Goal: Task Accomplishment & Management: Manage account settings

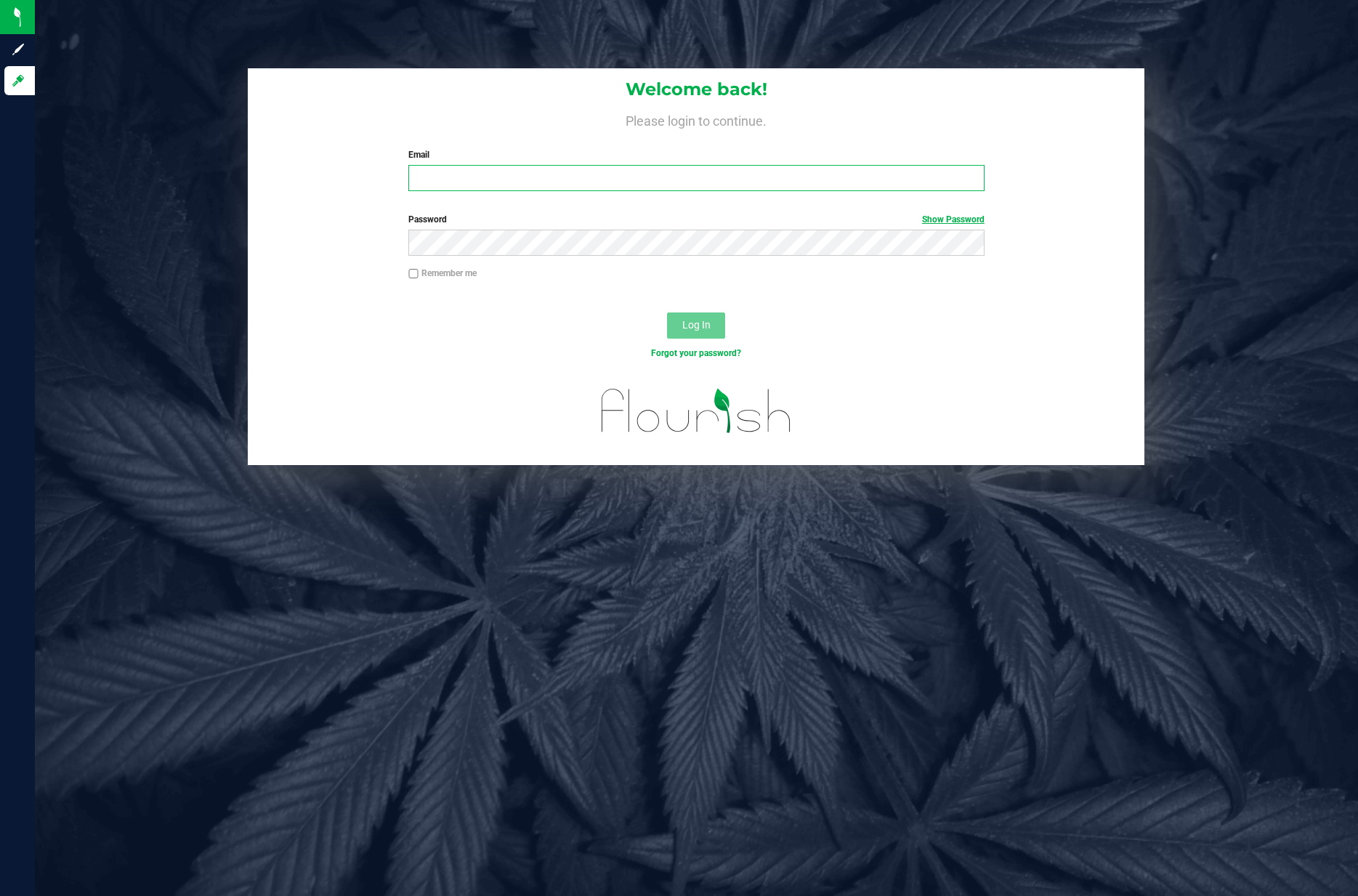
type input "[EMAIL_ADDRESS][DOMAIN_NAME]"
click at [941, 217] on link "Show Password" at bounding box center [953, 219] width 63 height 10
click at [413, 275] on input "Remember me" at bounding box center [413, 274] width 10 height 10
checkbox input "true"
click at [689, 331] on span "Log In" at bounding box center [696, 324] width 28 height 12
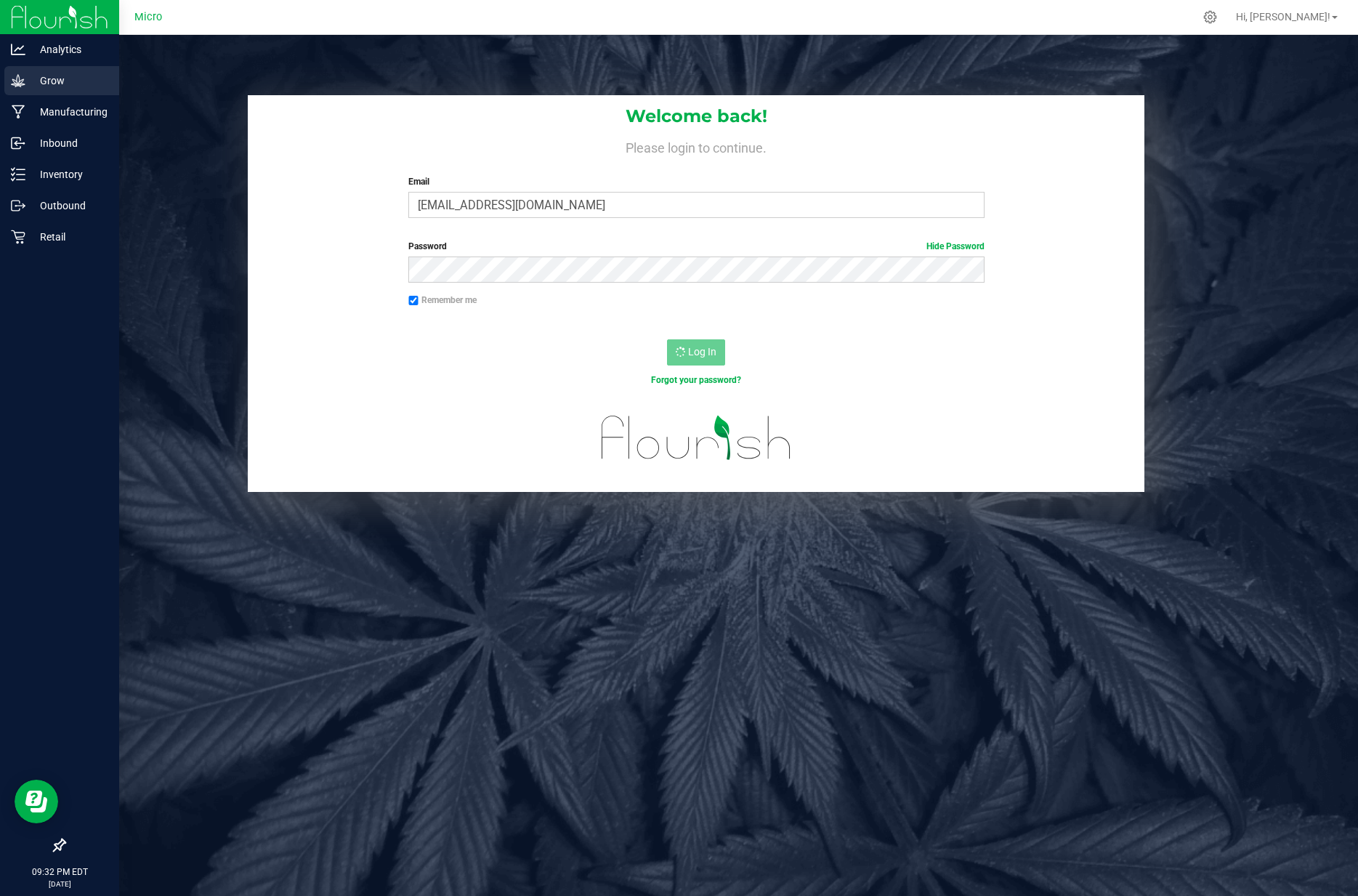
click at [24, 82] on icon at bounding box center [18, 81] width 14 height 14
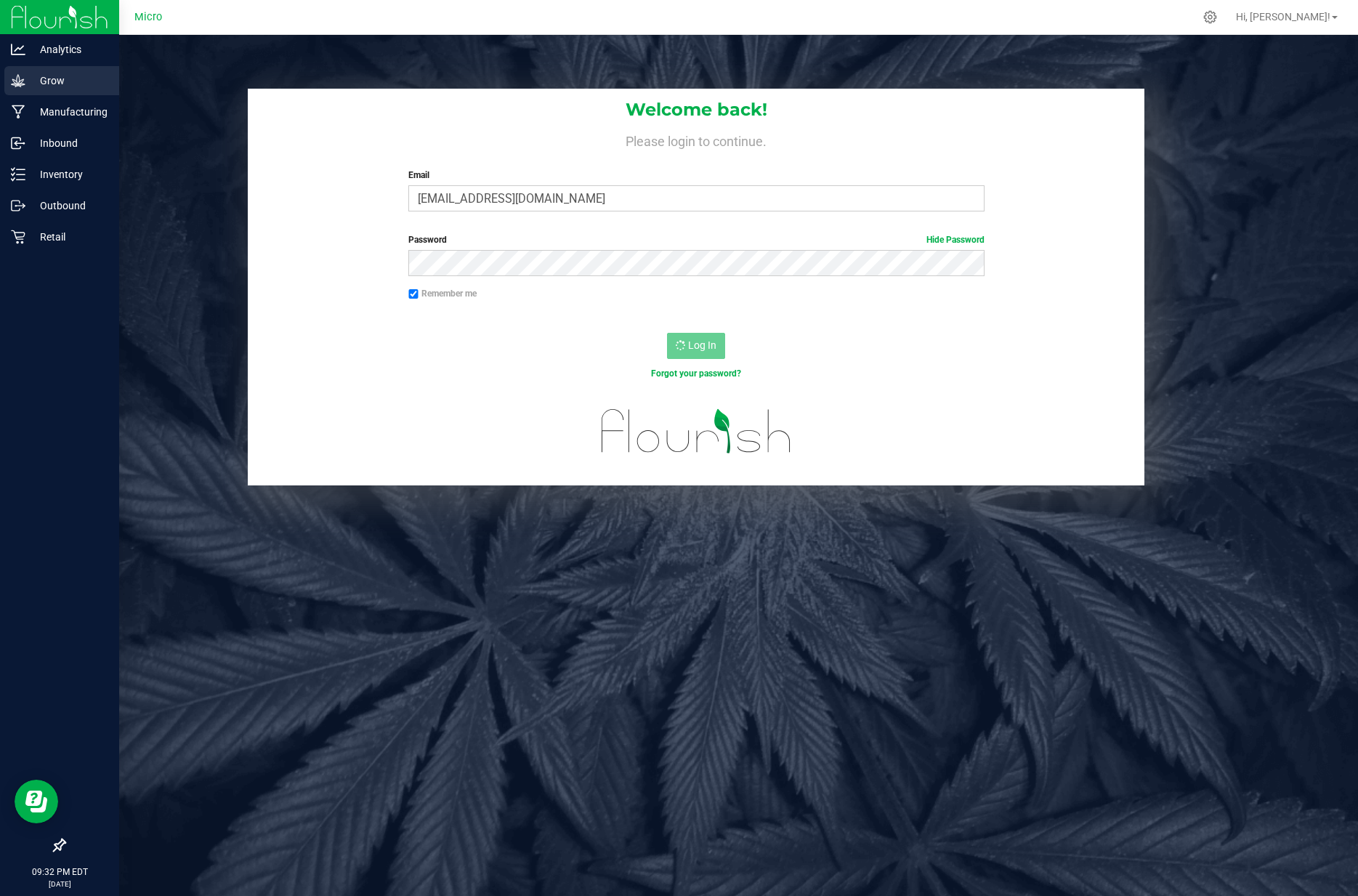
scroll to position [15, 0]
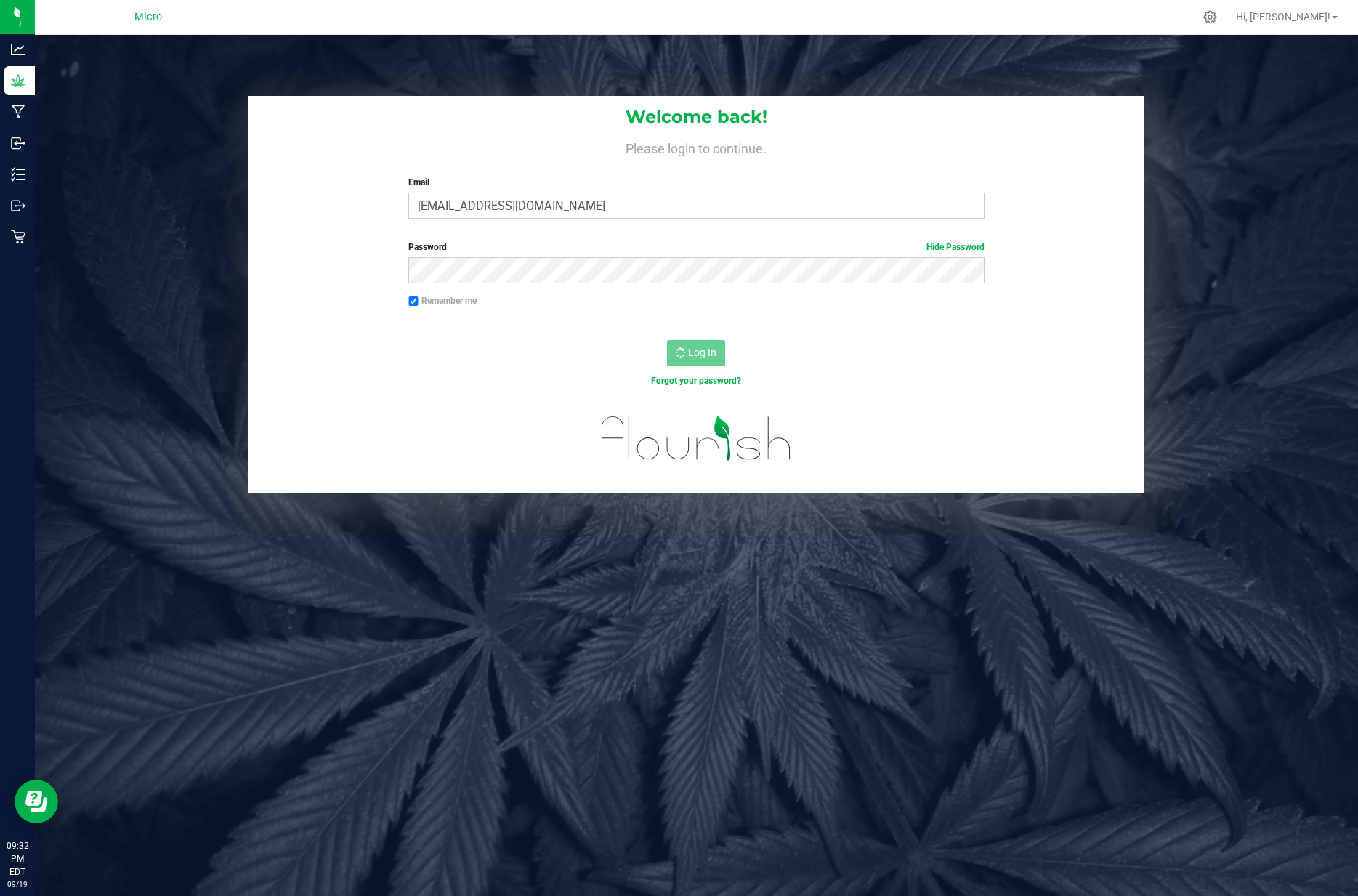
scroll to position [6, 0]
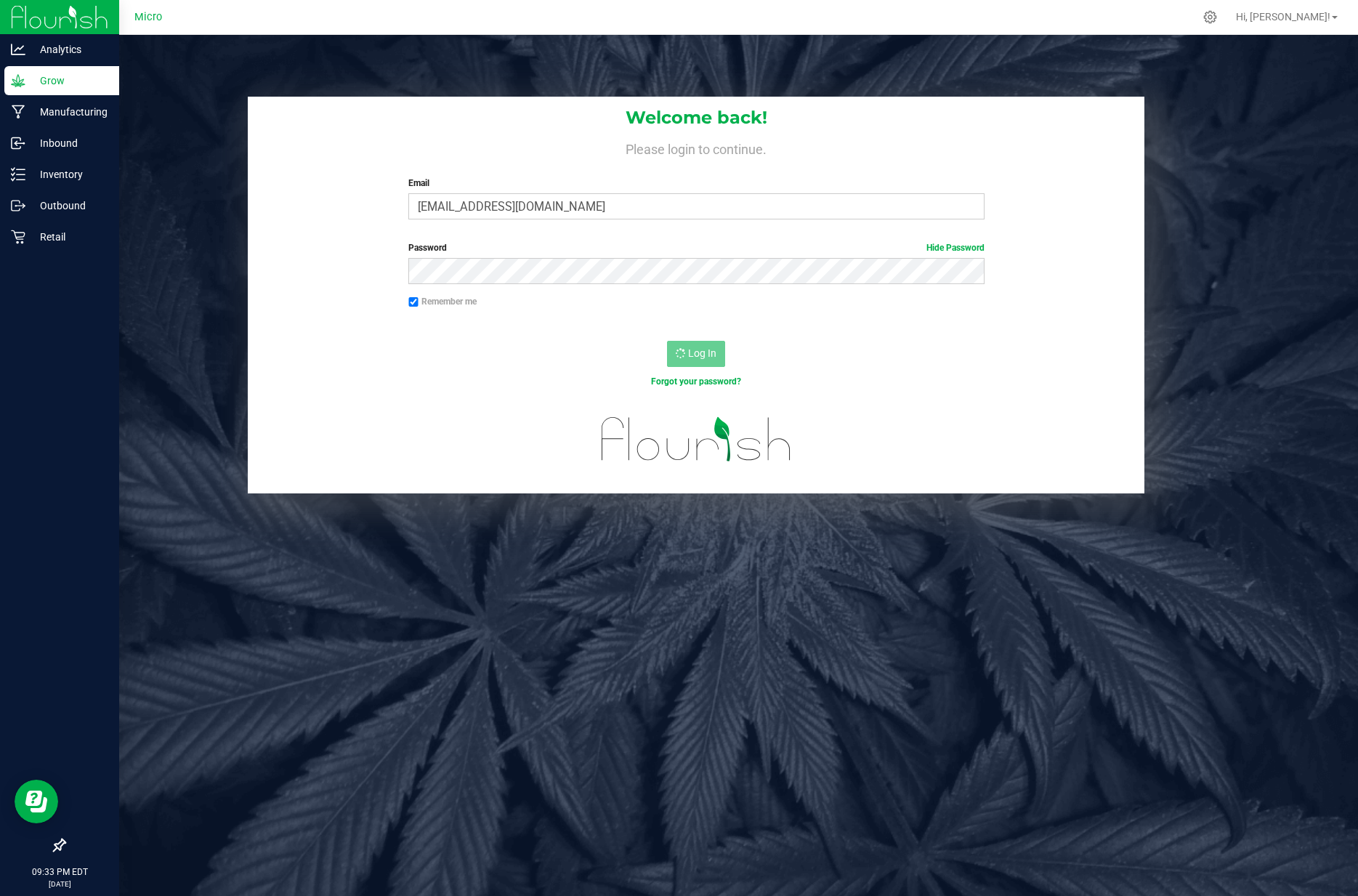
click at [44, 82] on p "Grow" at bounding box center [69, 80] width 87 height 17
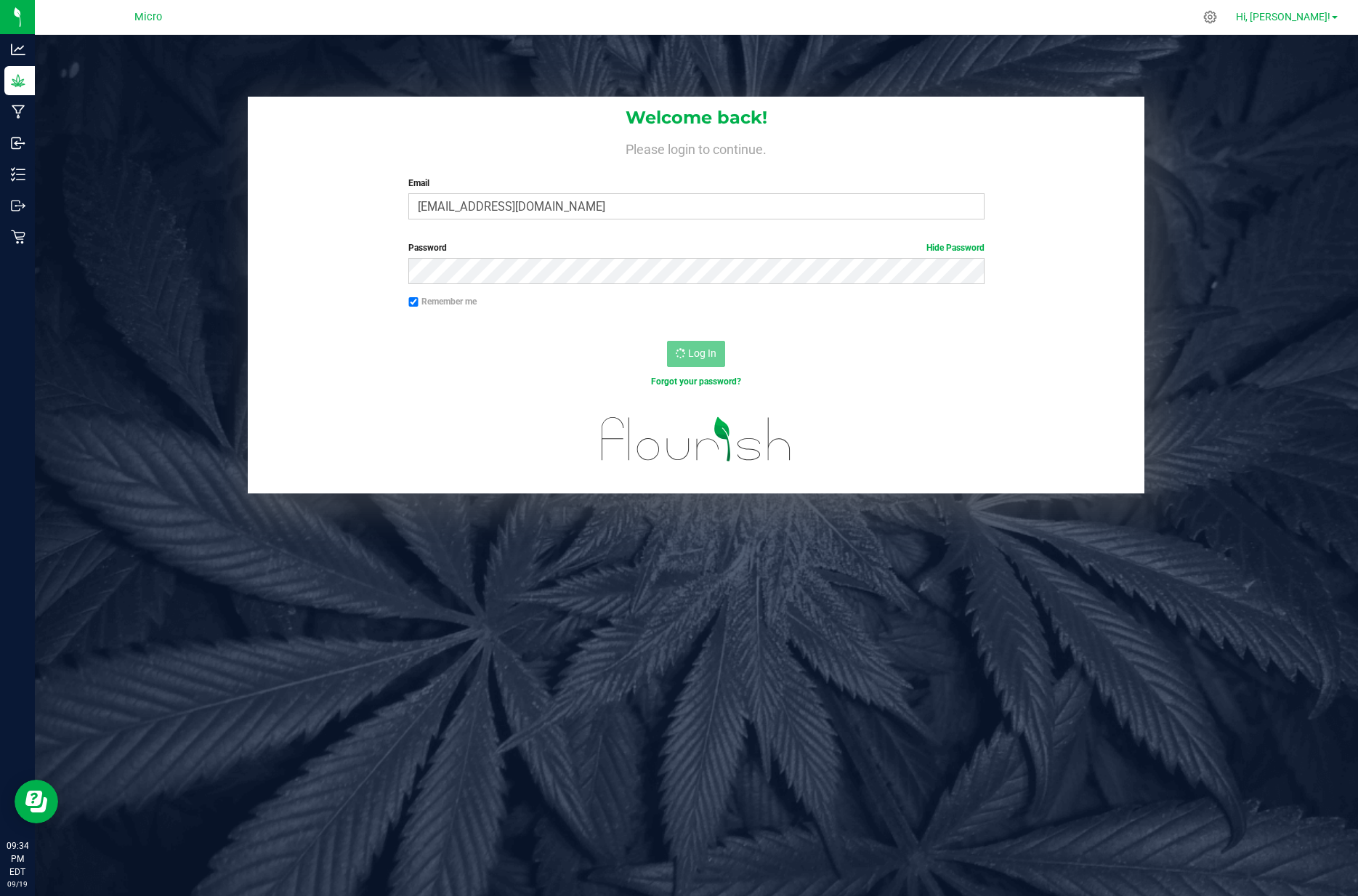
click at [1329, 14] on span "Hi, [PERSON_NAME]!" at bounding box center [1284, 16] width 94 height 12
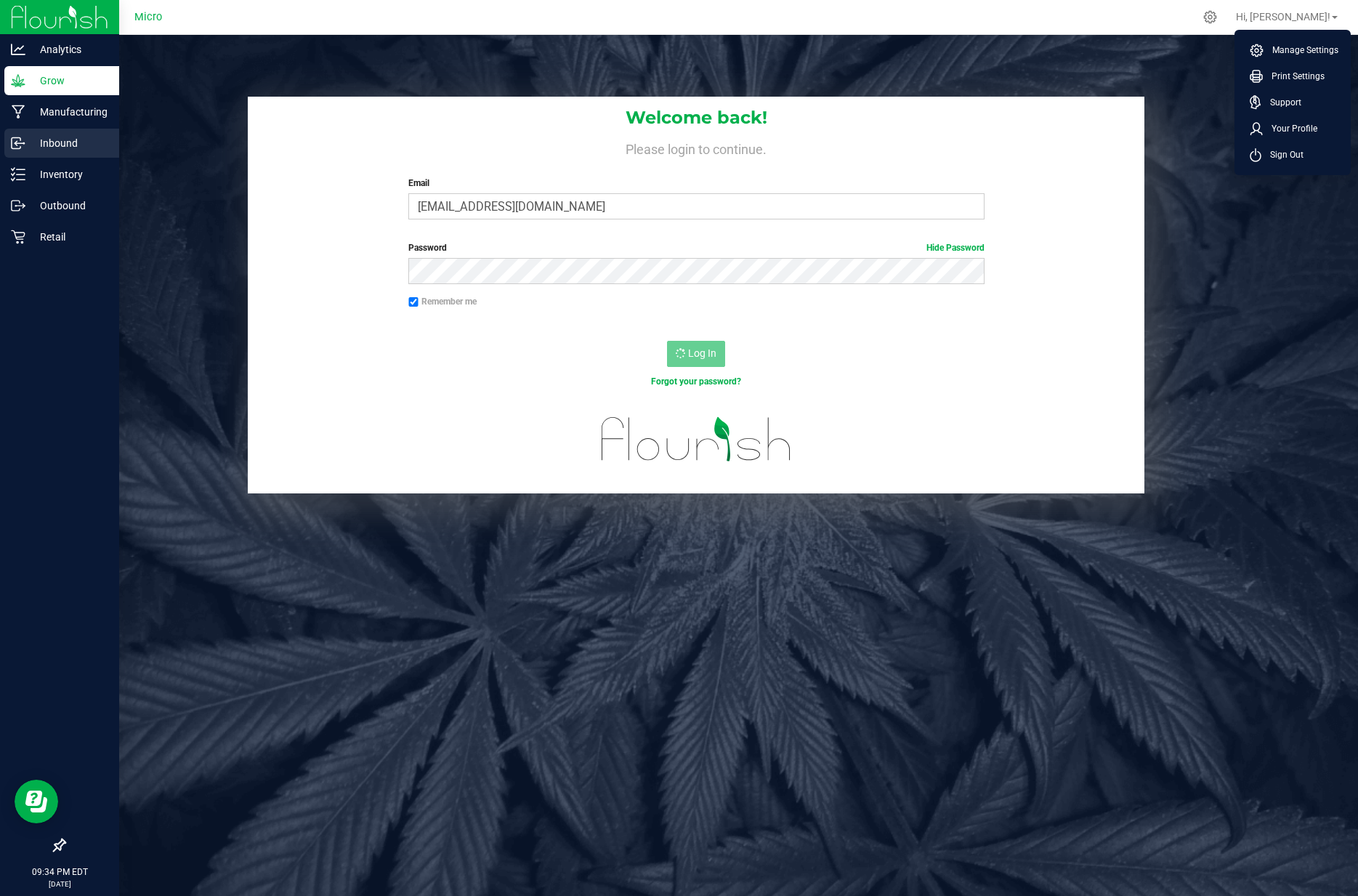
click at [57, 141] on p "Inbound" at bounding box center [69, 142] width 87 height 17
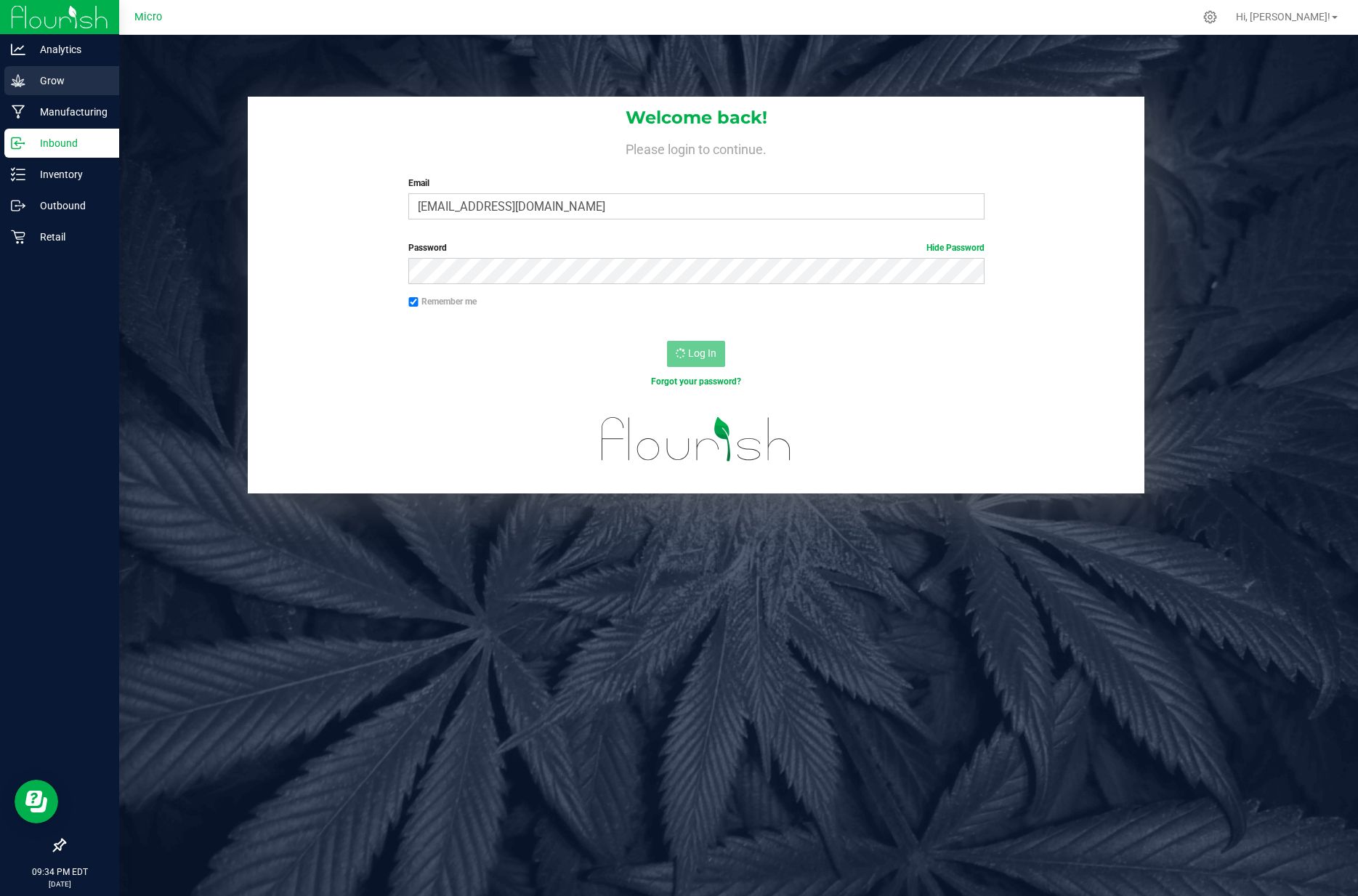
click at [53, 82] on p "Grow" at bounding box center [69, 80] width 87 height 17
click at [61, 111] on p "Manufacturing" at bounding box center [69, 111] width 87 height 17
click at [61, 79] on p "Grow" at bounding box center [69, 80] width 87 height 17
click at [52, 17] on img at bounding box center [60, 17] width 98 height 34
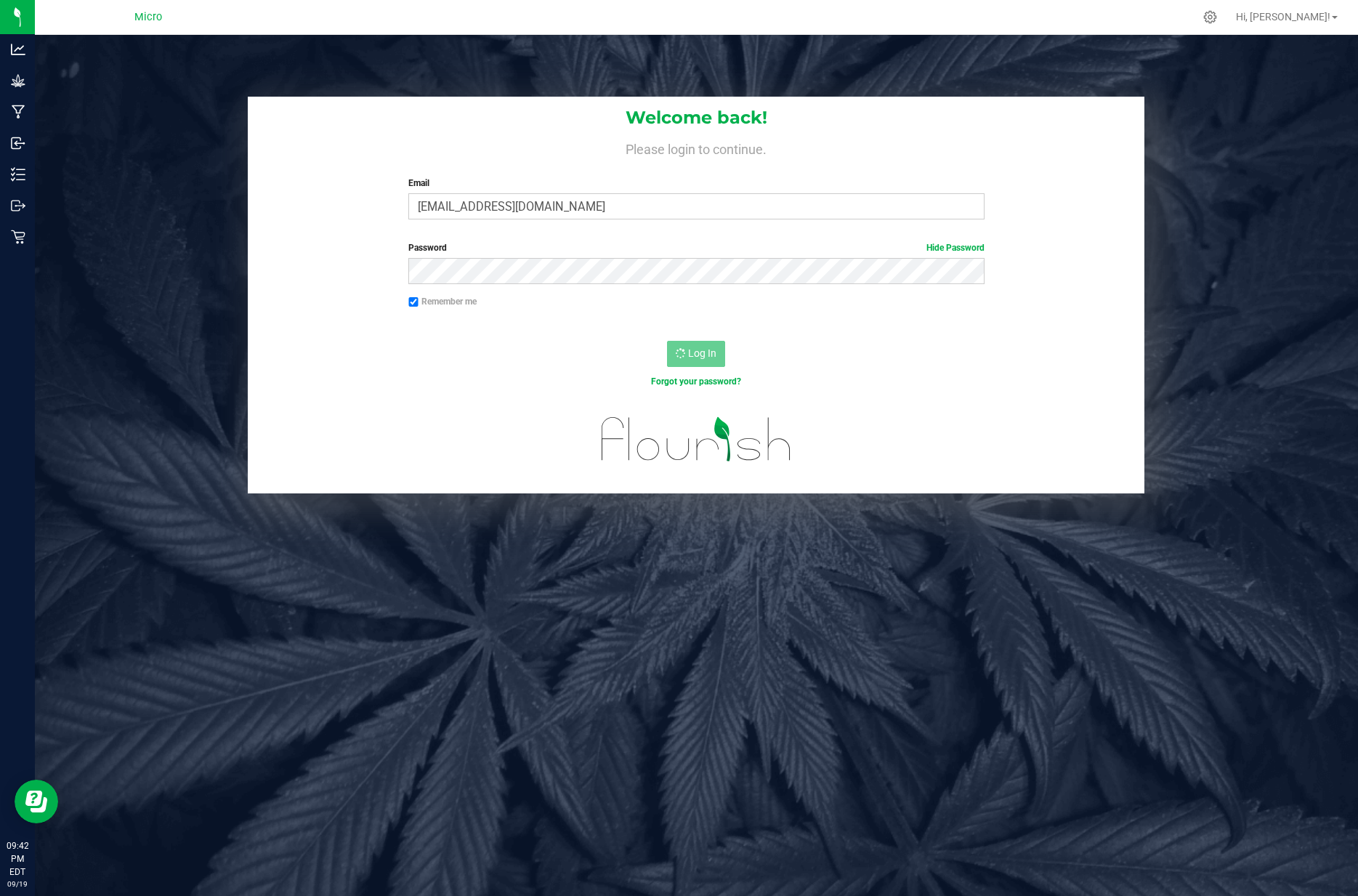
click at [149, 116] on div "Welcome back! Please login to continue. Email klilyflower@icloud.com Required P…" at bounding box center [696, 295] width 1345 height 398
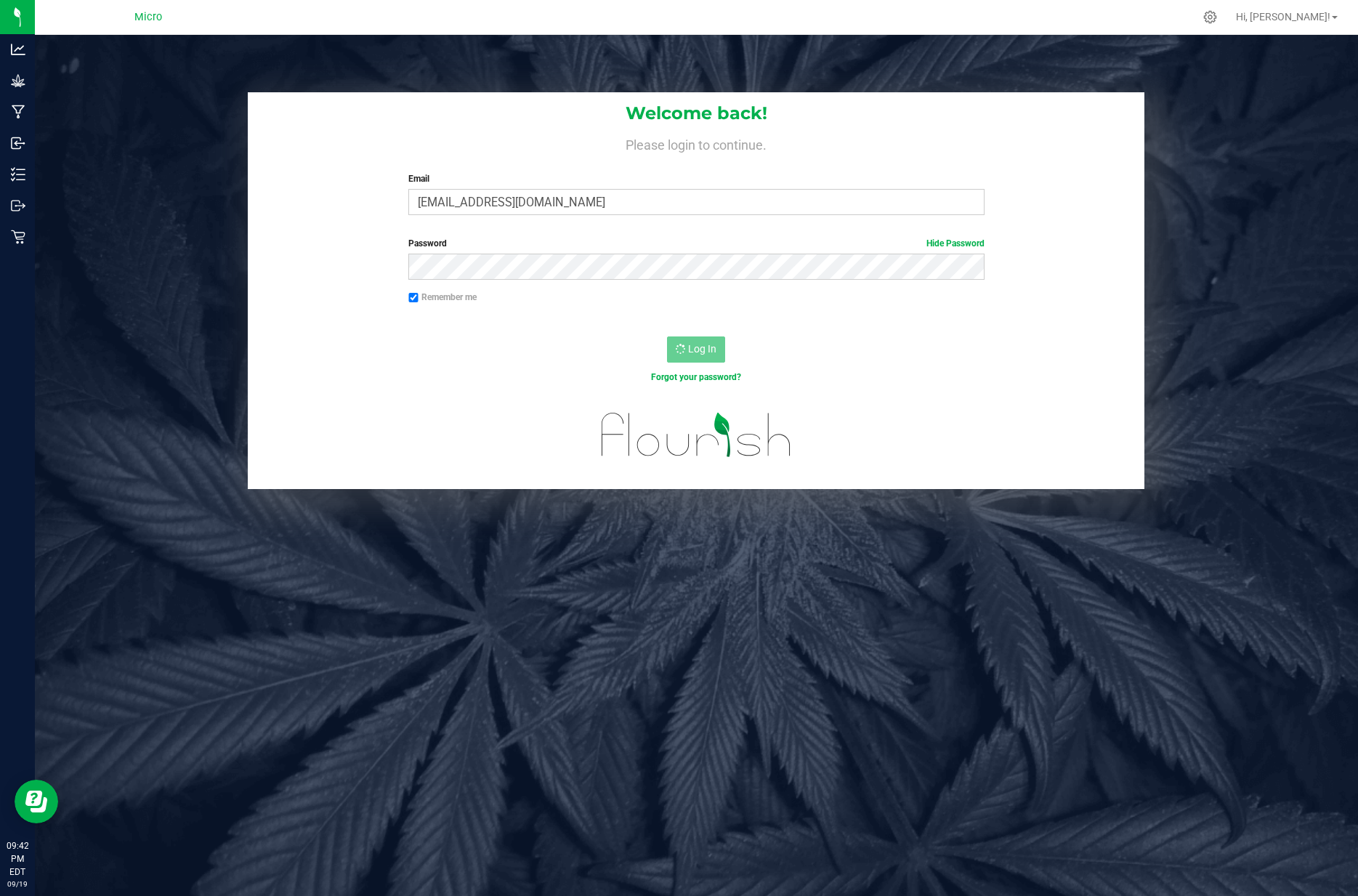
scroll to position [12, 0]
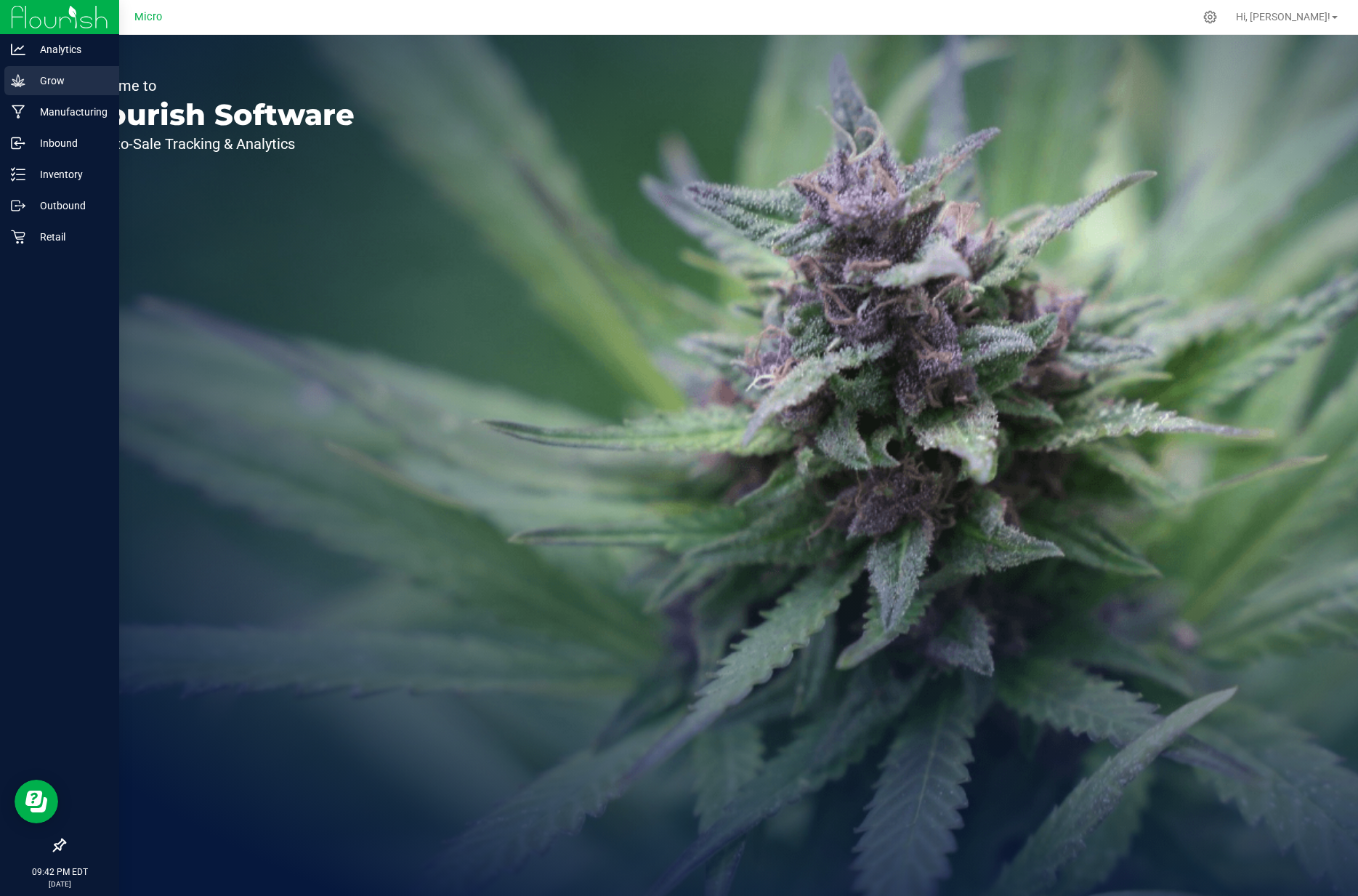
click at [34, 86] on p "Grow" at bounding box center [69, 80] width 87 height 17
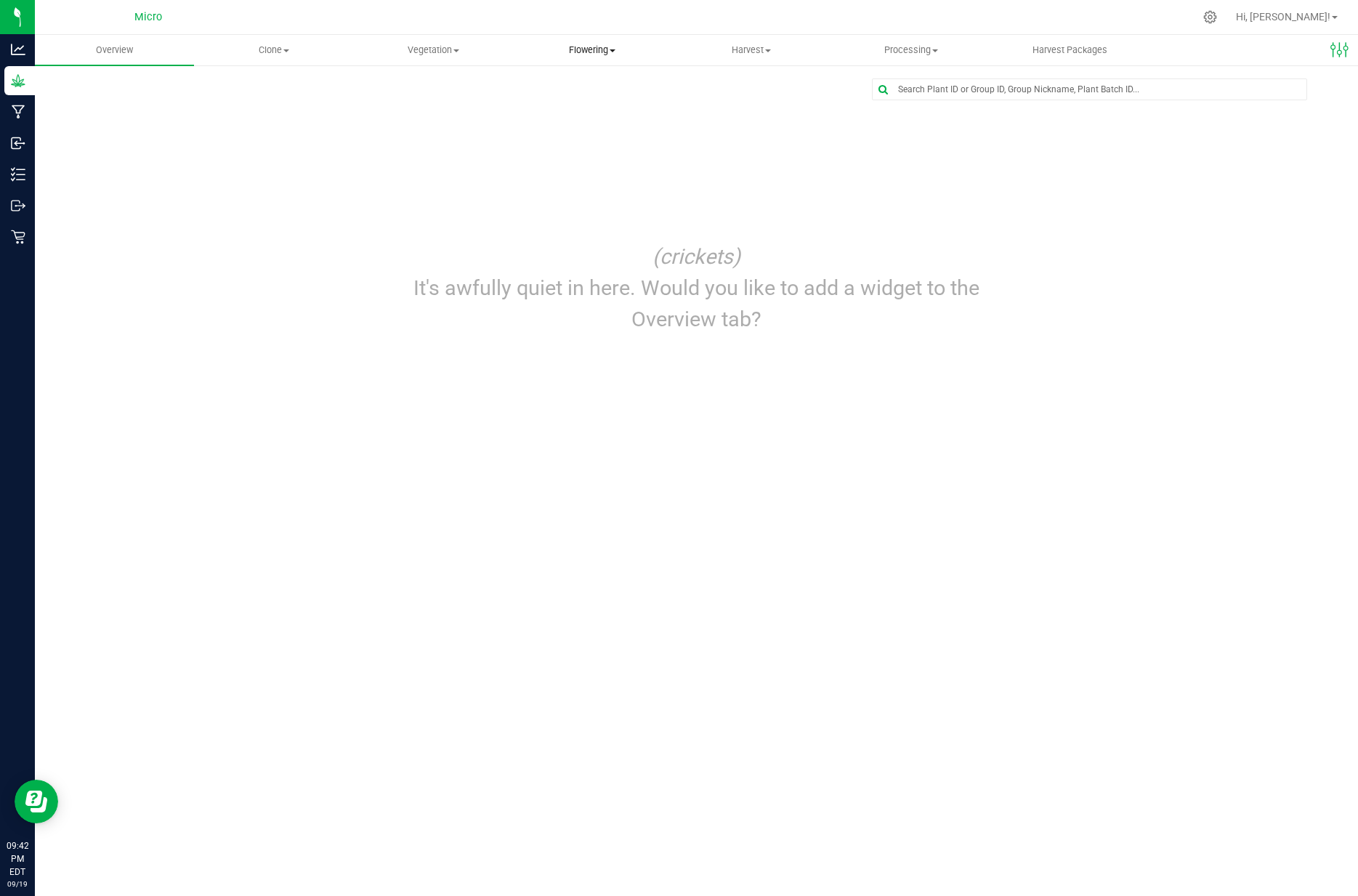
click at [592, 53] on span "Flowering" at bounding box center [592, 50] width 158 height 13
click at [560, 101] on span "Flowering groups" at bounding box center [573, 105] width 120 height 13
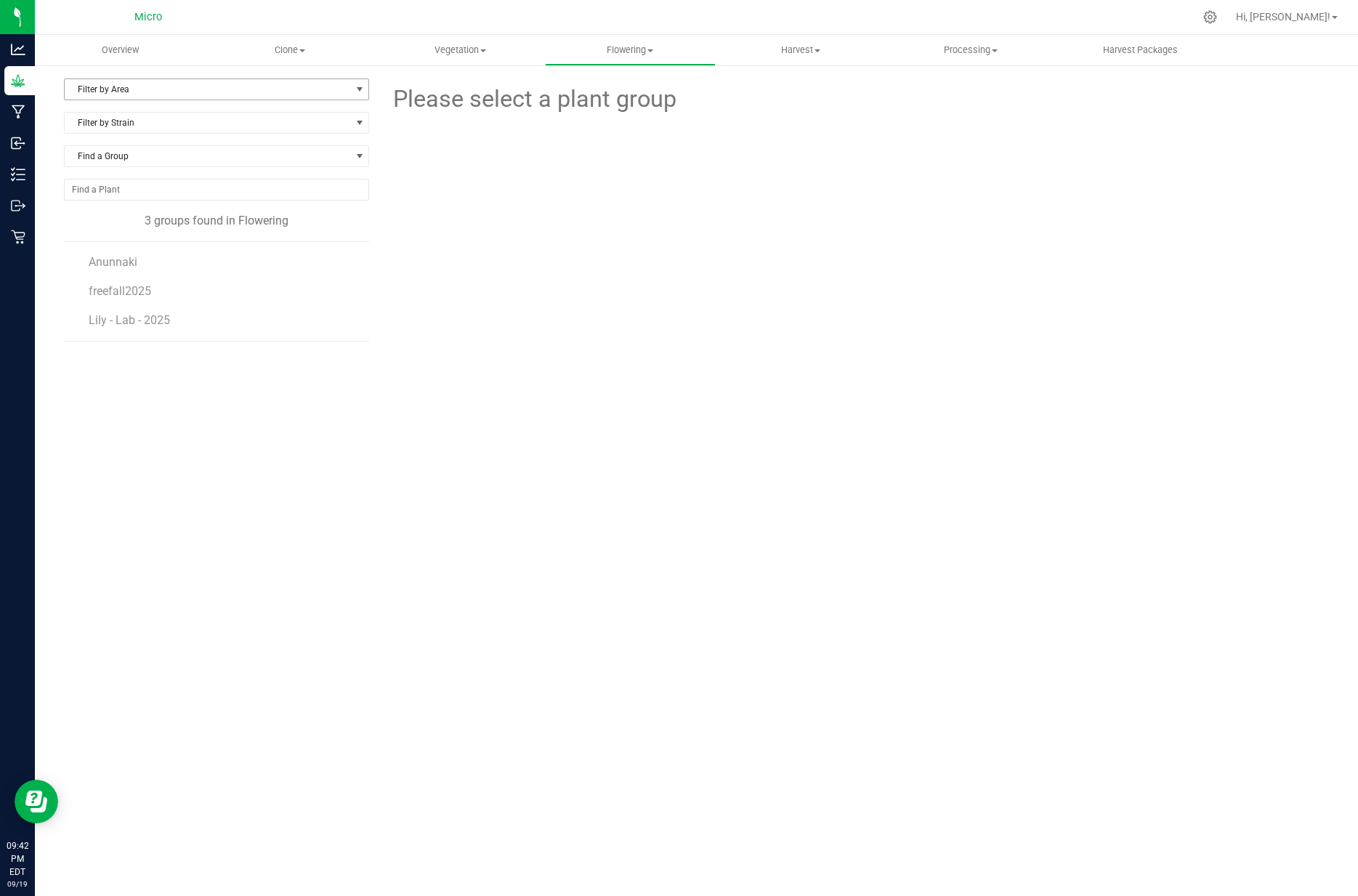
click at [306, 90] on span "Filter by Area" at bounding box center [207, 89] width 285 height 20
click at [266, 152] on li "Greenhouse#1" at bounding box center [216, 158] width 303 height 22
click at [332, 90] on span "Greenhouse#1" at bounding box center [207, 89] width 285 height 20
click at [304, 120] on li "All" at bounding box center [216, 114] width 303 height 22
click at [320, 116] on span "Filter by Strain" at bounding box center [207, 122] width 285 height 20
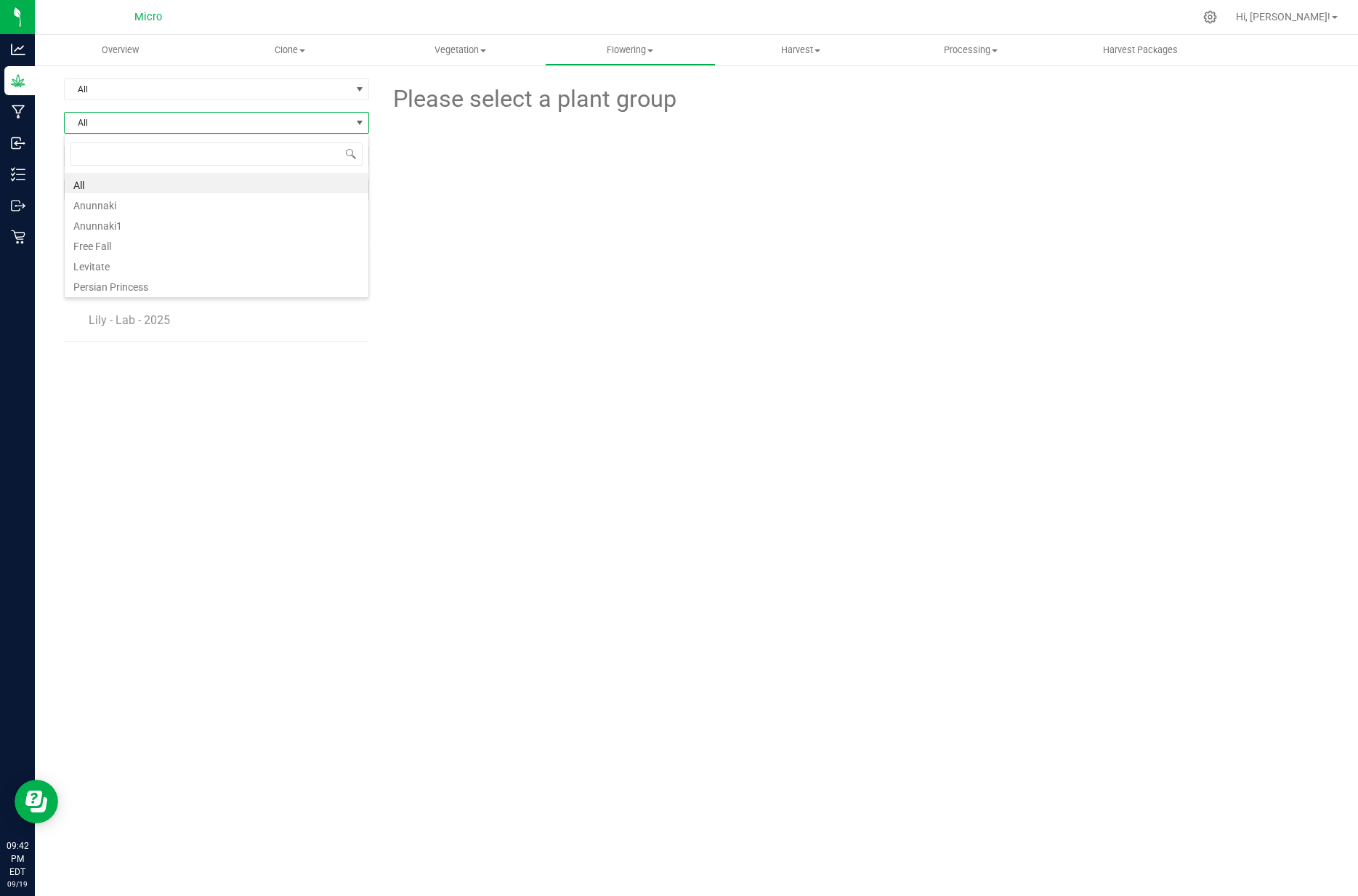
scroll to position [22, 305]
click at [242, 226] on li "Anunnaki1" at bounding box center [216, 224] width 303 height 20
click at [326, 160] on span "Find a Group" at bounding box center [207, 156] width 285 height 20
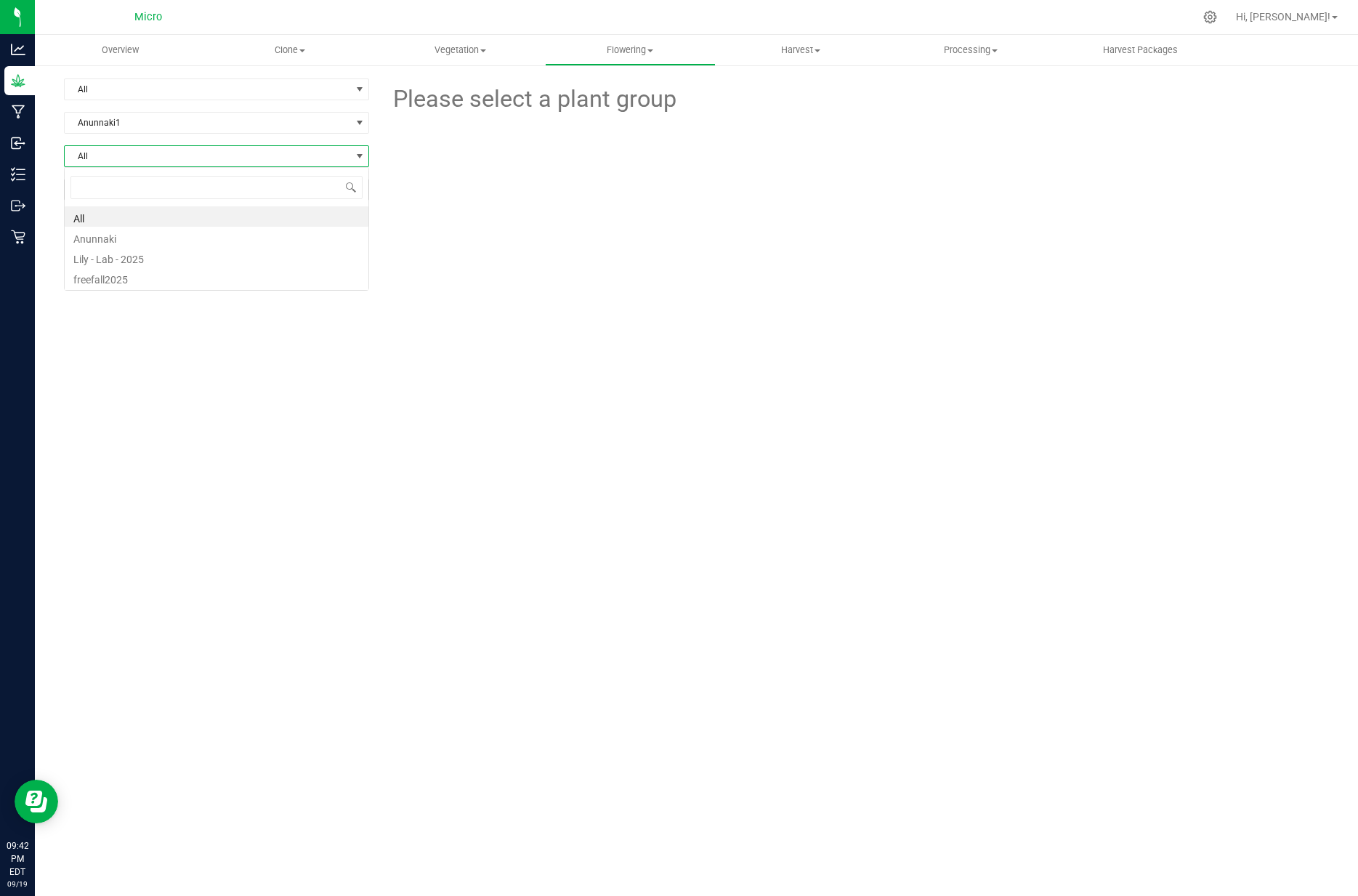
scroll to position [22, 305]
click at [255, 223] on li "All" at bounding box center [216, 217] width 303 height 20
click at [450, 53] on span "Vegetation" at bounding box center [460, 50] width 169 height 13
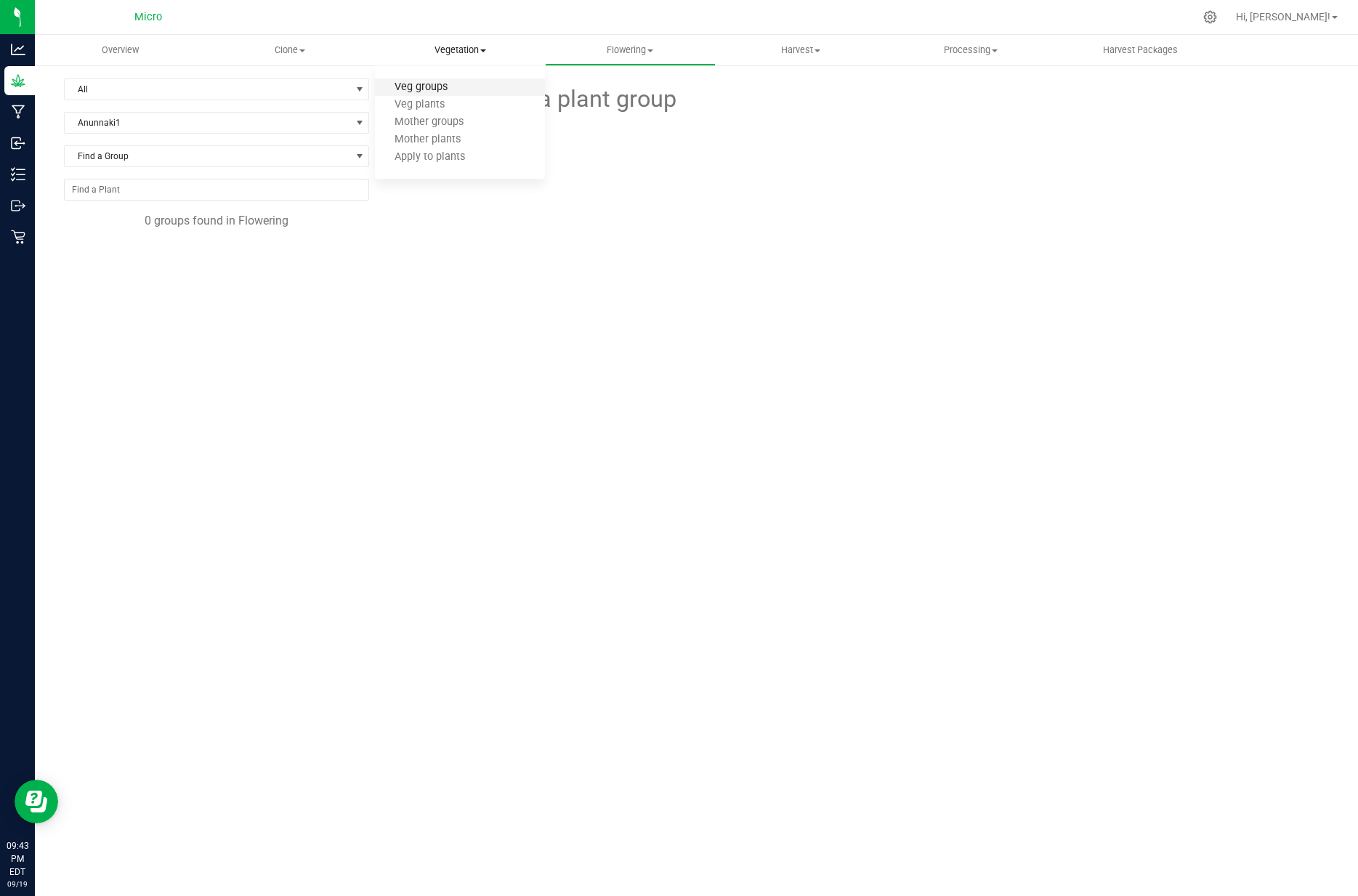
click at [425, 91] on span "Veg groups" at bounding box center [421, 88] width 92 height 13
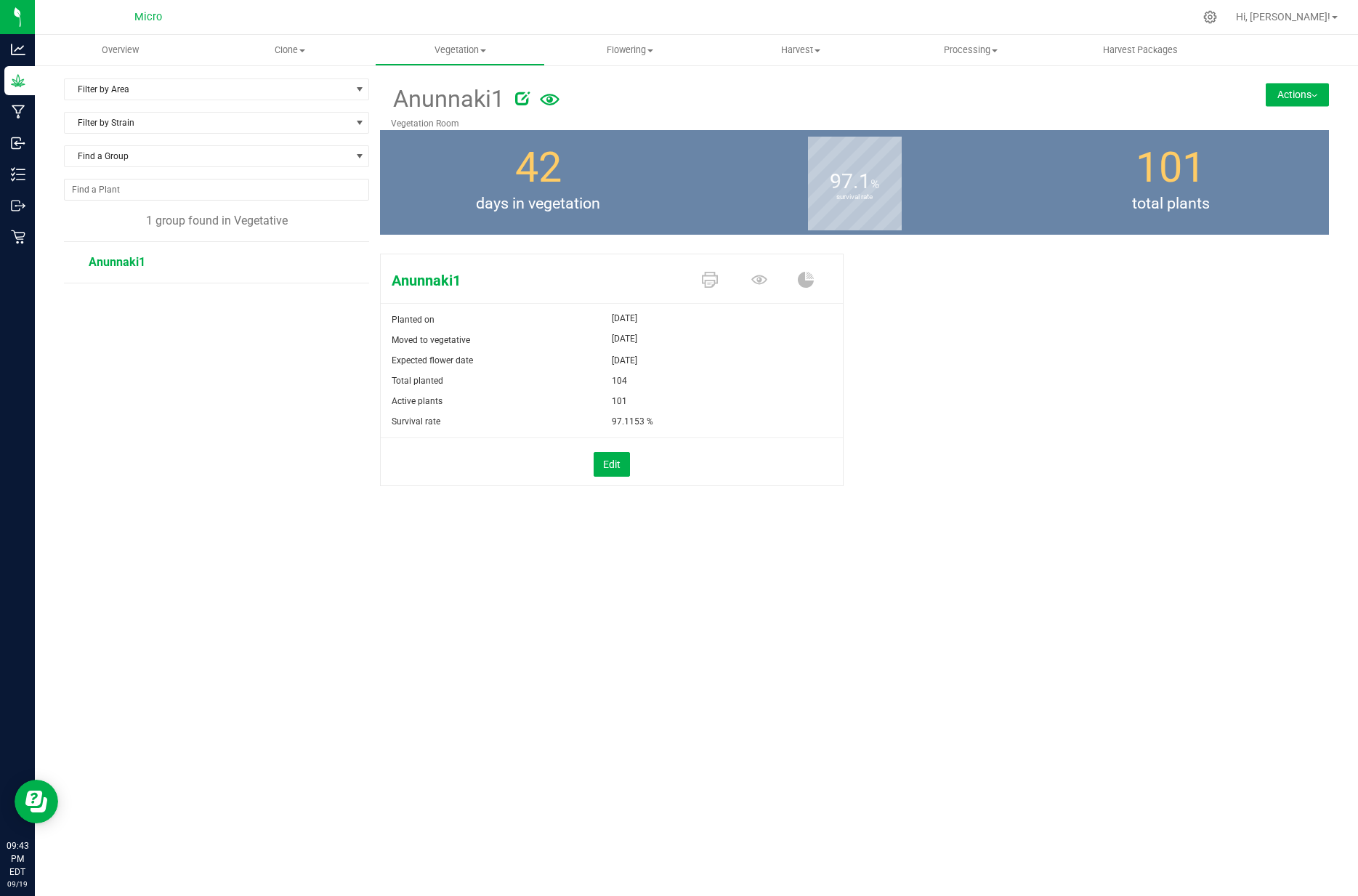
click at [1286, 99] on button "Actions" at bounding box center [1298, 94] width 63 height 24
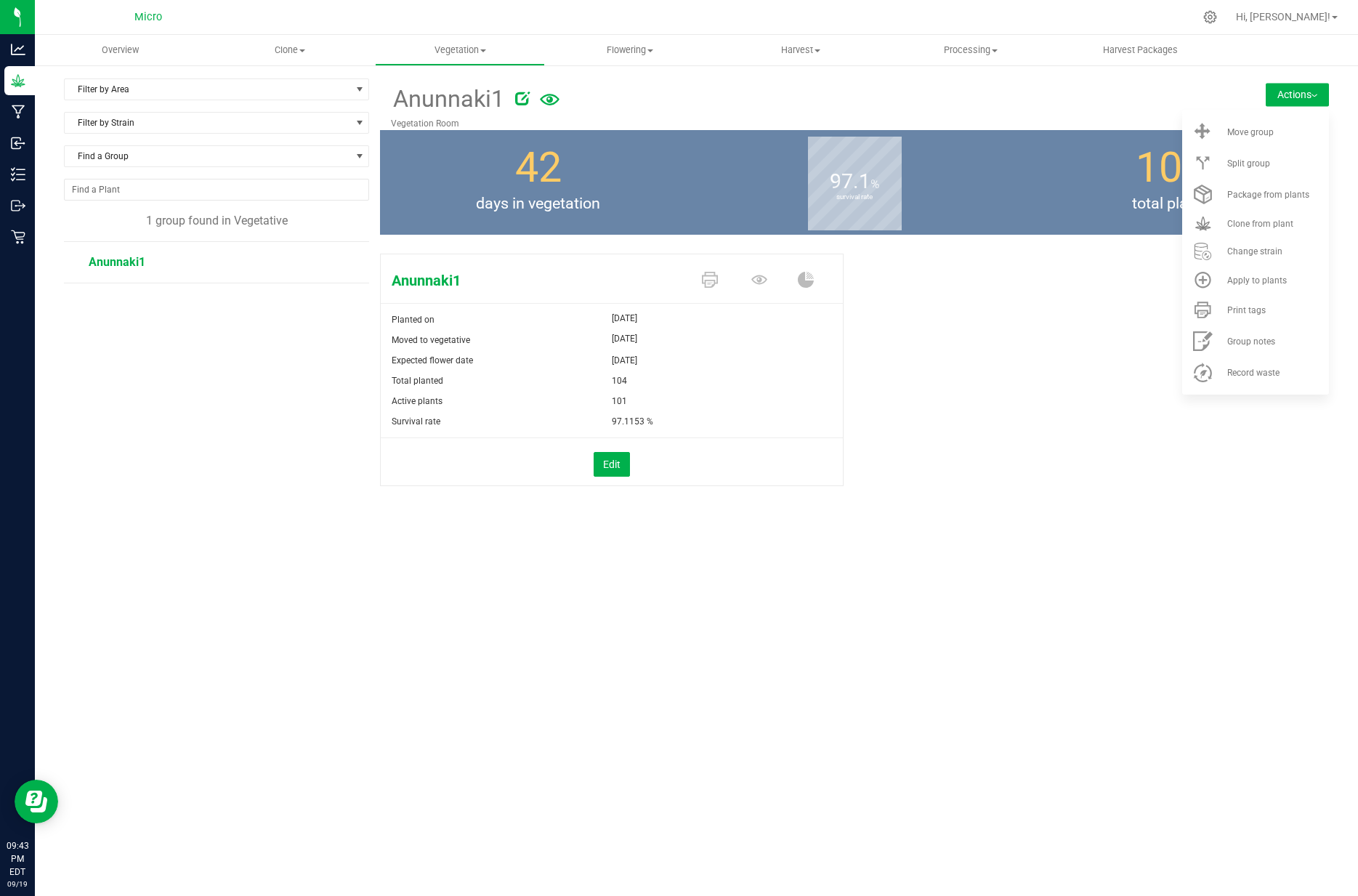
click at [1015, 316] on div "Anunnaki1 Planted on Jun 11, 2025 Moved to vegetative Aug 8, 2025 Expected flow…" at bounding box center [855, 386] width 949 height 275
click at [605, 459] on button "Edit" at bounding box center [612, 464] width 36 height 24
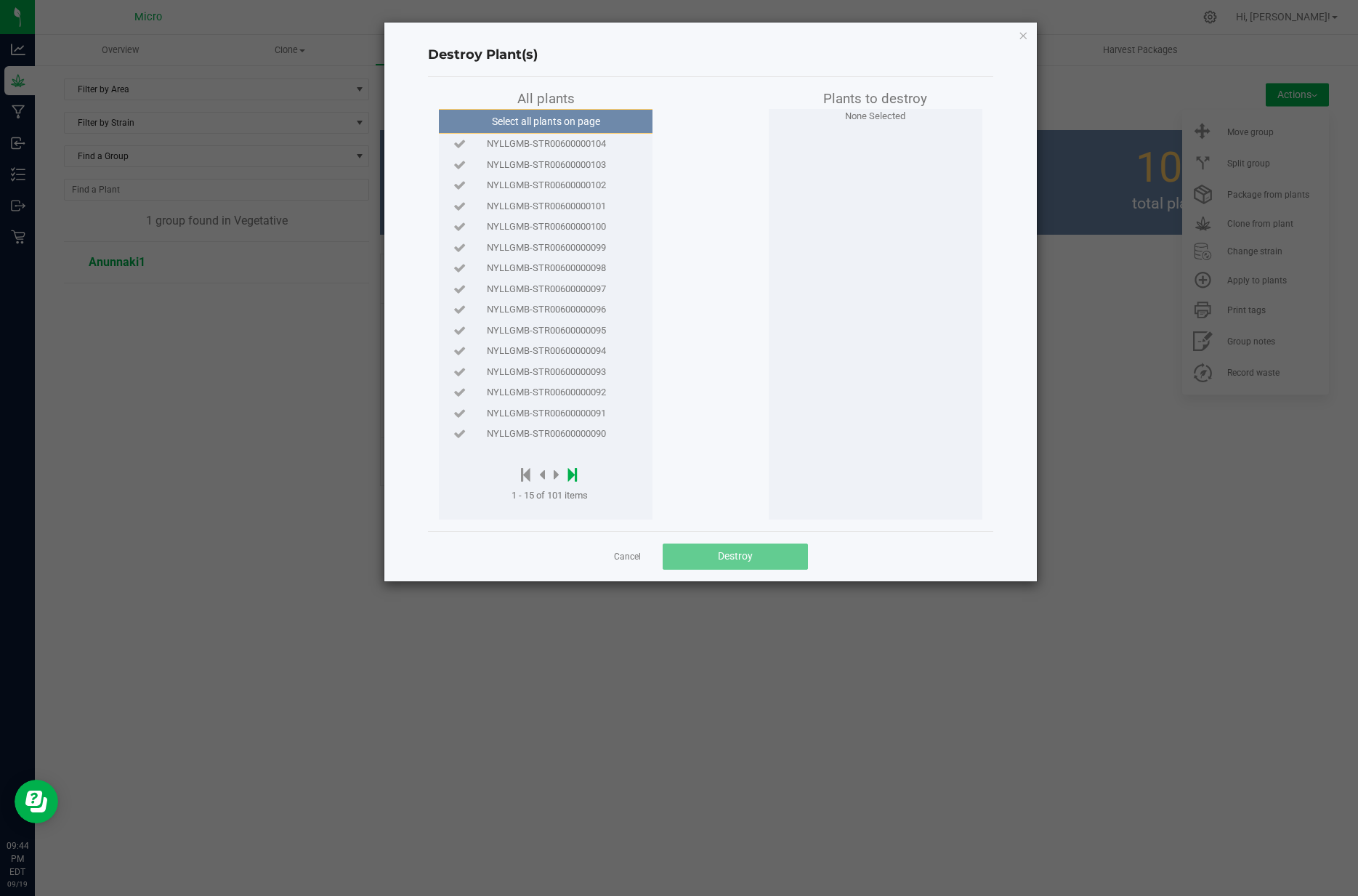
click at [572, 476] on icon at bounding box center [573, 475] width 9 height 16
click at [620, 554] on link "Cancel" at bounding box center [628, 557] width 27 height 13
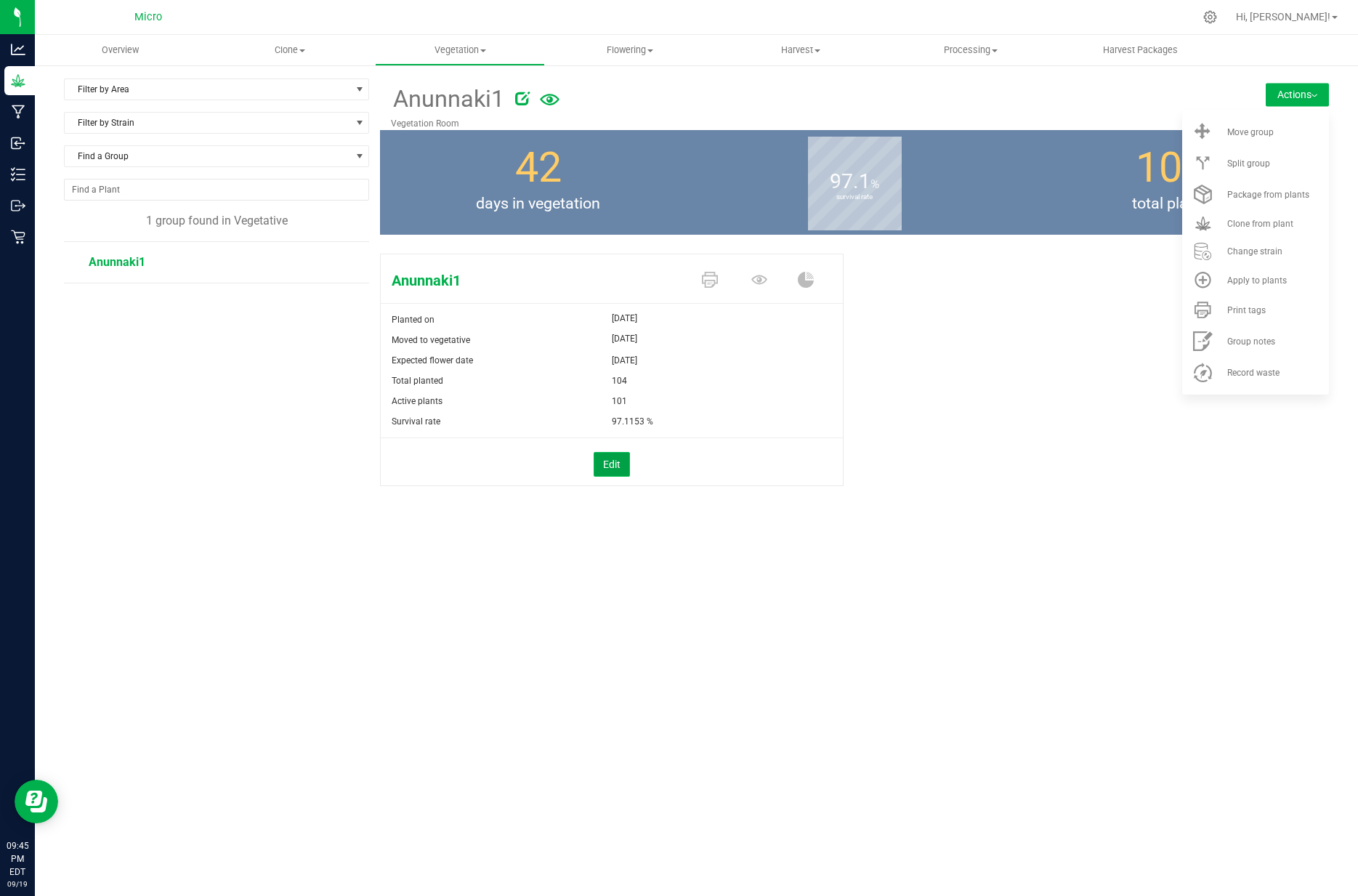
click at [609, 464] on button "Edit" at bounding box center [612, 464] width 36 height 24
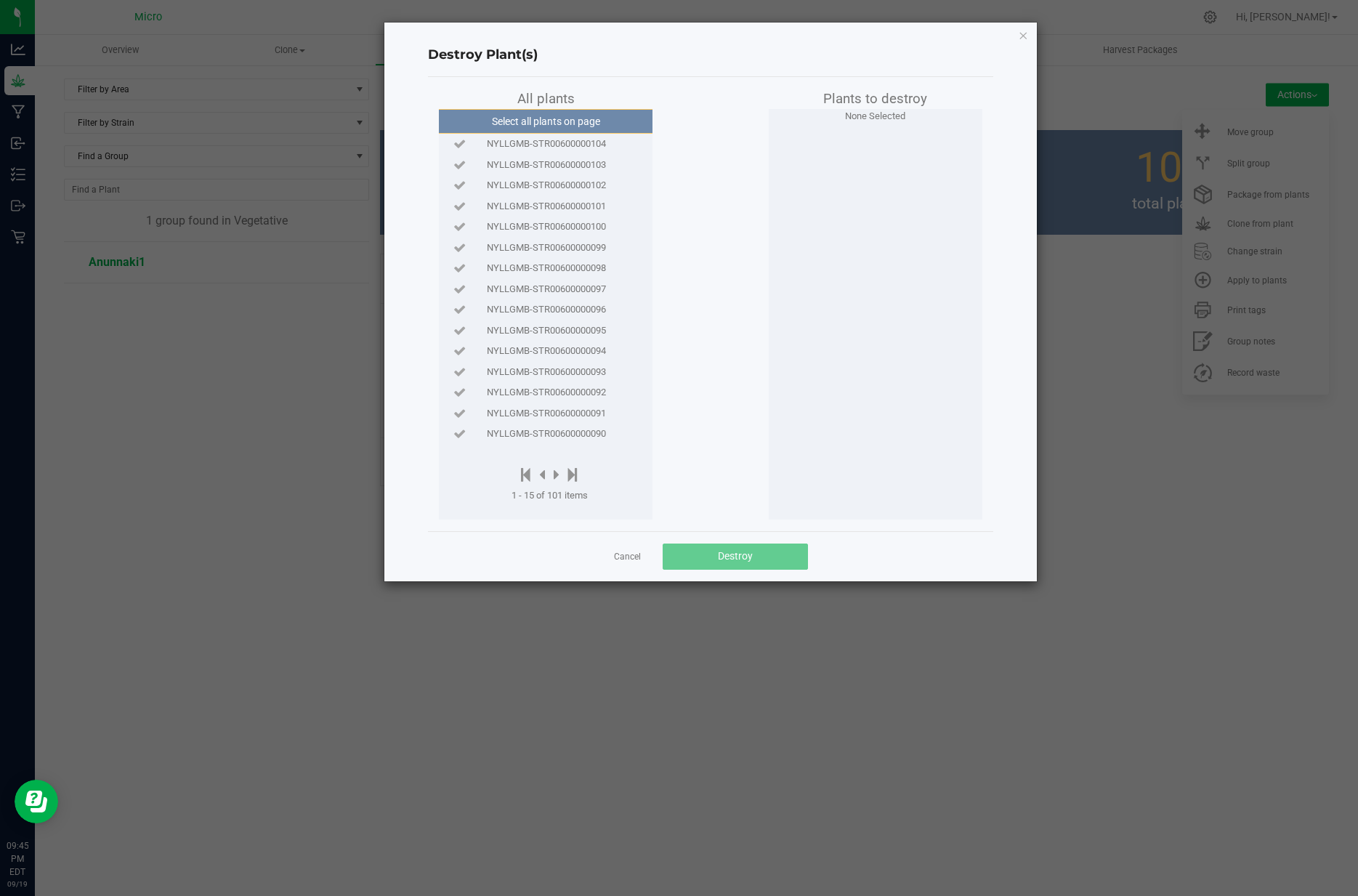
click at [530, 148] on span "NYLLGMB-STR00600000104" at bounding box center [547, 144] width 120 height 14
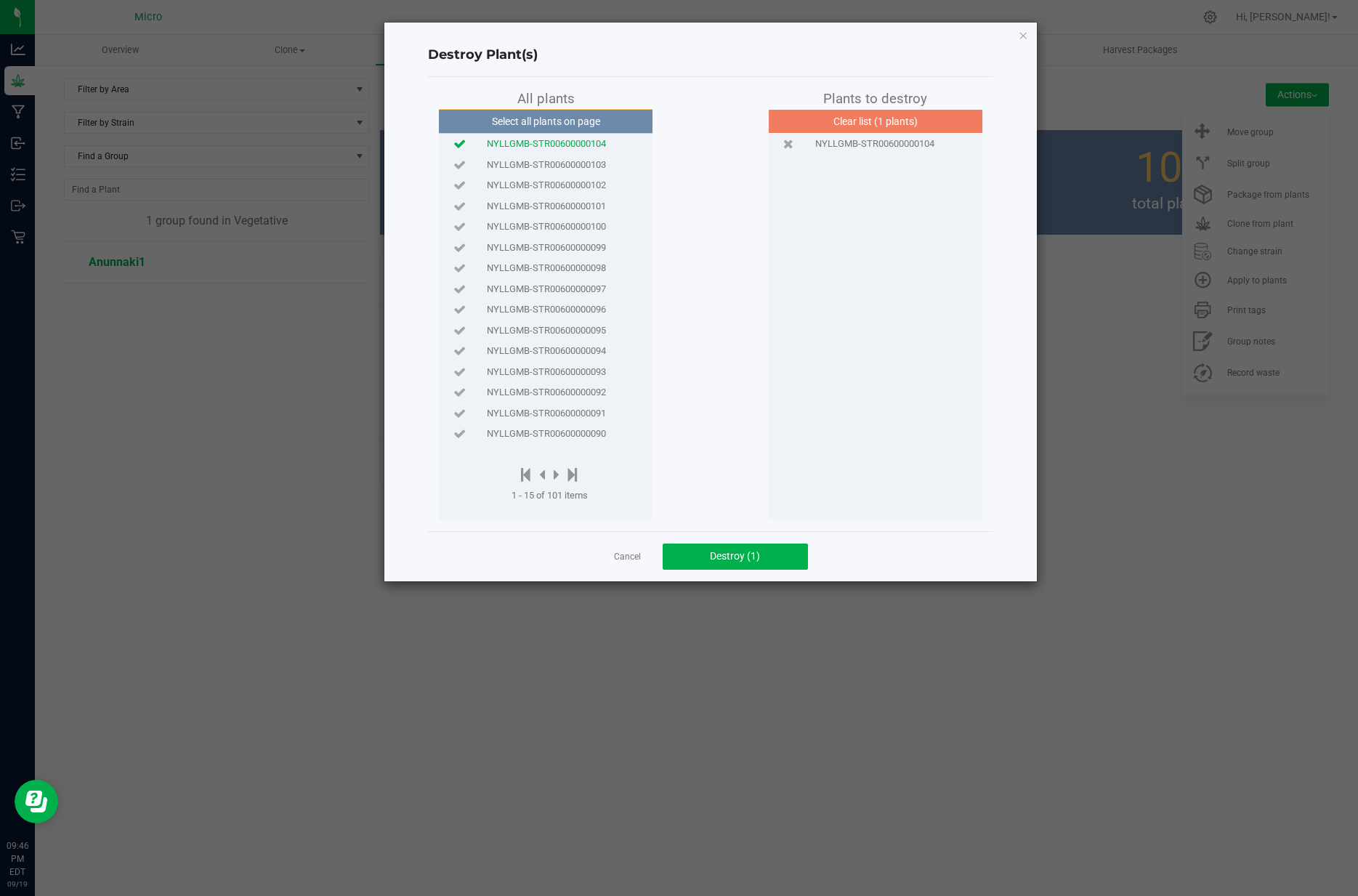
click at [578, 165] on span "NYLLGMB-STR00600000103" at bounding box center [547, 165] width 120 height 14
click at [575, 187] on span "NYLLGMB-STR00600000102" at bounding box center [547, 186] width 120 height 14
click at [537, 207] on span "NYLLGMB-STR00600000101" at bounding box center [547, 207] width 120 height 14
click at [534, 227] on span "NYLLGMB-STR00600000100" at bounding box center [547, 226] width 120 height 14
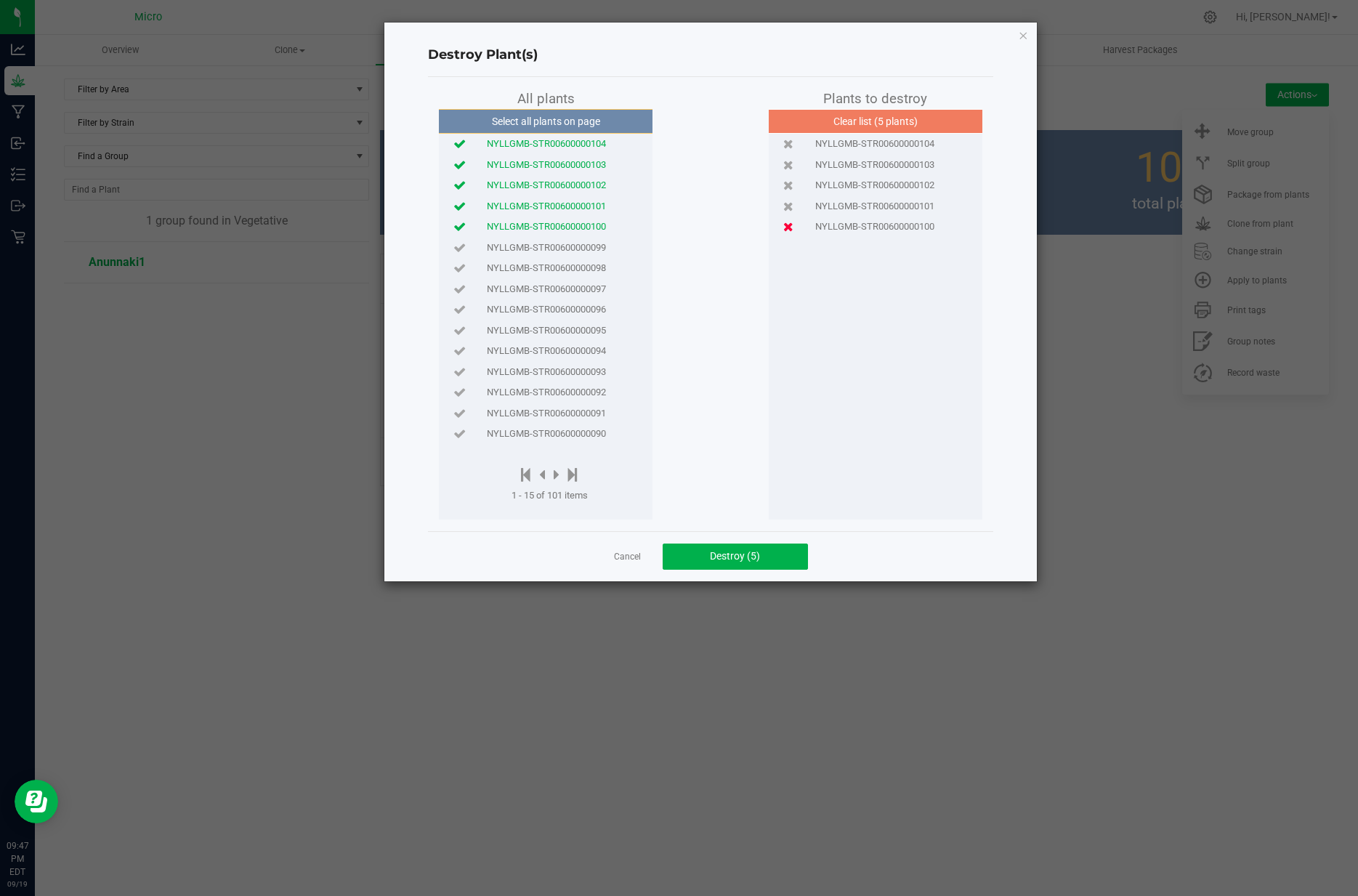
click at [789, 226] on icon at bounding box center [788, 226] width 10 height 9
click at [512, 248] on span "NYLLGMB-STR00600000099" at bounding box center [547, 248] width 120 height 14
click at [533, 266] on span "NYLLGMB-STR00600000098" at bounding box center [547, 268] width 120 height 14
click at [514, 289] on span "NYLLGMB-STR00600000097" at bounding box center [547, 289] width 120 height 14
click at [541, 310] on span "NYLLGMB-STR00600000096" at bounding box center [547, 310] width 120 height 14
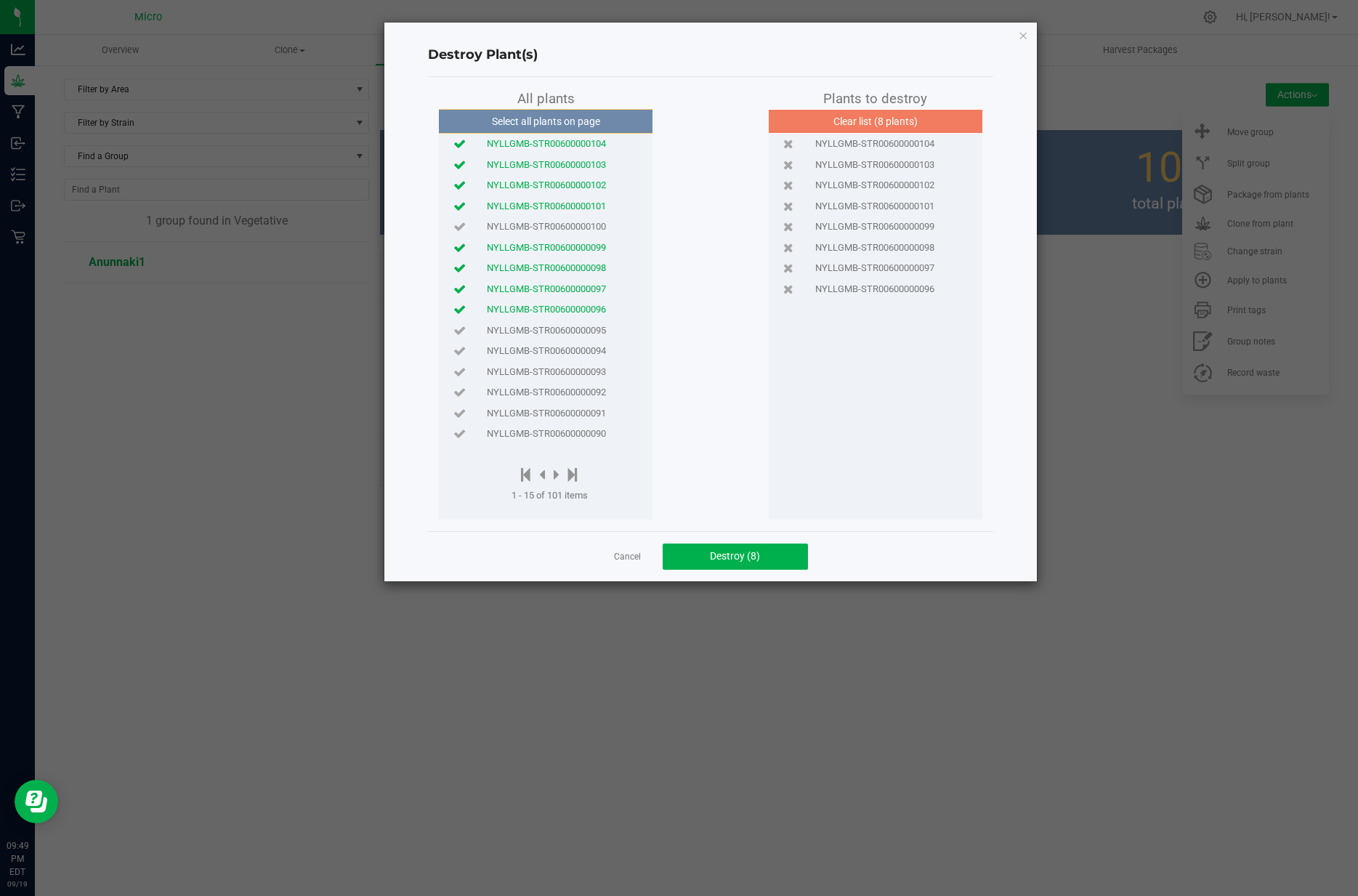
click at [535, 327] on span "NYLLGMB-STR00600000095" at bounding box center [547, 331] width 120 height 14
click at [525, 352] on span "NYLLGMB-STR00600000094" at bounding box center [547, 351] width 120 height 14
click at [510, 373] on span "NYLLGMB-STR00600000093" at bounding box center [547, 372] width 120 height 14
click at [508, 394] on span "NYLLGMB-STR00600000092" at bounding box center [547, 392] width 120 height 14
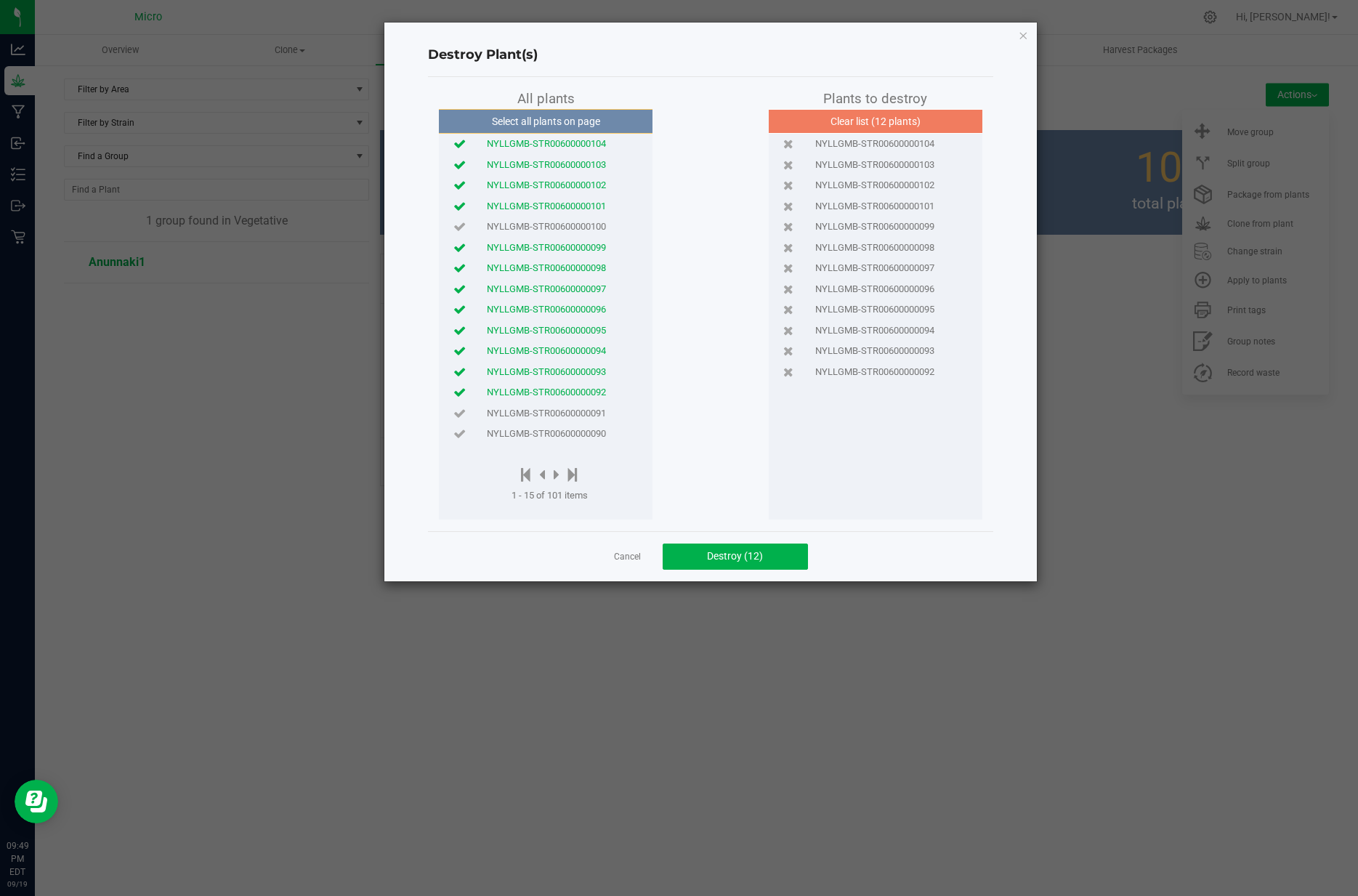
click at [506, 416] on span "NYLLGMB-STR00600000091" at bounding box center [547, 413] width 120 height 14
click at [506, 431] on span "NYLLGMB-STR00600000090" at bounding box center [547, 434] width 120 height 14
click at [572, 478] on icon at bounding box center [573, 475] width 9 height 16
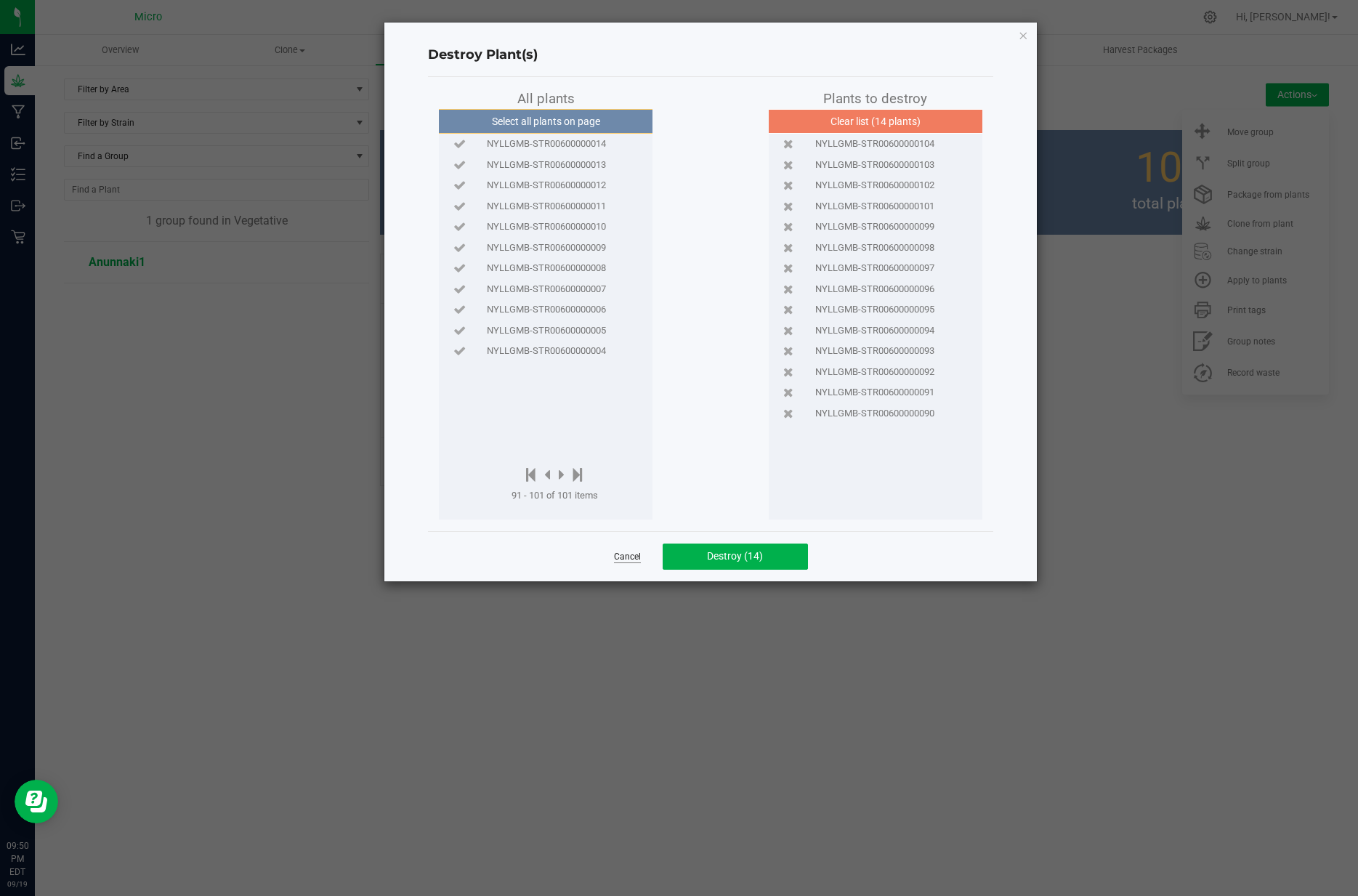
click at [622, 557] on link "Cancel" at bounding box center [628, 557] width 27 height 13
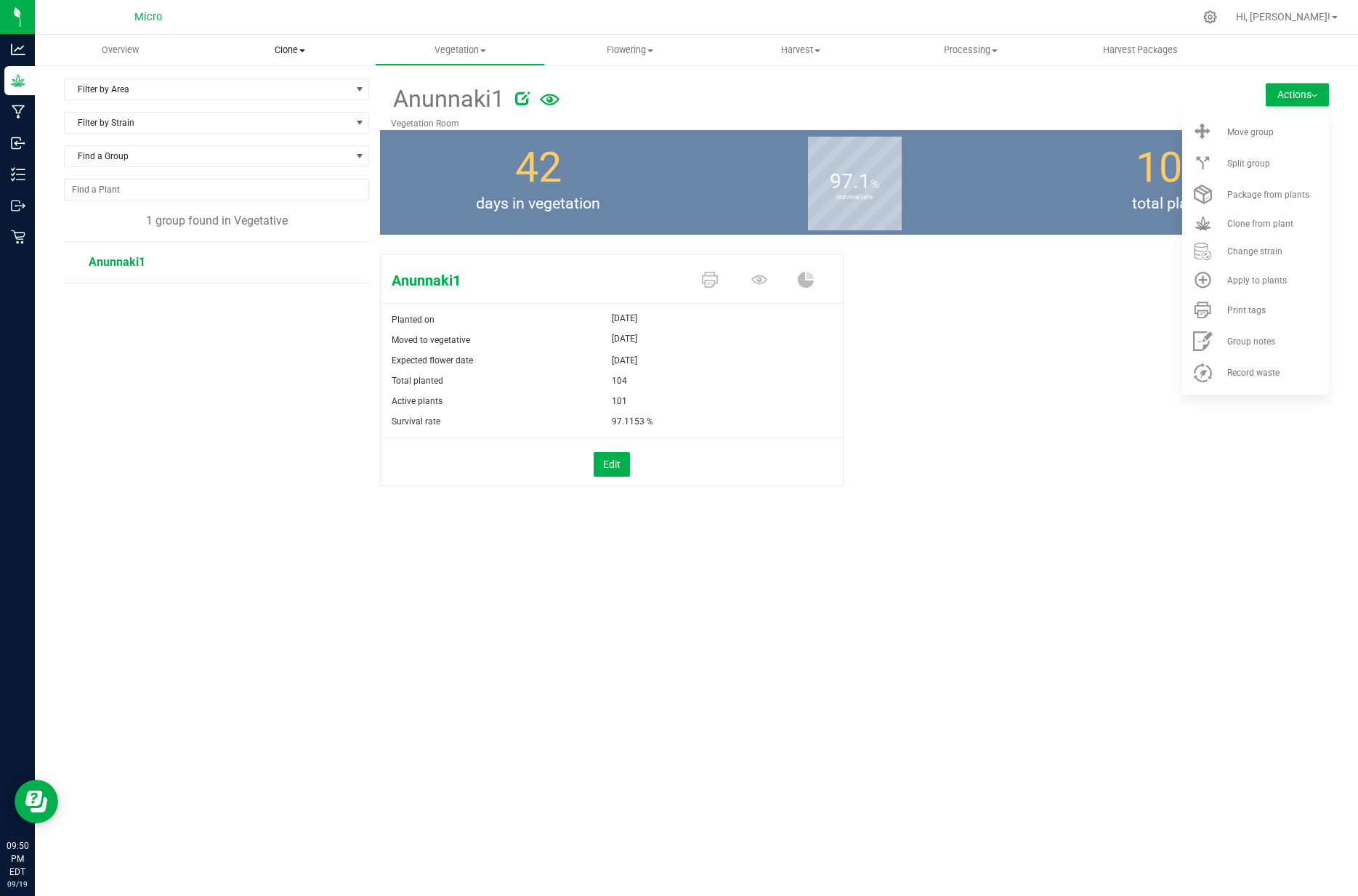
click at [312, 57] on uib-tab-heading "Clone Create plants Cloning groups Cloning plants Apply to plants" at bounding box center [290, 50] width 169 height 29
click at [277, 109] on span "Cloning groups" at bounding box center [259, 105] width 110 height 13
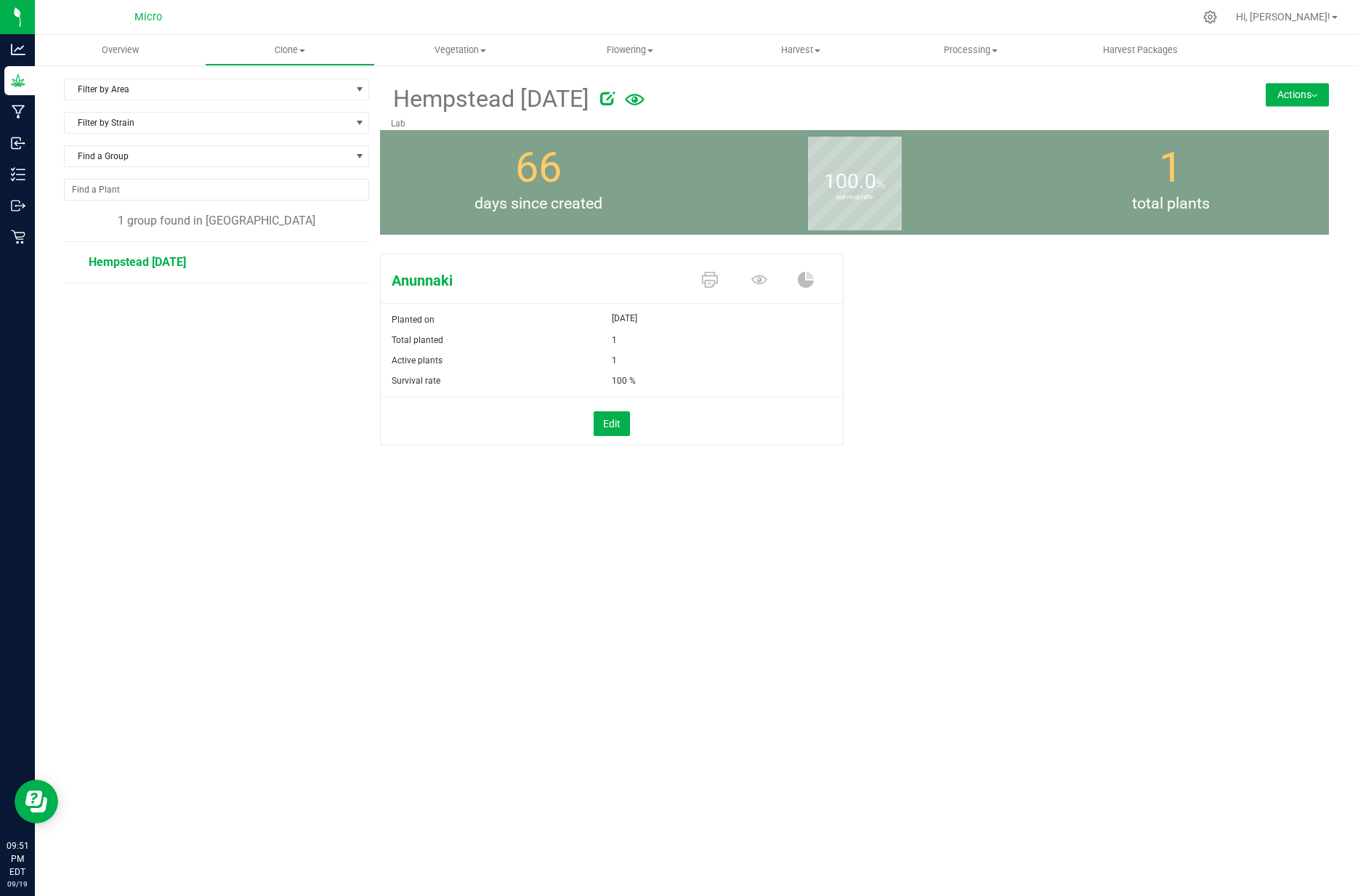
click at [1300, 91] on button "Actions" at bounding box center [1298, 94] width 63 height 24
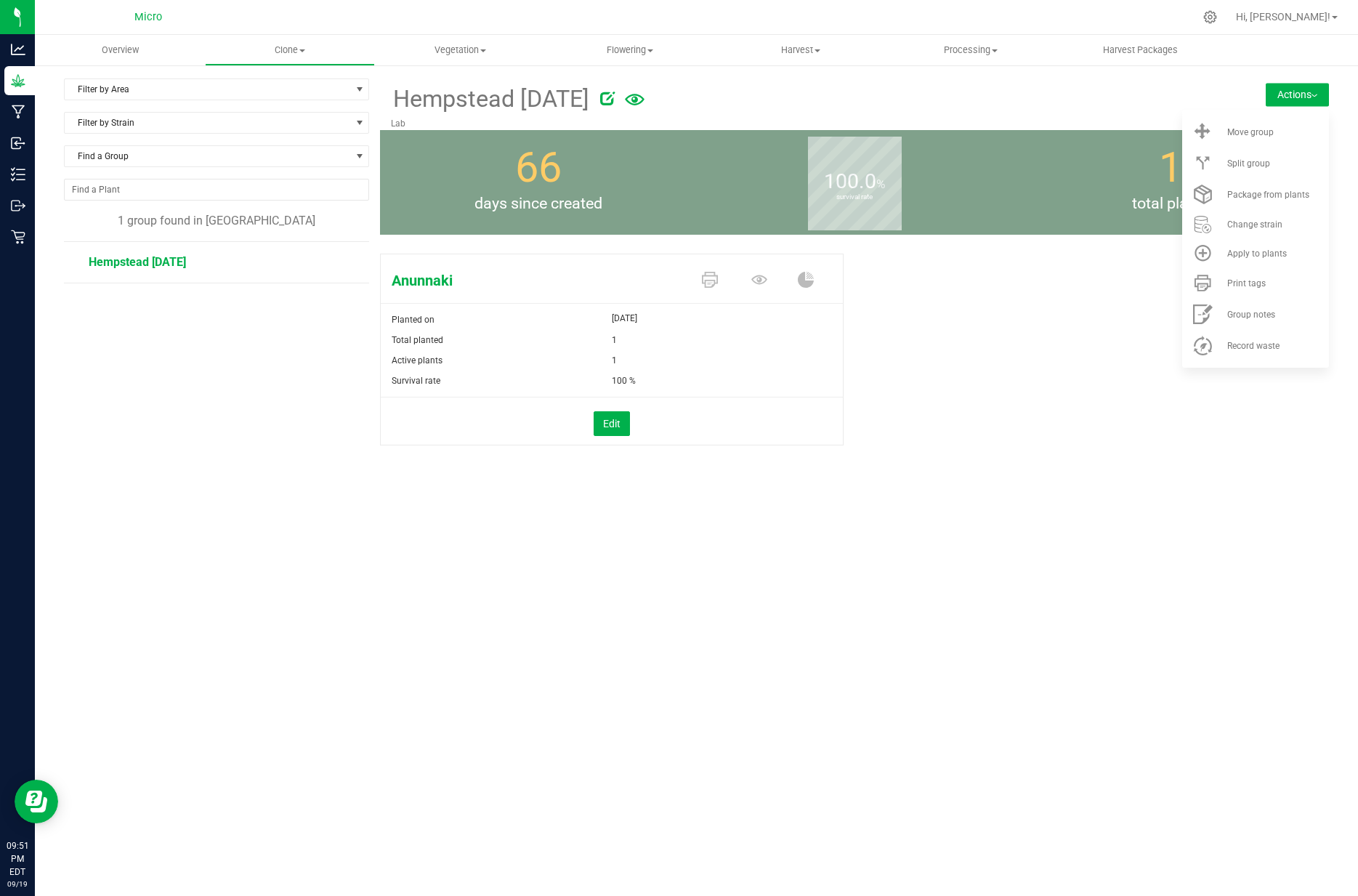
click at [1038, 296] on div "Anunnaki Planted on Jul 15, 2025 Total planted 1 Active plants 1 Survival rate …" at bounding box center [855, 365] width 949 height 235
click at [618, 421] on button "Edit" at bounding box center [612, 423] width 36 height 24
click at [668, 358] on span "1 1" at bounding box center [722, 361] width 220 height 22
click at [647, 427] on span "Update" at bounding box center [640, 425] width 33 height 12
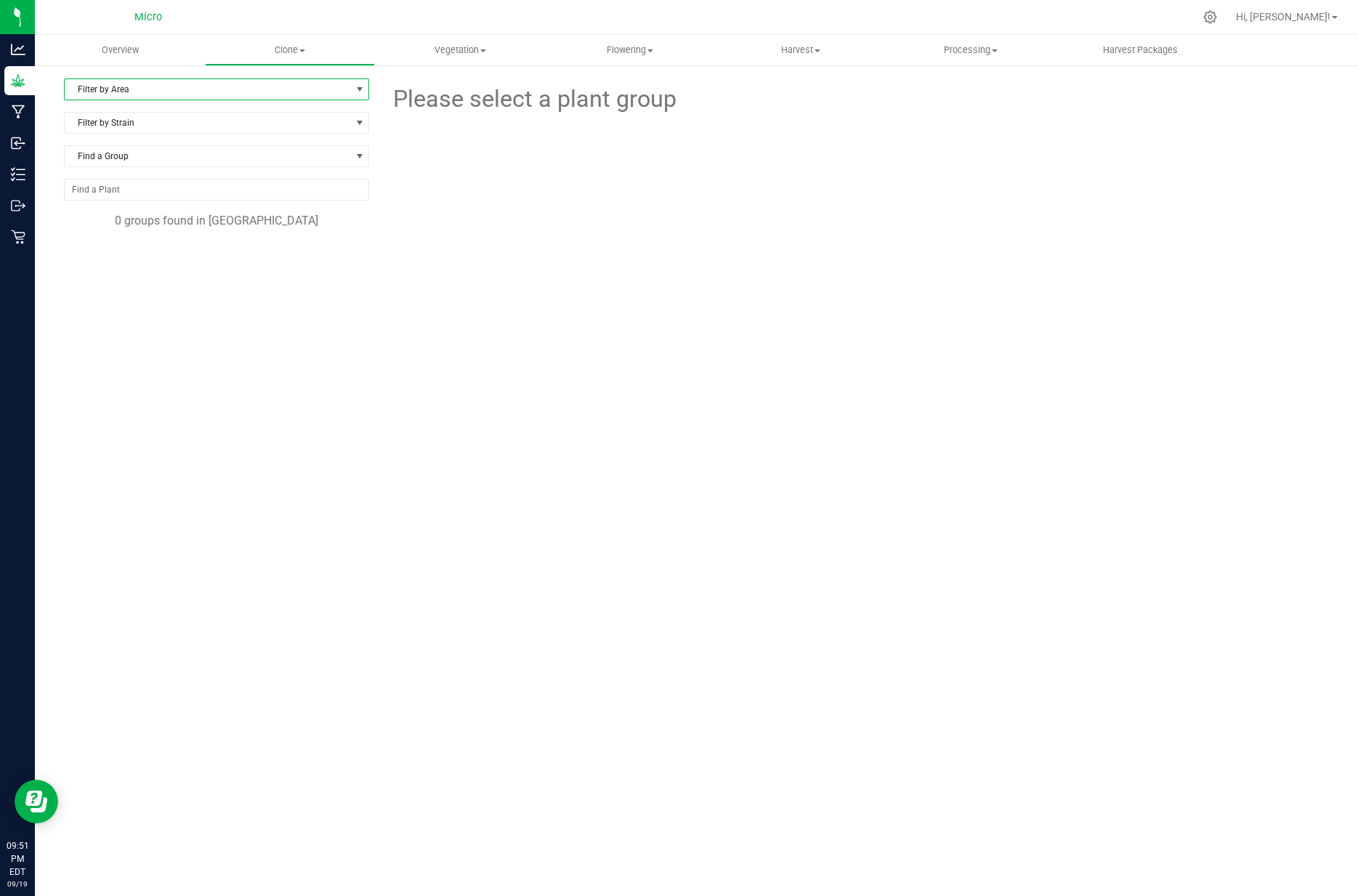
click at [354, 89] on span "select" at bounding box center [360, 89] width 12 height 12
click at [448, 171] on div at bounding box center [855, 195] width 971 height 156
click at [467, 52] on span "Vegetation" at bounding box center [460, 50] width 169 height 13
click at [421, 104] on span "Veg plants" at bounding box center [419, 105] width 90 height 13
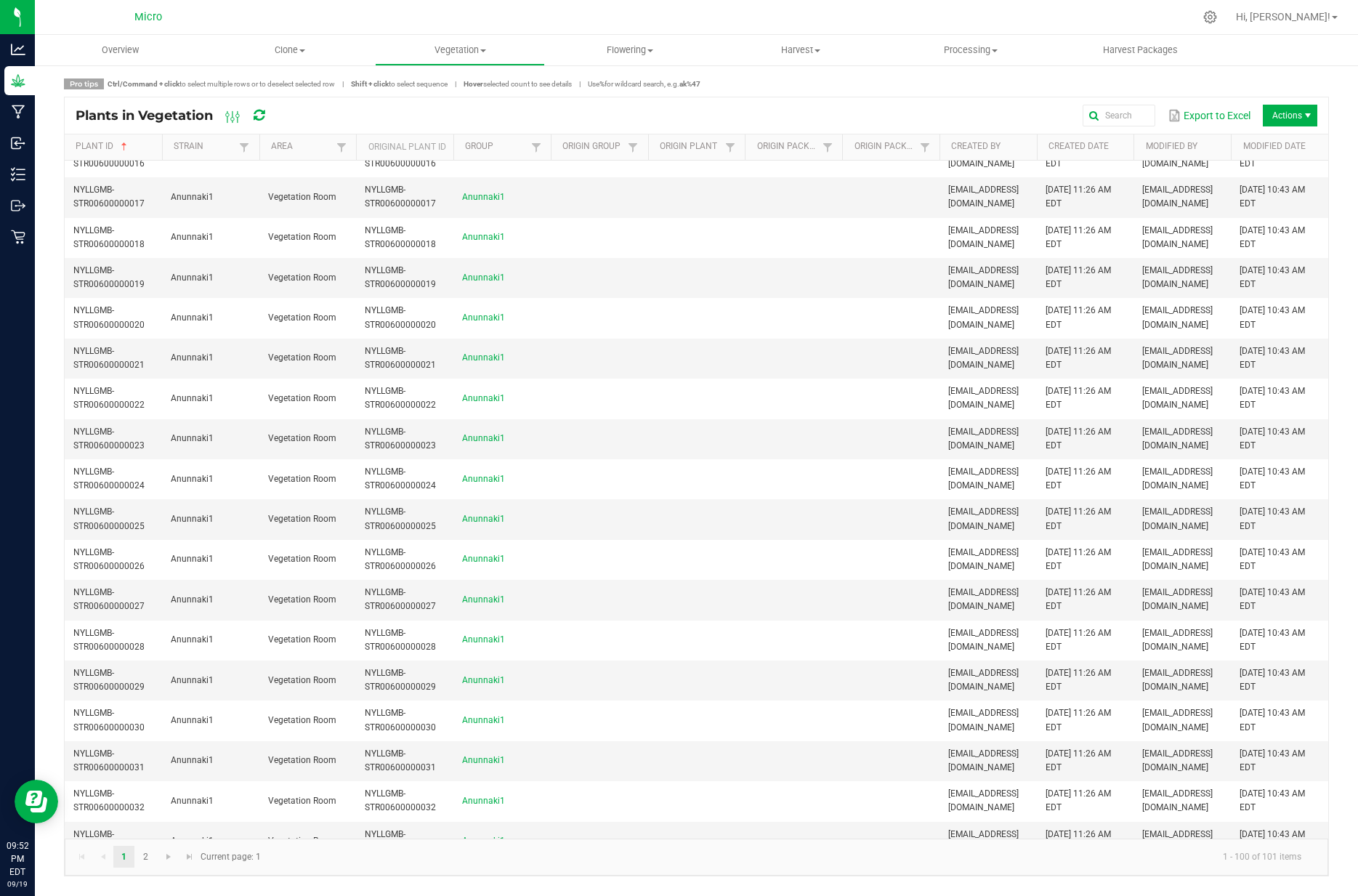
scroll to position [522, 0]
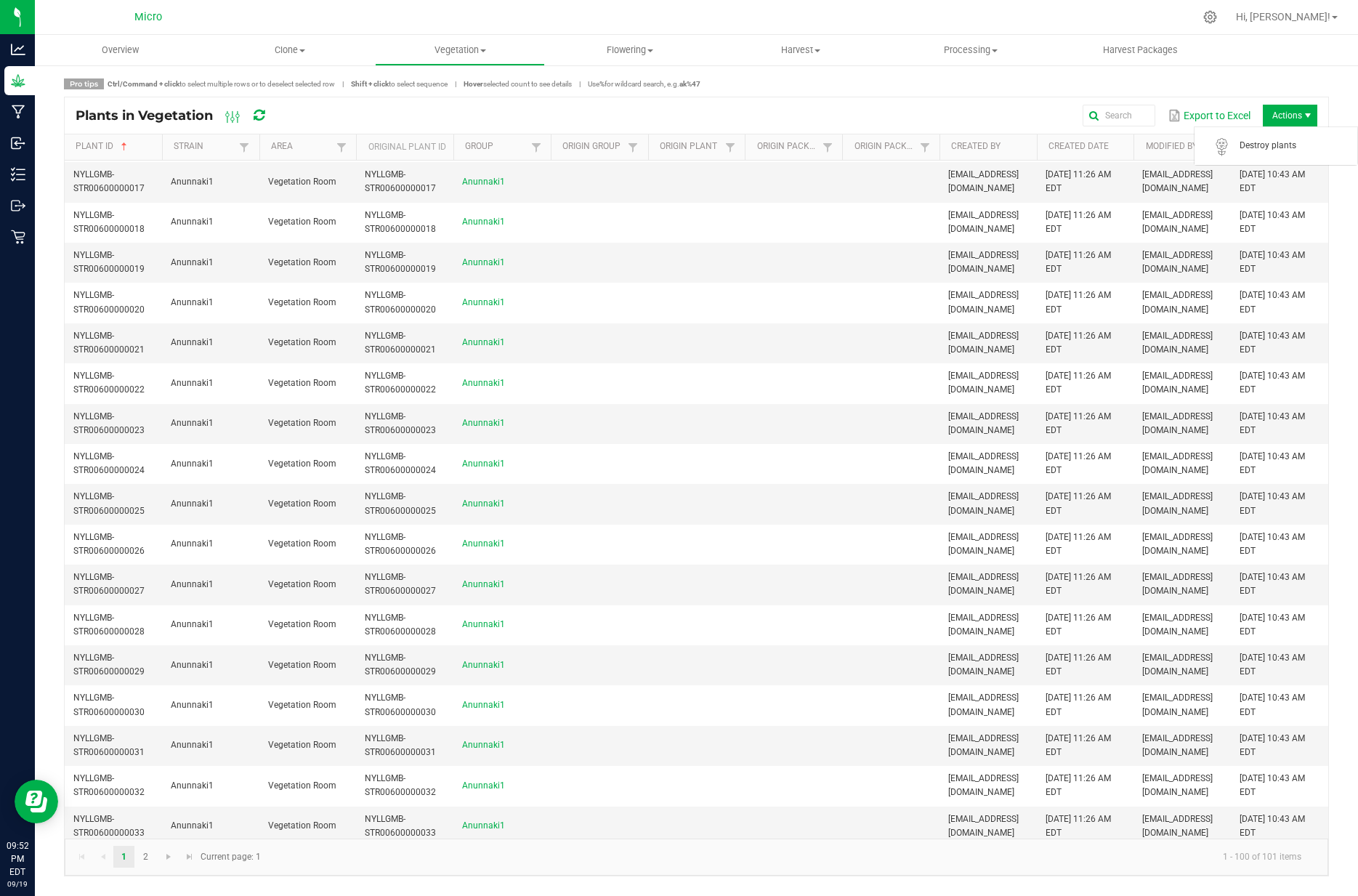
click at [1289, 118] on span "Actions" at bounding box center [1290, 116] width 54 height 22
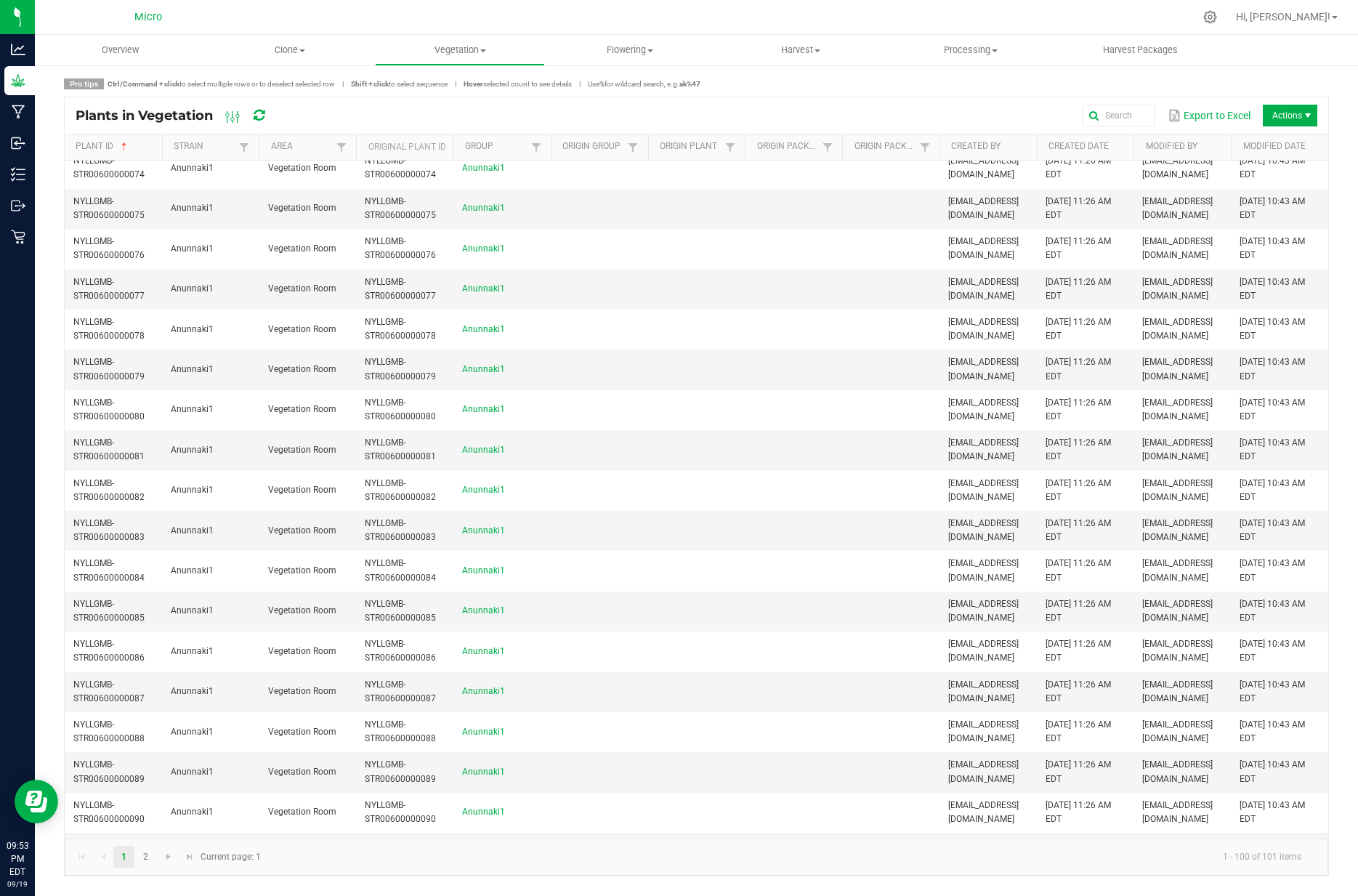
scroll to position [2833, 0]
click at [484, 53] on span "Vegetation" at bounding box center [460, 50] width 169 height 13
click at [434, 90] on span "Veg groups" at bounding box center [421, 88] width 92 height 13
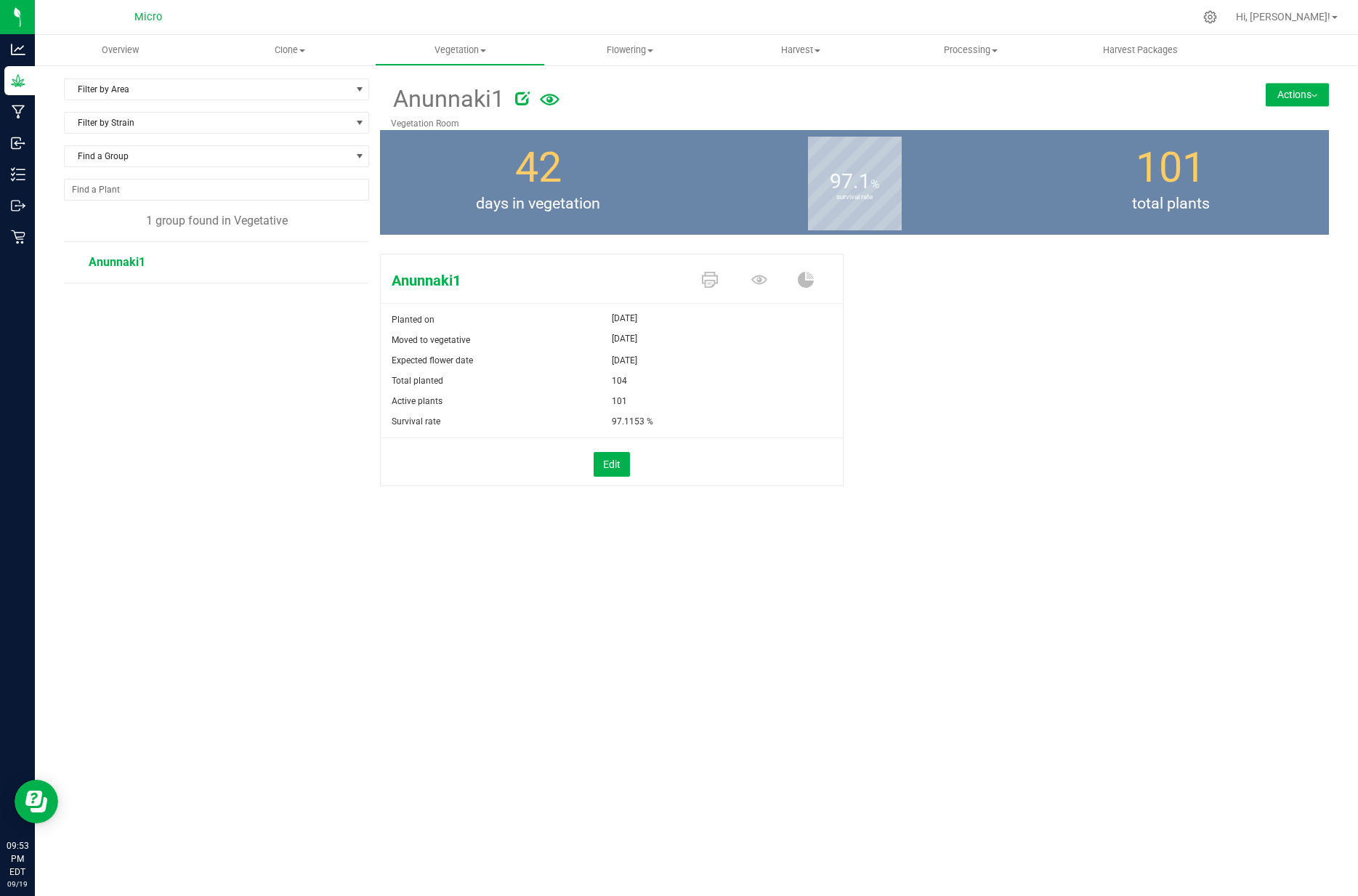
click at [1288, 96] on button "Actions" at bounding box center [1298, 94] width 63 height 24
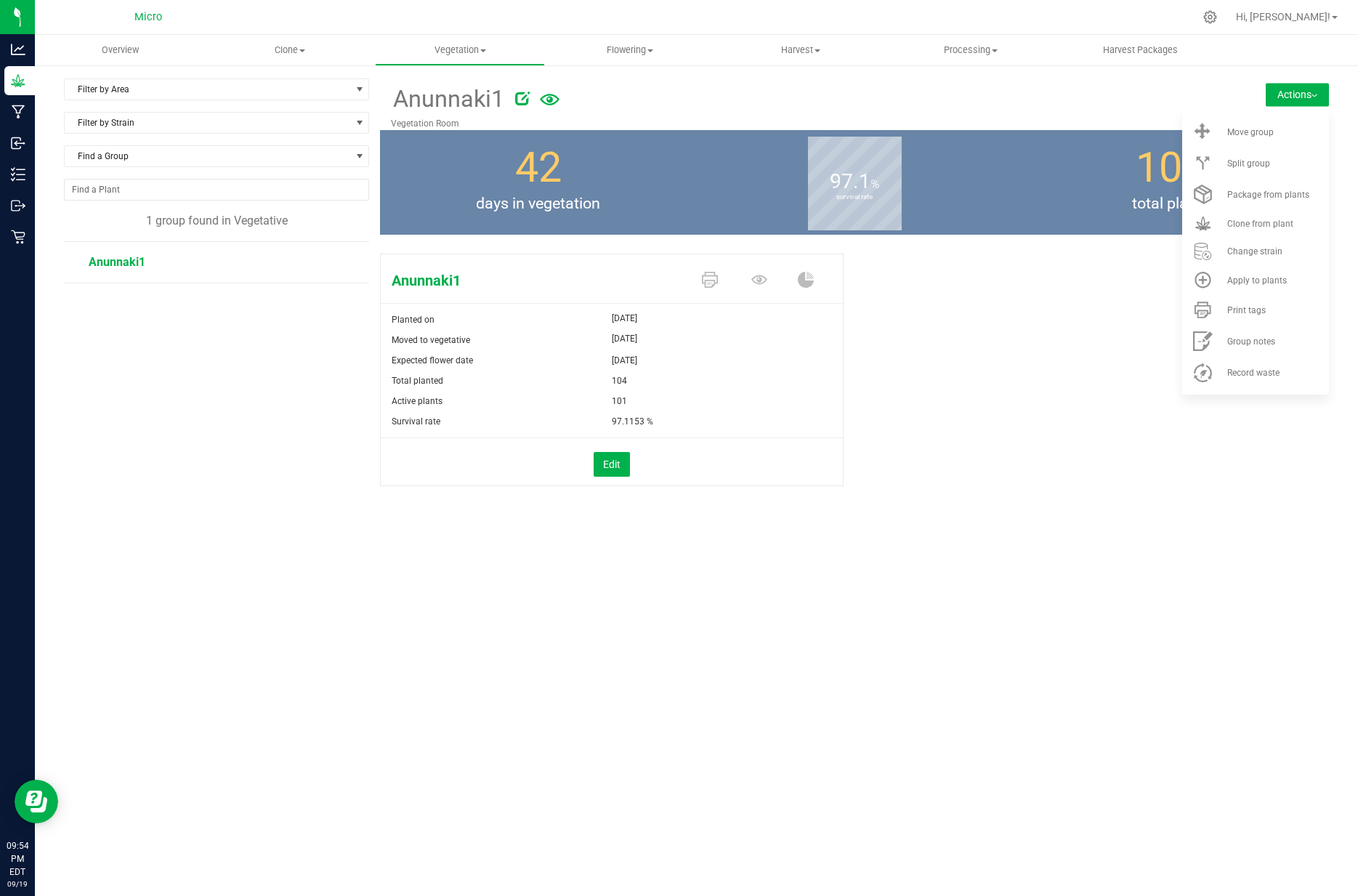
click at [1021, 299] on div "Anunnaki1 Planted on Jun 11, 2025 Moved to vegetative Aug 8, 2025 Expected flow…" at bounding box center [855, 386] width 949 height 275
click at [614, 465] on button "Edit" at bounding box center [612, 464] width 36 height 24
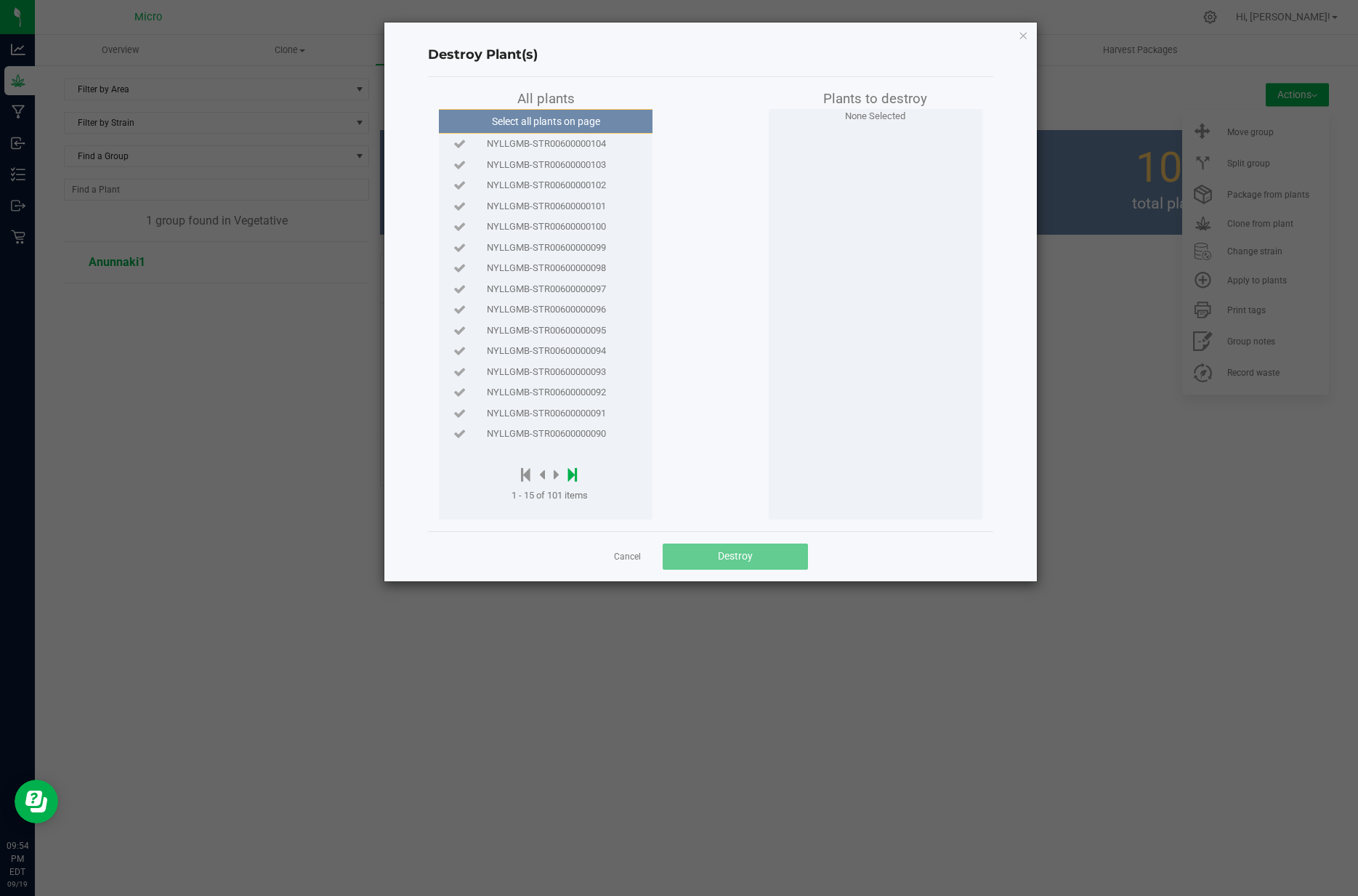
click at [571, 472] on icon at bounding box center [573, 475] width 9 height 16
click at [532, 477] on icon at bounding box center [531, 475] width 9 height 16
click at [573, 479] on icon at bounding box center [573, 475] width 9 height 16
click at [578, 478] on icon at bounding box center [578, 475] width 9 height 16
click at [579, 477] on icon at bounding box center [578, 475] width 9 height 16
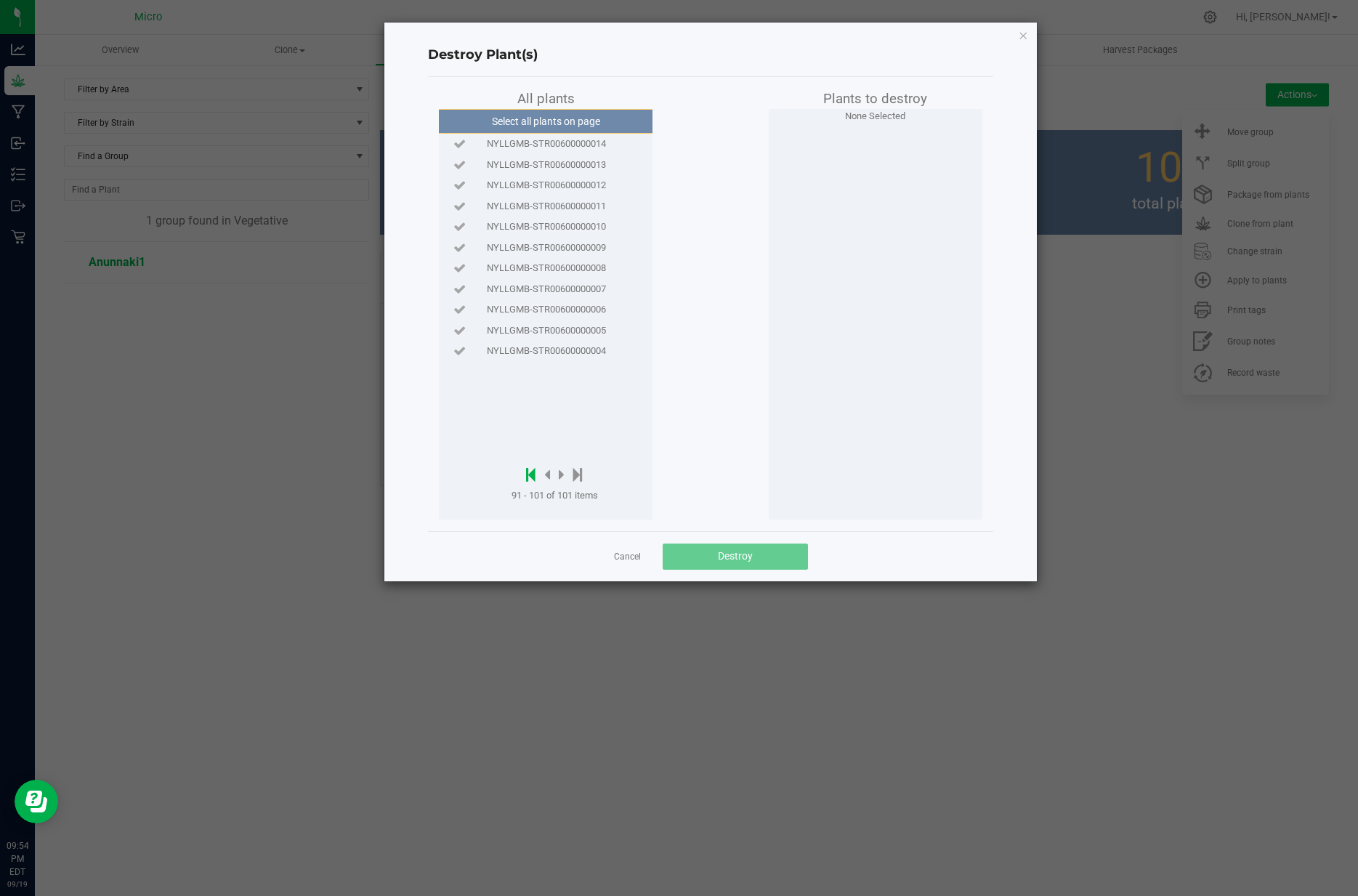
click at [531, 478] on icon at bounding box center [531, 475] width 9 height 16
click at [531, 478] on div at bounding box center [550, 476] width 76 height 18
click at [526, 474] on icon at bounding box center [525, 475] width 9 height 16
click at [556, 473] on icon at bounding box center [556, 475] width 5 height 16
click at [557, 474] on icon at bounding box center [560, 475] width 5 height 16
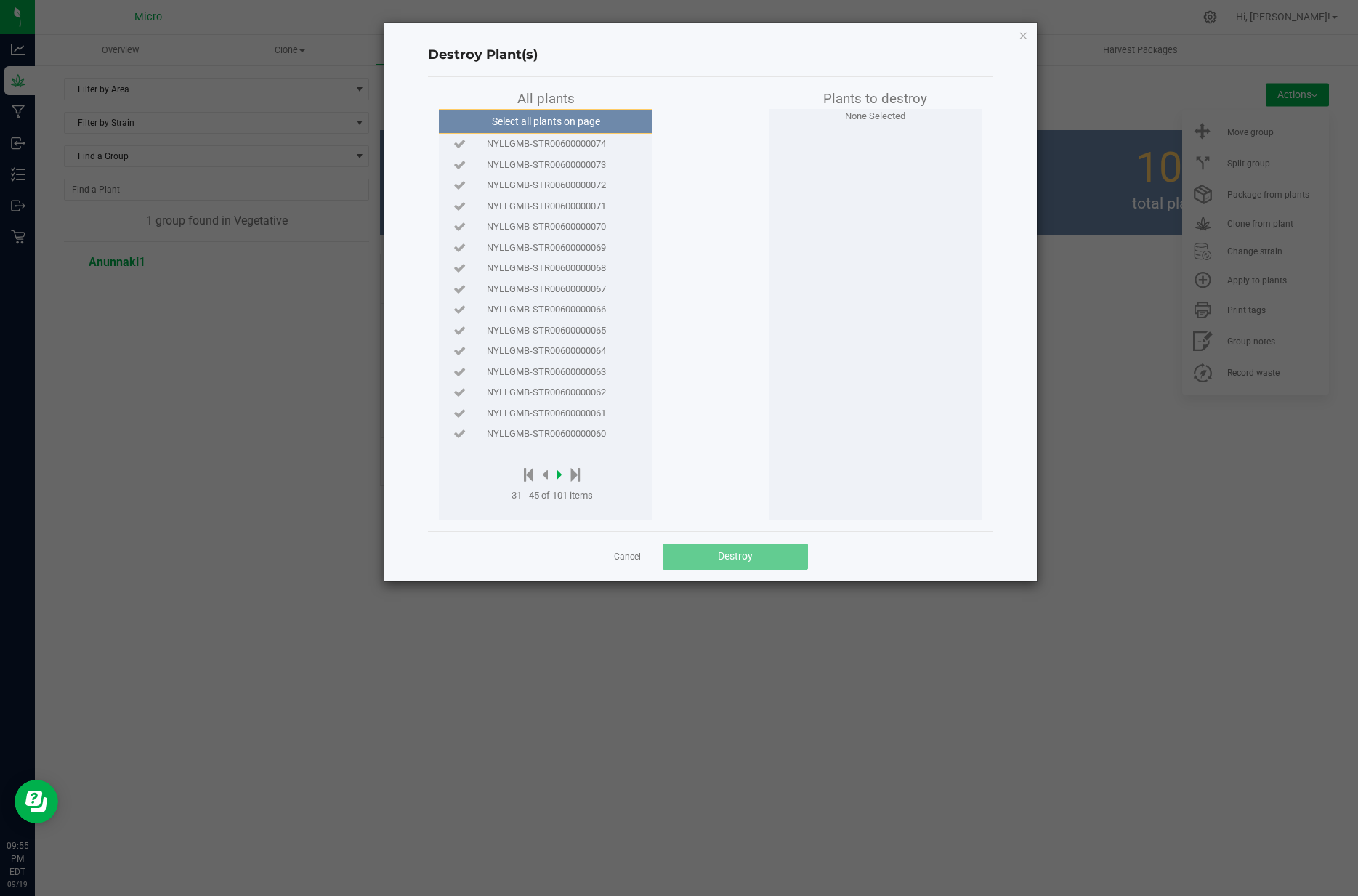
click at [557, 474] on icon at bounding box center [560, 475] width 5 height 16
click at [534, 473] on icon at bounding box center [531, 475] width 9 height 16
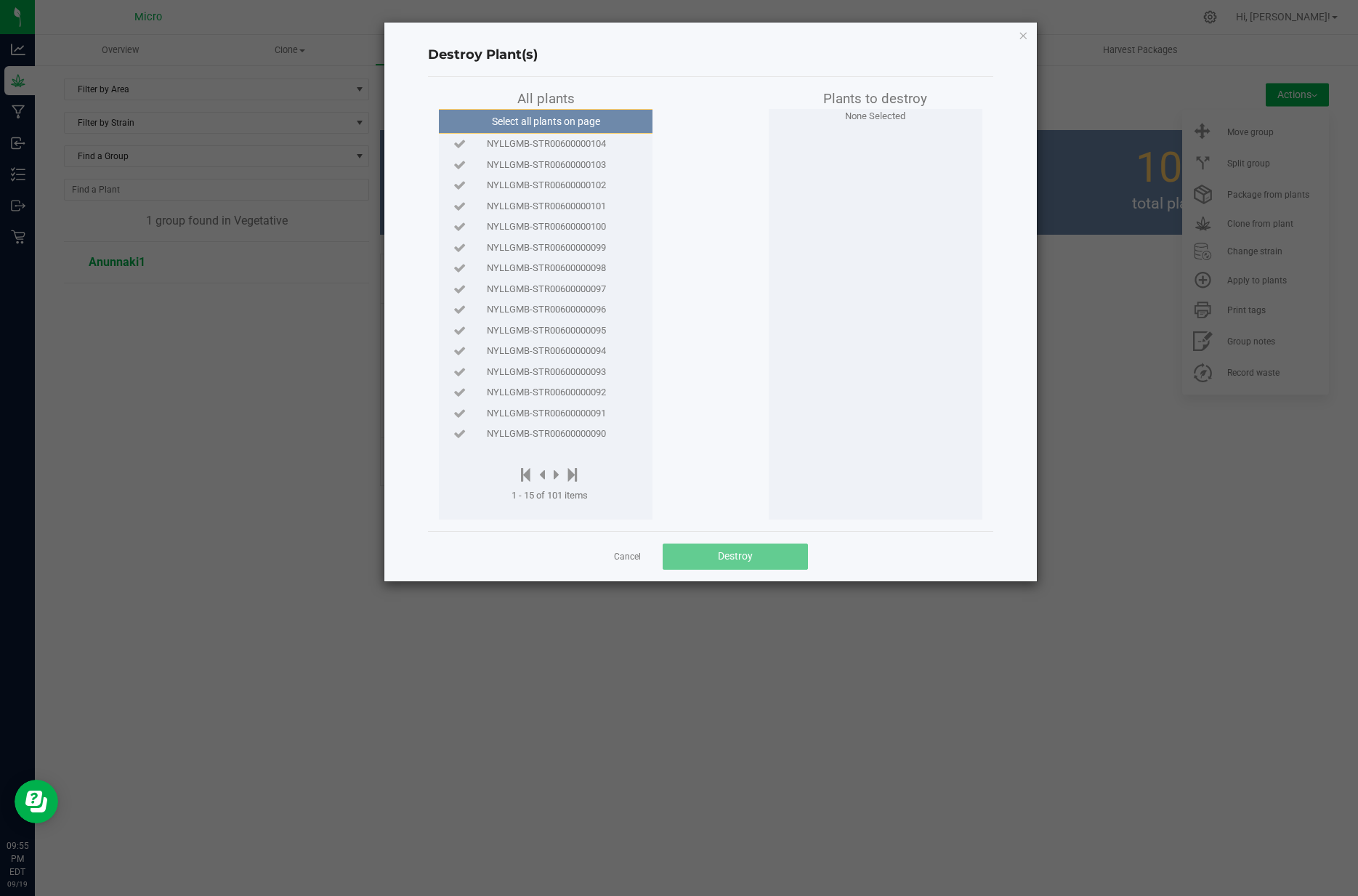
click at [550, 143] on span "NYLLGMB-STR00600000104" at bounding box center [547, 144] width 120 height 14
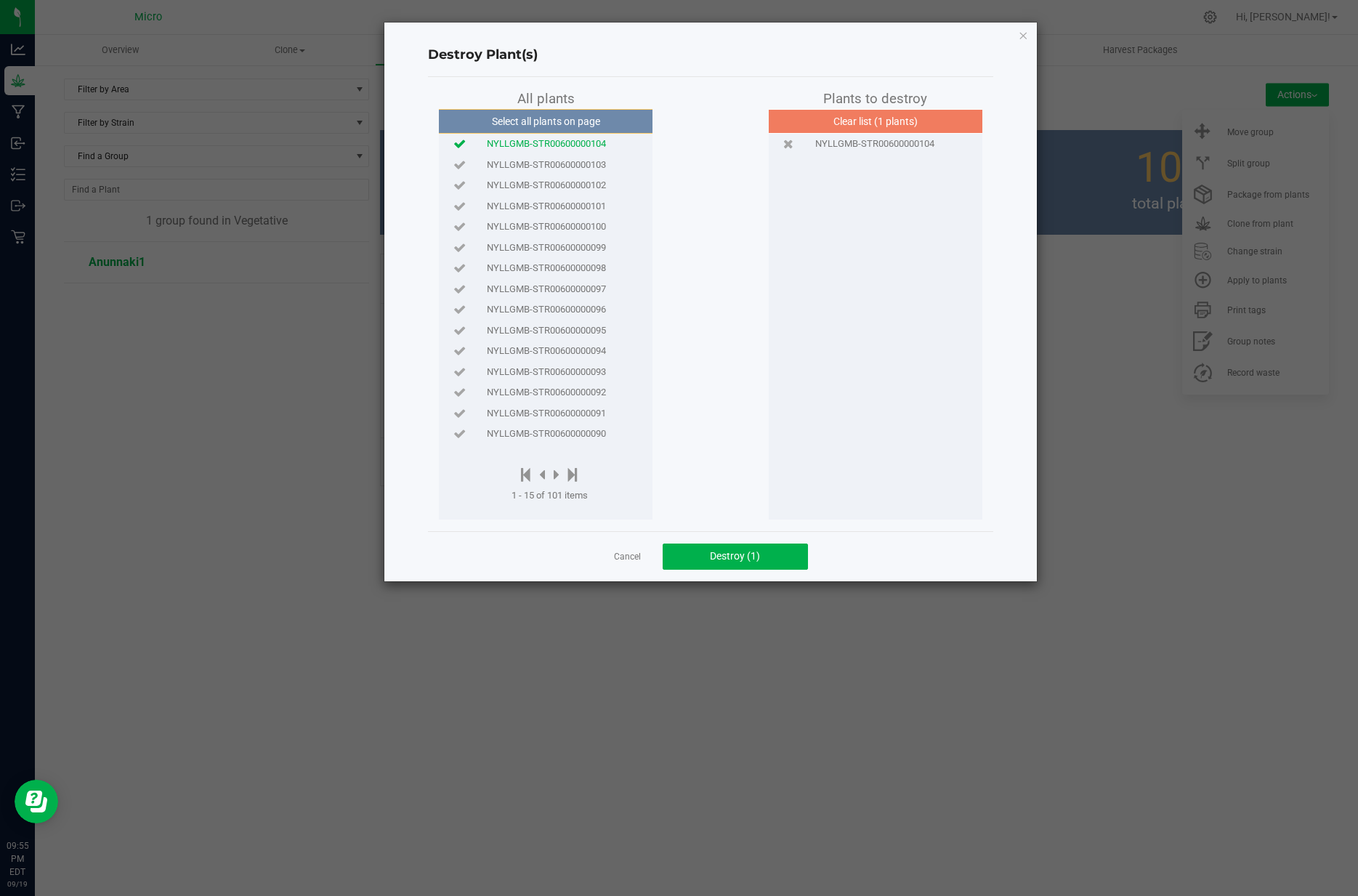
click at [549, 167] on span "NYLLGMB-STR00600000103" at bounding box center [547, 165] width 120 height 14
click at [546, 186] on span "NYLLGMB-STR00600000102" at bounding box center [547, 186] width 120 height 14
click at [545, 206] on span "NYLLGMB-STR00600000101" at bounding box center [547, 207] width 120 height 14
click at [539, 250] on span "NYLLGMB-STR00600000099" at bounding box center [547, 248] width 120 height 14
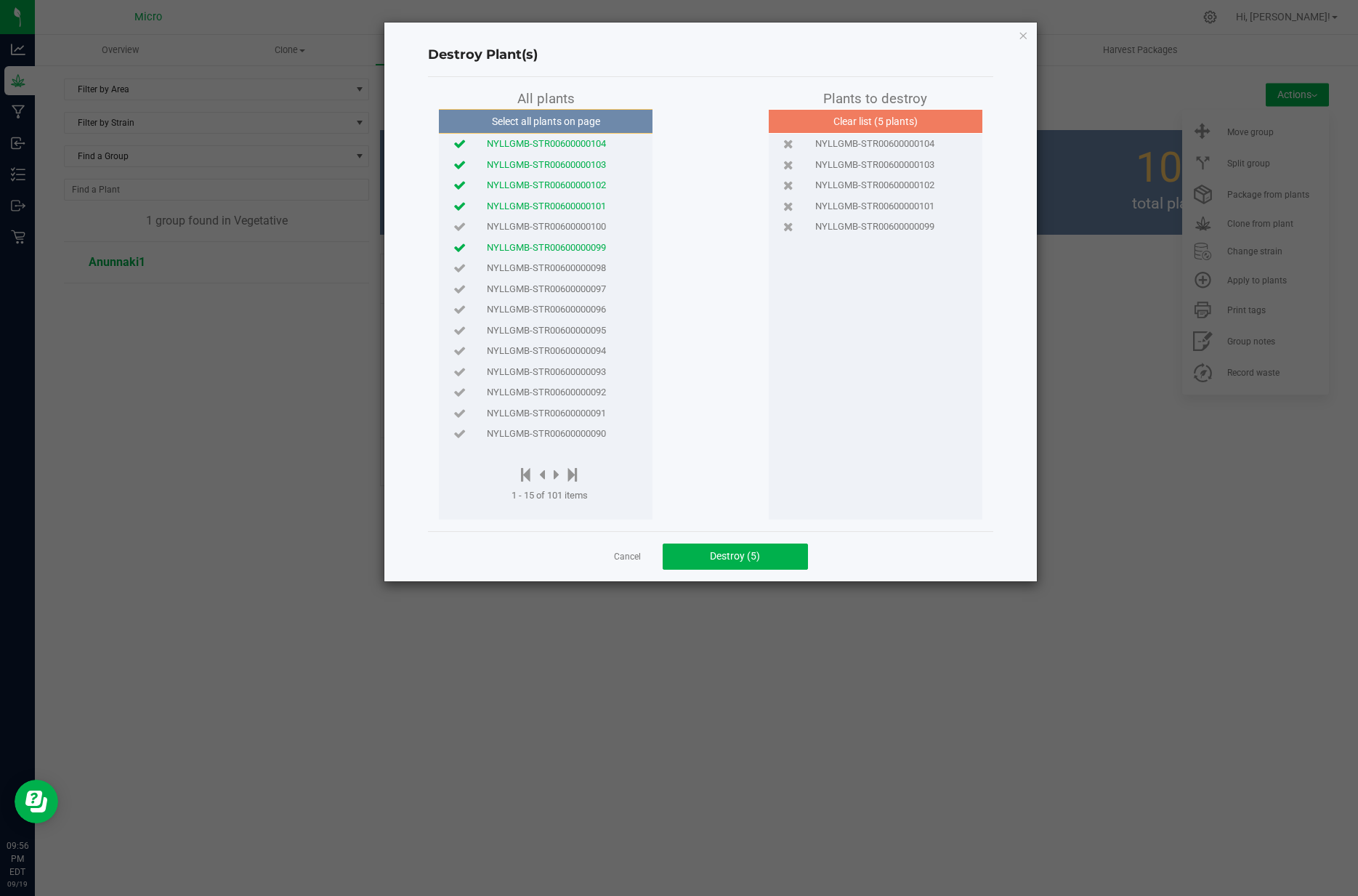
click at [537, 269] on span "NYLLGMB-STR00600000098" at bounding box center [547, 268] width 120 height 14
click at [506, 287] on span "NYLLGMB-STR00600000097" at bounding box center [547, 289] width 120 height 14
click at [514, 308] on span "NYLLGMB-STR00600000096" at bounding box center [547, 310] width 120 height 14
click at [501, 333] on span "NYLLGMB-STR00600000095" at bounding box center [547, 331] width 120 height 14
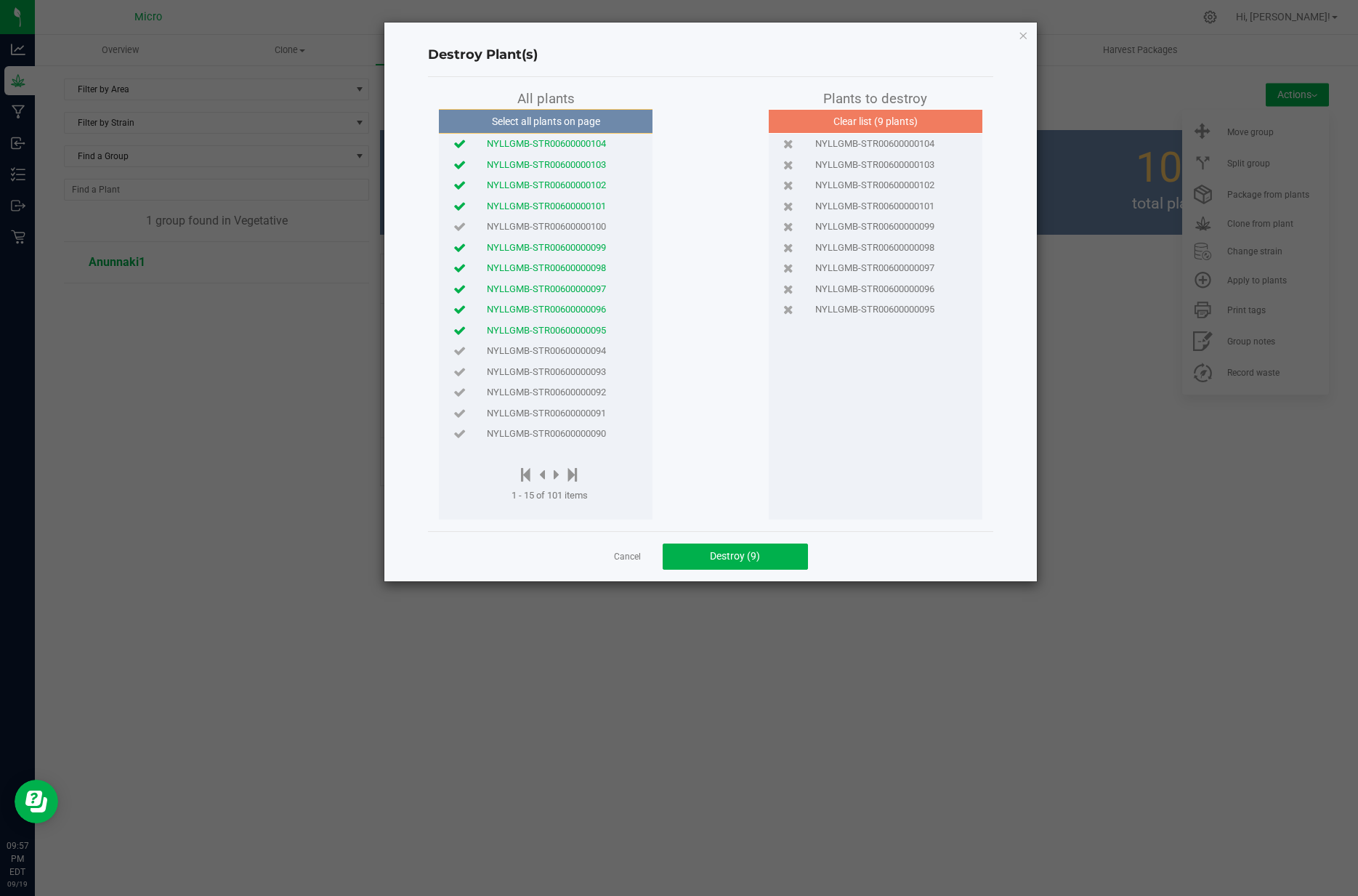
click at [503, 352] on span "NYLLGMB-STR00600000094" at bounding box center [547, 351] width 120 height 14
click at [561, 374] on span "NYLLGMB-STR00600000093" at bounding box center [547, 372] width 120 height 14
click at [546, 392] on span "NYLLGMB-STR00600000092" at bounding box center [547, 392] width 120 height 14
click at [528, 417] on span "NYLLGMB-STR00600000091" at bounding box center [547, 413] width 120 height 14
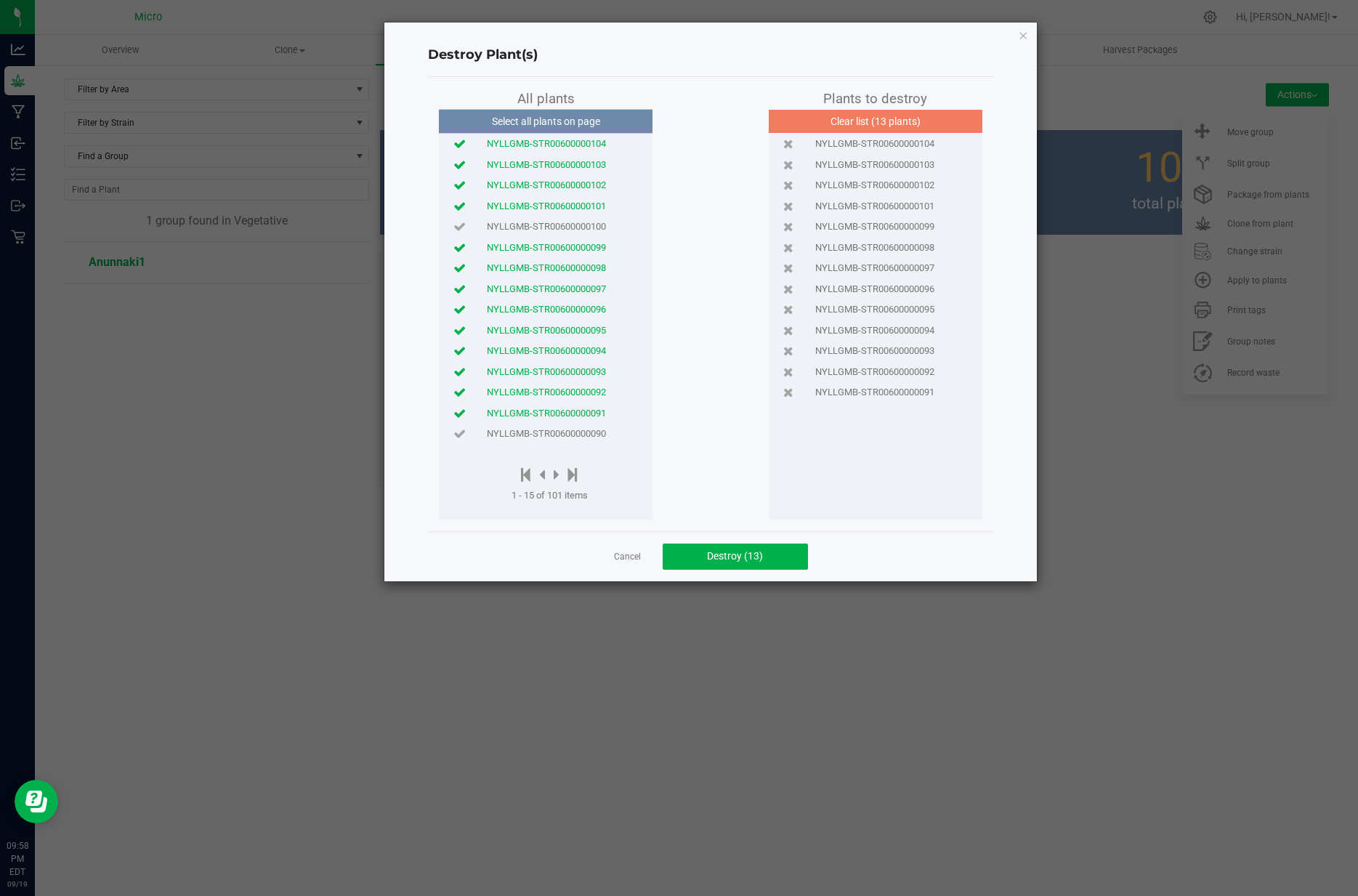
click at [522, 435] on span "NYLLGMB-STR00600000090" at bounding box center [547, 434] width 120 height 14
click at [556, 481] on icon at bounding box center [556, 475] width 5 height 16
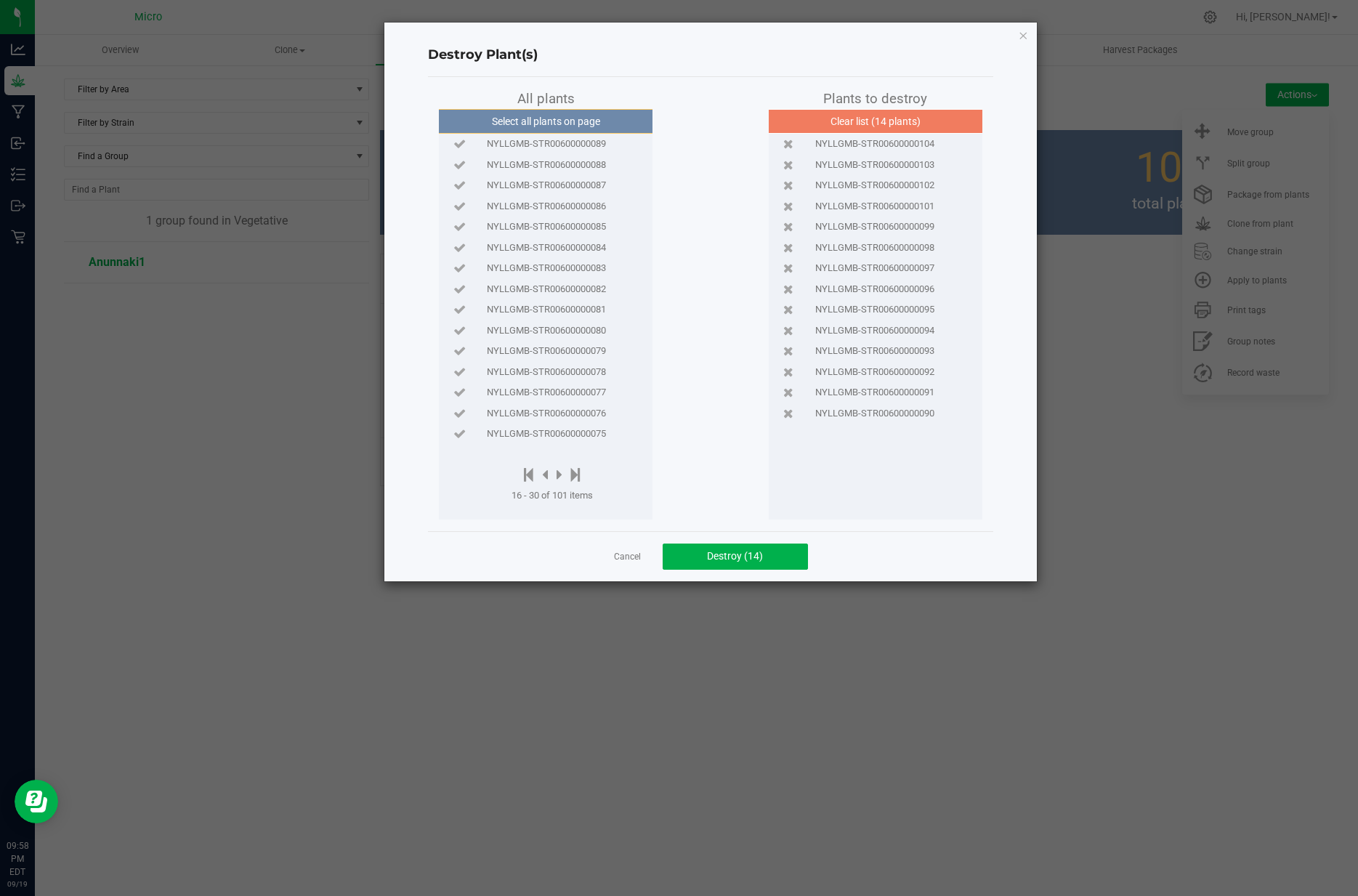
click at [544, 143] on span "NYLLGMB-STR00600000089" at bounding box center [547, 144] width 120 height 14
click at [546, 167] on span "NYLLGMB-STR00600000088" at bounding box center [547, 165] width 120 height 14
click at [539, 182] on span "NYLLGMB-STR00600000087" at bounding box center [547, 186] width 120 height 14
click at [511, 207] on span "NYLLGMB-STR00600000086" at bounding box center [547, 207] width 120 height 14
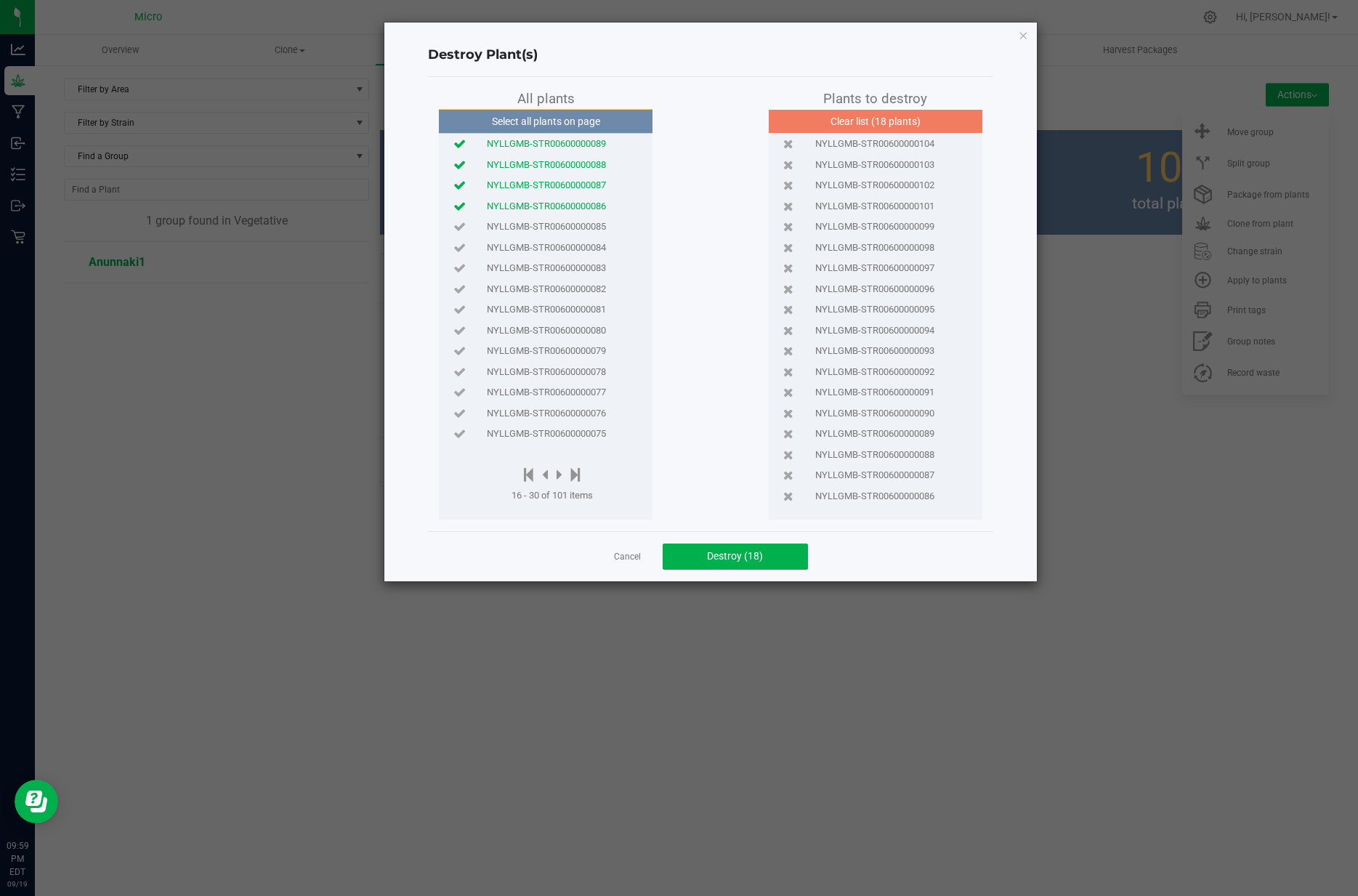
click at [525, 227] on span "NYLLGMB-STR00600000085" at bounding box center [547, 226] width 120 height 14
click at [528, 248] on span "NYLLGMB-STR00600000084" at bounding box center [547, 248] width 120 height 14
click at [533, 266] on span "NYLLGMB-STR00600000083" at bounding box center [547, 268] width 120 height 14
click at [526, 288] on span "NYLLGMB-STR00600000082" at bounding box center [547, 289] width 120 height 14
click at [582, 305] on span "NYLLGMB-STR00600000081" at bounding box center [547, 310] width 120 height 14
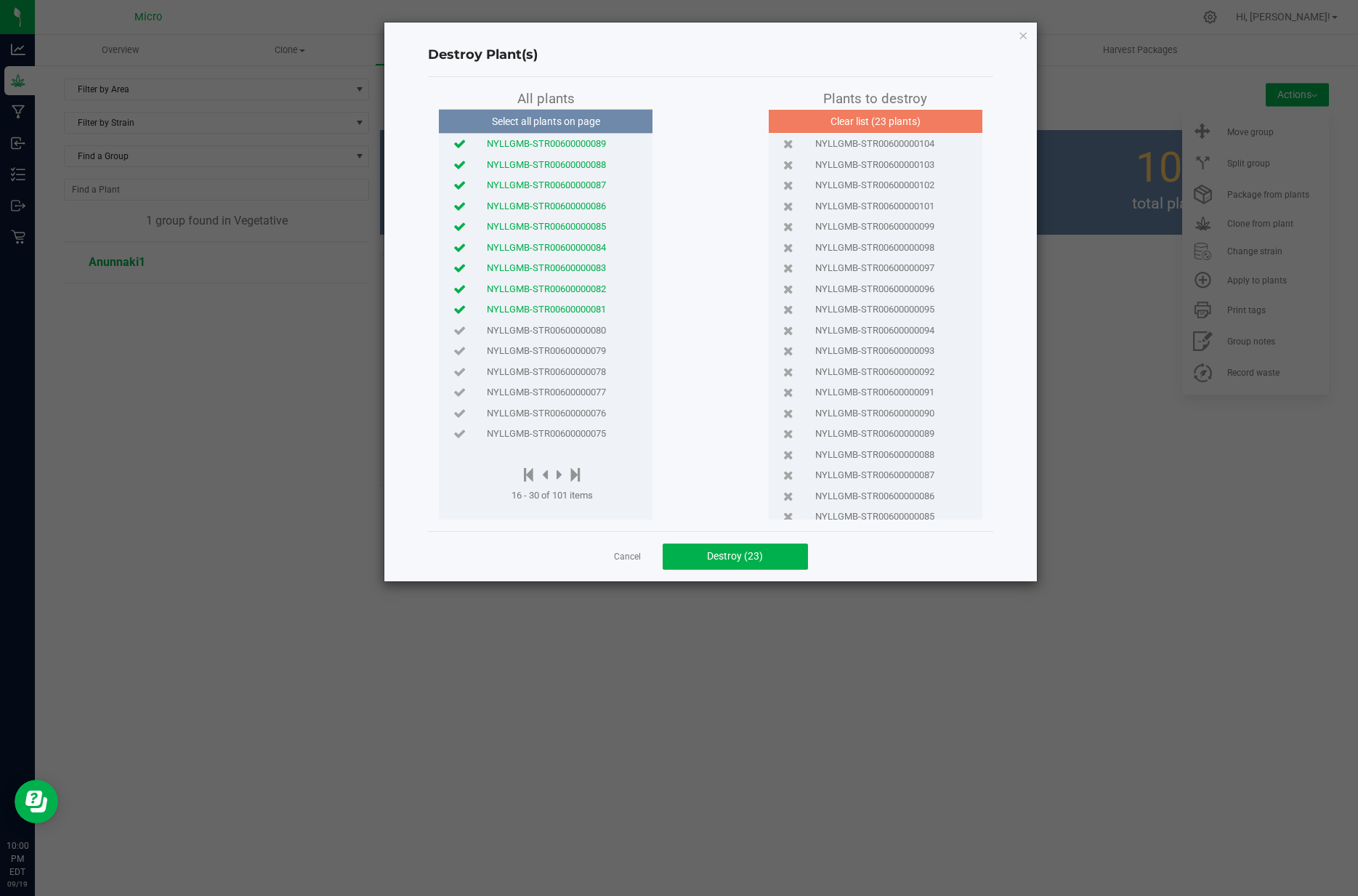
click at [568, 331] on span "NYLLGMB-STR00600000080" at bounding box center [547, 331] width 120 height 14
click at [541, 370] on span "NYLLGMB-STR00600000078" at bounding box center [547, 372] width 120 height 14
click at [560, 475] on icon at bounding box center [560, 475] width 5 height 16
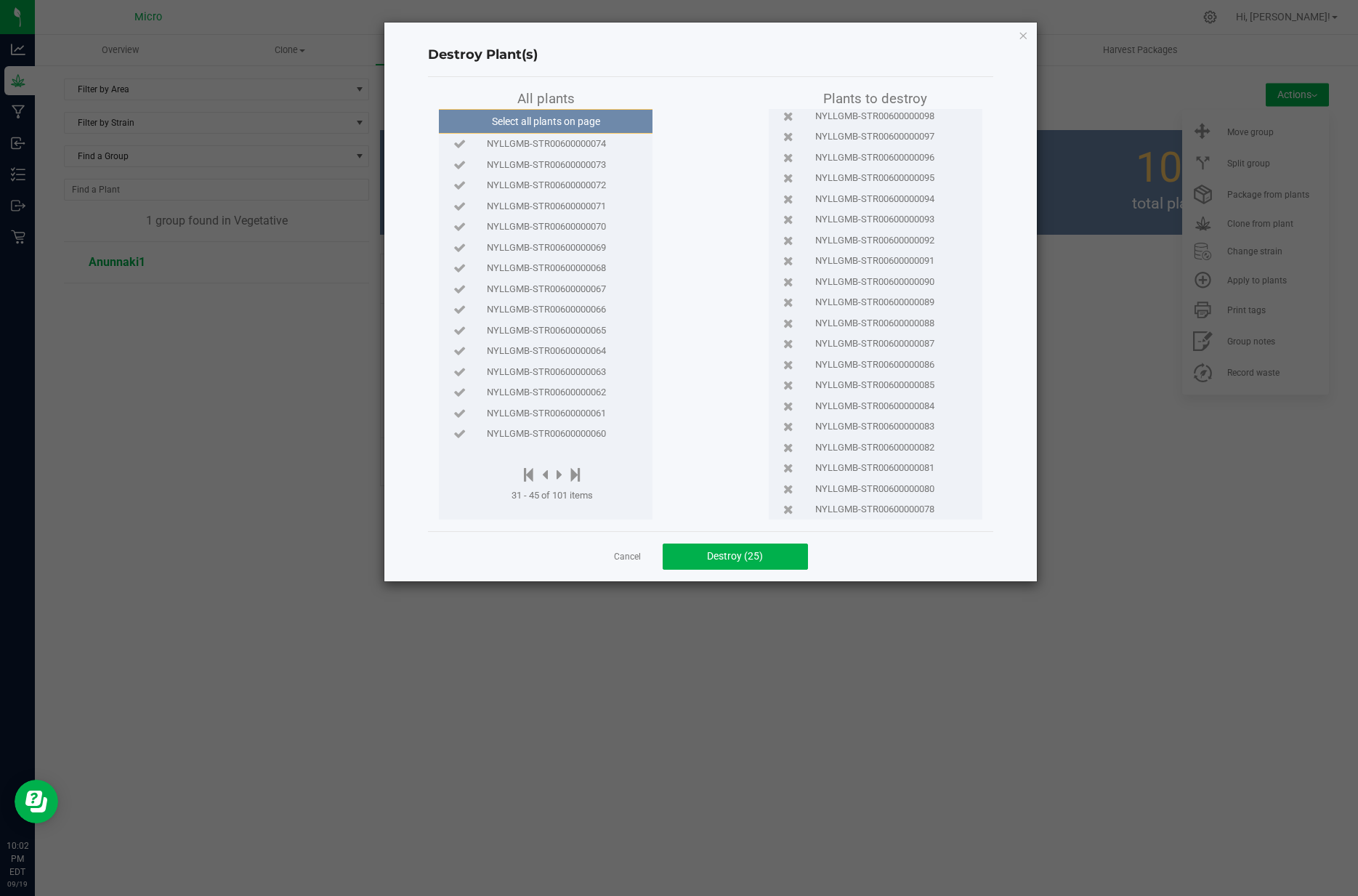
scroll to position [131, 0]
click at [525, 144] on span "NYLLGMB-STR00600000074" at bounding box center [547, 144] width 120 height 14
click at [529, 164] on span "NYLLGMB-STR00600000073" at bounding box center [547, 165] width 120 height 14
click at [526, 180] on span "NYLLGMB-STR00600000072" at bounding box center [547, 186] width 120 height 14
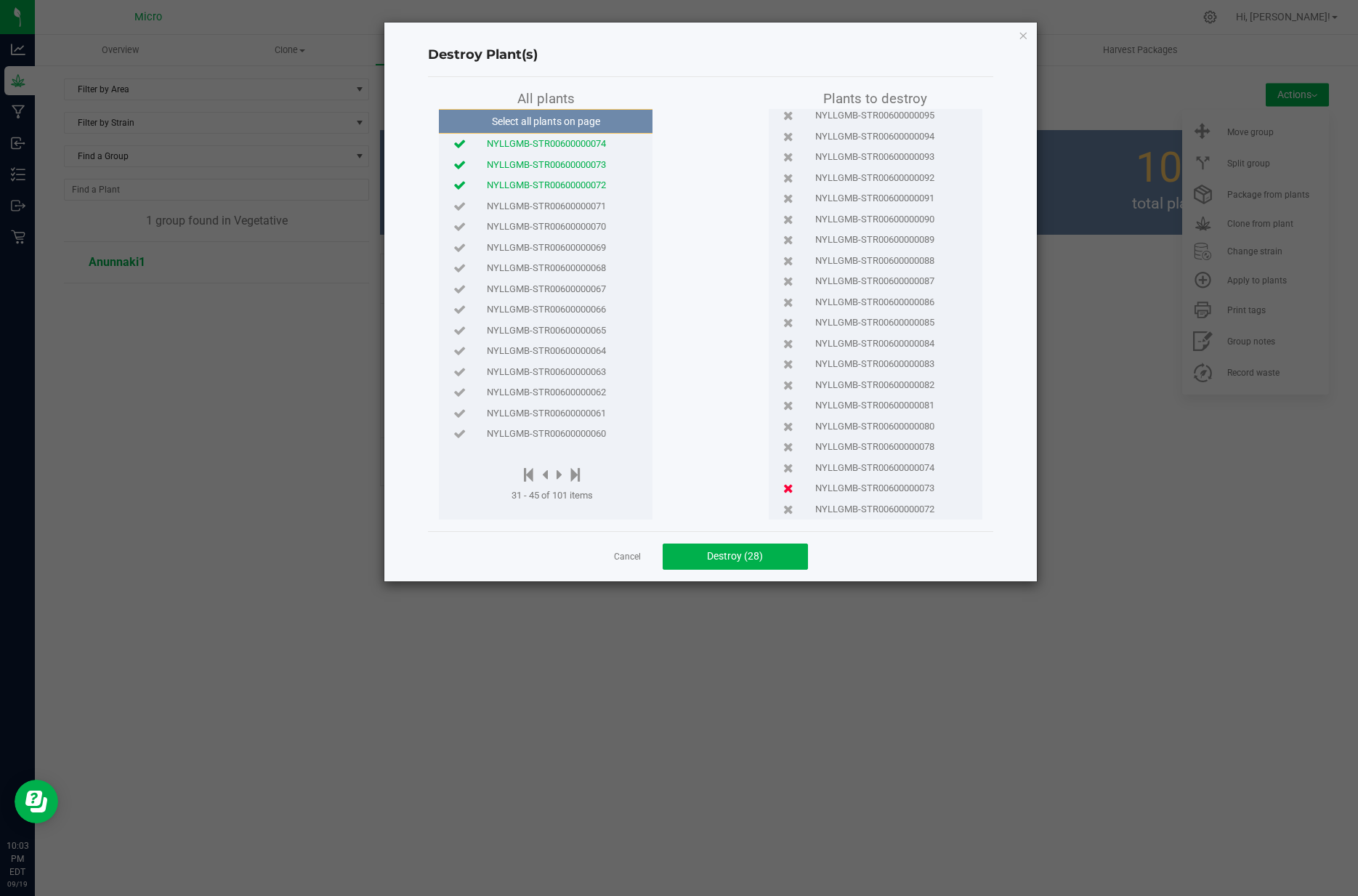
click at [789, 487] on icon at bounding box center [788, 488] width 10 height 9
click at [524, 207] on span "NYLLGMB-STR00600000071" at bounding box center [547, 207] width 120 height 14
click at [531, 247] on span "NYLLGMB-STR00600000069" at bounding box center [547, 248] width 120 height 14
click at [532, 290] on span "NYLLGMB-STR00600000067" at bounding box center [547, 289] width 120 height 14
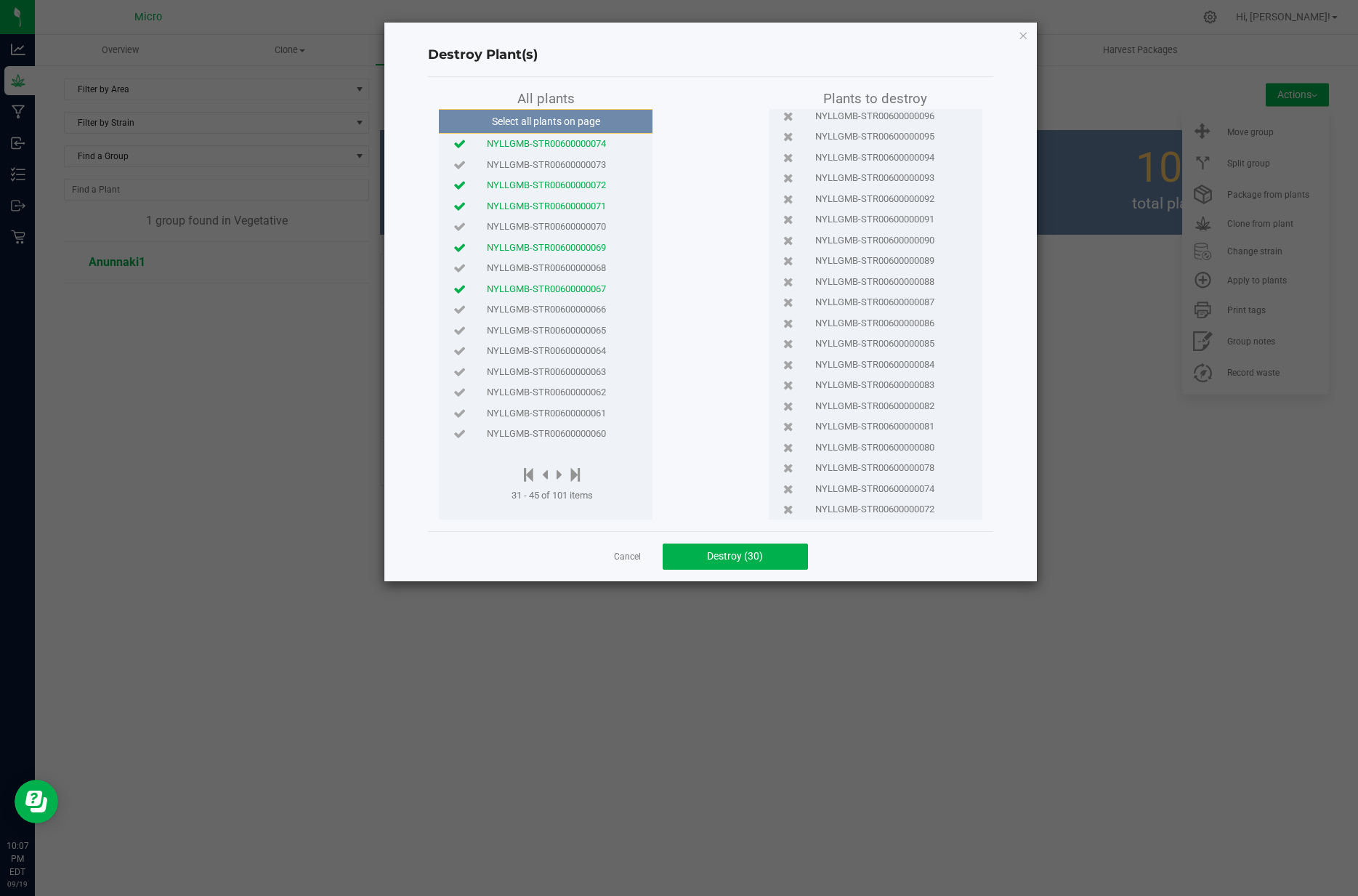
click at [511, 310] on span "NYLLGMB-STR00600000066" at bounding box center [547, 310] width 120 height 14
click at [511, 331] on span "NYLLGMB-STR00600000065" at bounding box center [547, 331] width 120 height 14
click at [509, 352] on span "NYLLGMB-STR00600000064" at bounding box center [547, 351] width 120 height 14
click at [520, 373] on span "NYLLGMB-STR00600000063" at bounding box center [547, 372] width 120 height 14
click at [524, 392] on span "NYLLGMB-STR00600000062" at bounding box center [547, 392] width 120 height 14
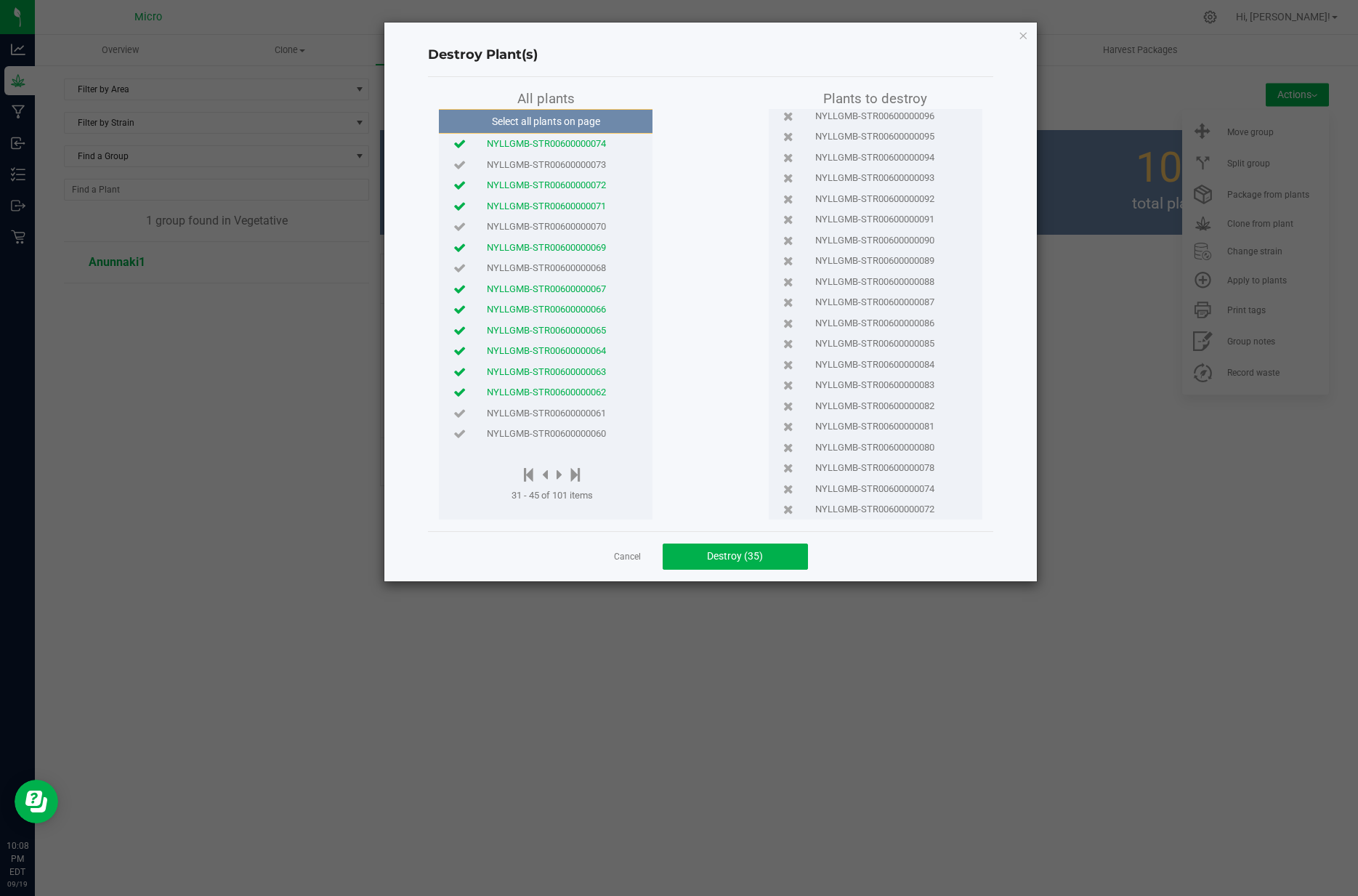
click at [515, 414] on span "NYLLGMB-STR00600000061" at bounding box center [547, 413] width 120 height 14
click at [516, 432] on span "NYLLGMB-STR00600000060" at bounding box center [547, 434] width 120 height 14
click at [560, 474] on icon at bounding box center [560, 475] width 5 height 16
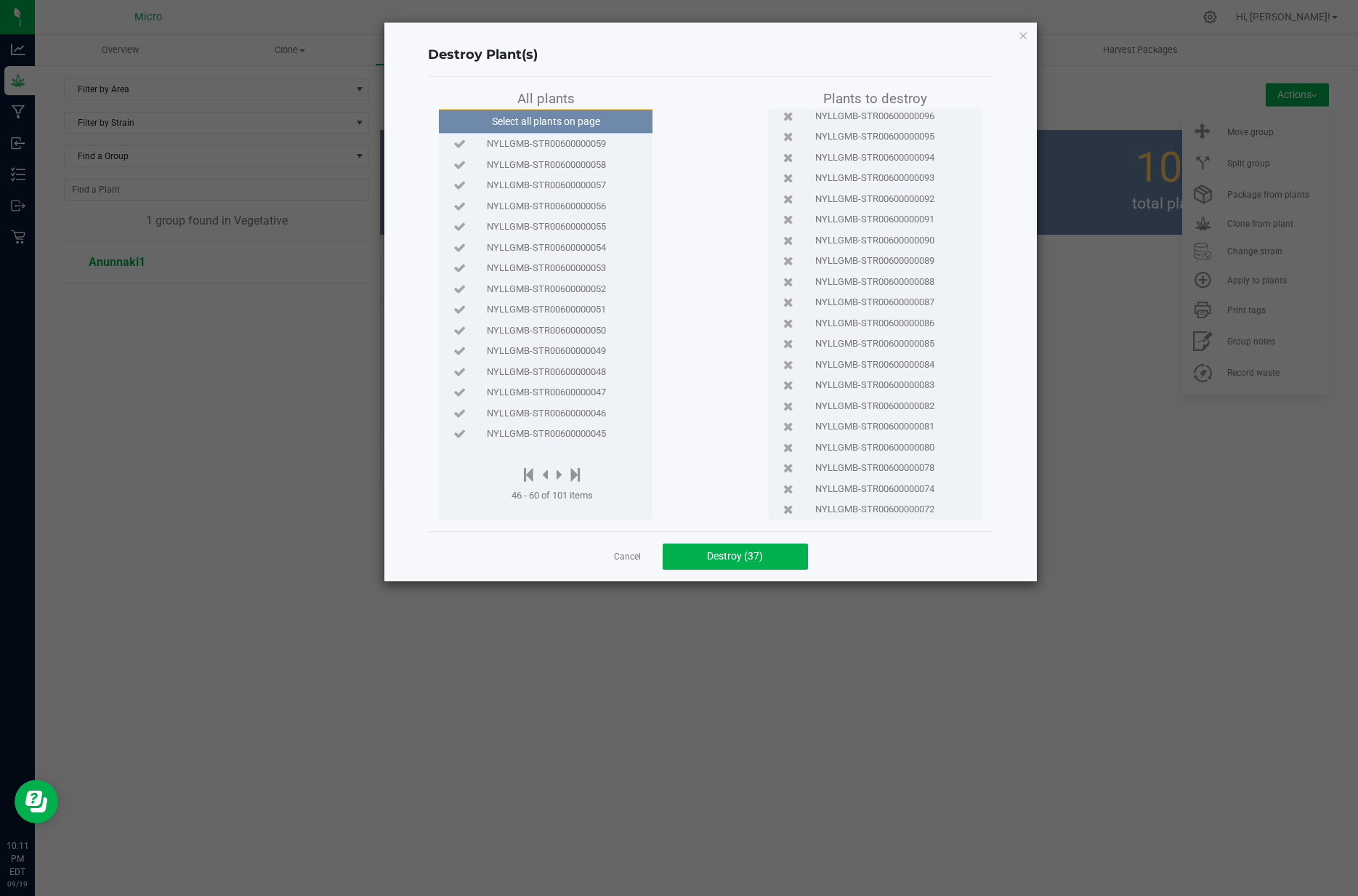
click at [561, 228] on span "NYLLGMB-STR00600000055" at bounding box center [547, 226] width 120 height 14
click at [572, 185] on span "NYLLGMB-STR00600000057" at bounding box center [547, 186] width 120 height 14
click at [535, 310] on span "NYLLGMB-STR00600000051" at bounding box center [547, 310] width 120 height 14
click at [534, 331] on span "NYLLGMB-STR00600000050" at bounding box center [547, 331] width 120 height 14
click at [549, 370] on span "NYLLGMB-STR00600000048" at bounding box center [547, 372] width 120 height 14
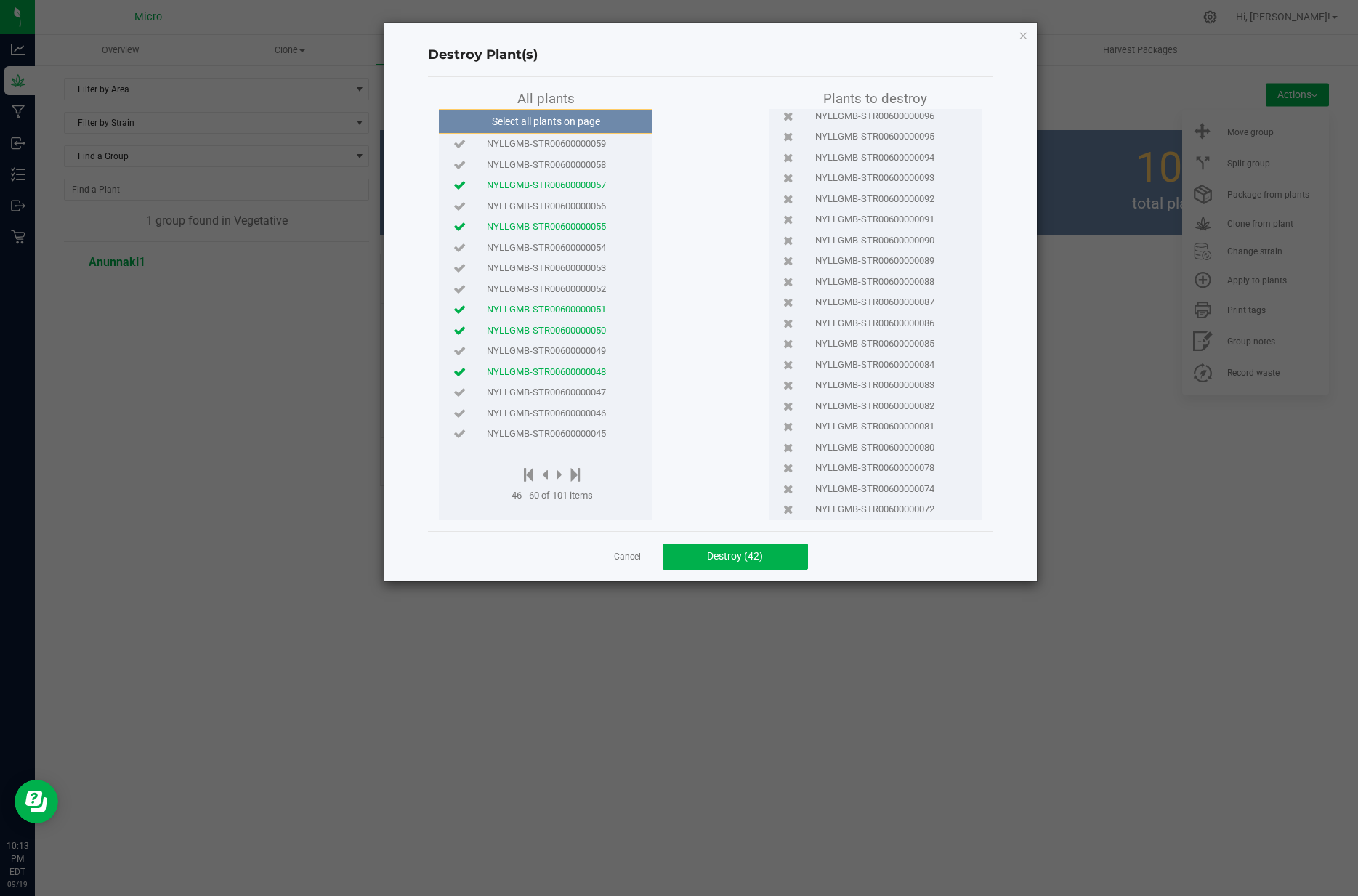
click at [544, 390] on span "NYLLGMB-STR00600000047" at bounding box center [547, 392] width 120 height 14
click at [563, 432] on span "NYLLGMB-STR00600000045" at bounding box center [547, 434] width 120 height 14
click at [558, 477] on icon at bounding box center [560, 475] width 5 height 16
click at [568, 142] on span "NYLLGMB-STR00600000044" at bounding box center [547, 144] width 120 height 14
click at [564, 182] on span "NYLLGMB-STR00600000042" at bounding box center [547, 186] width 120 height 14
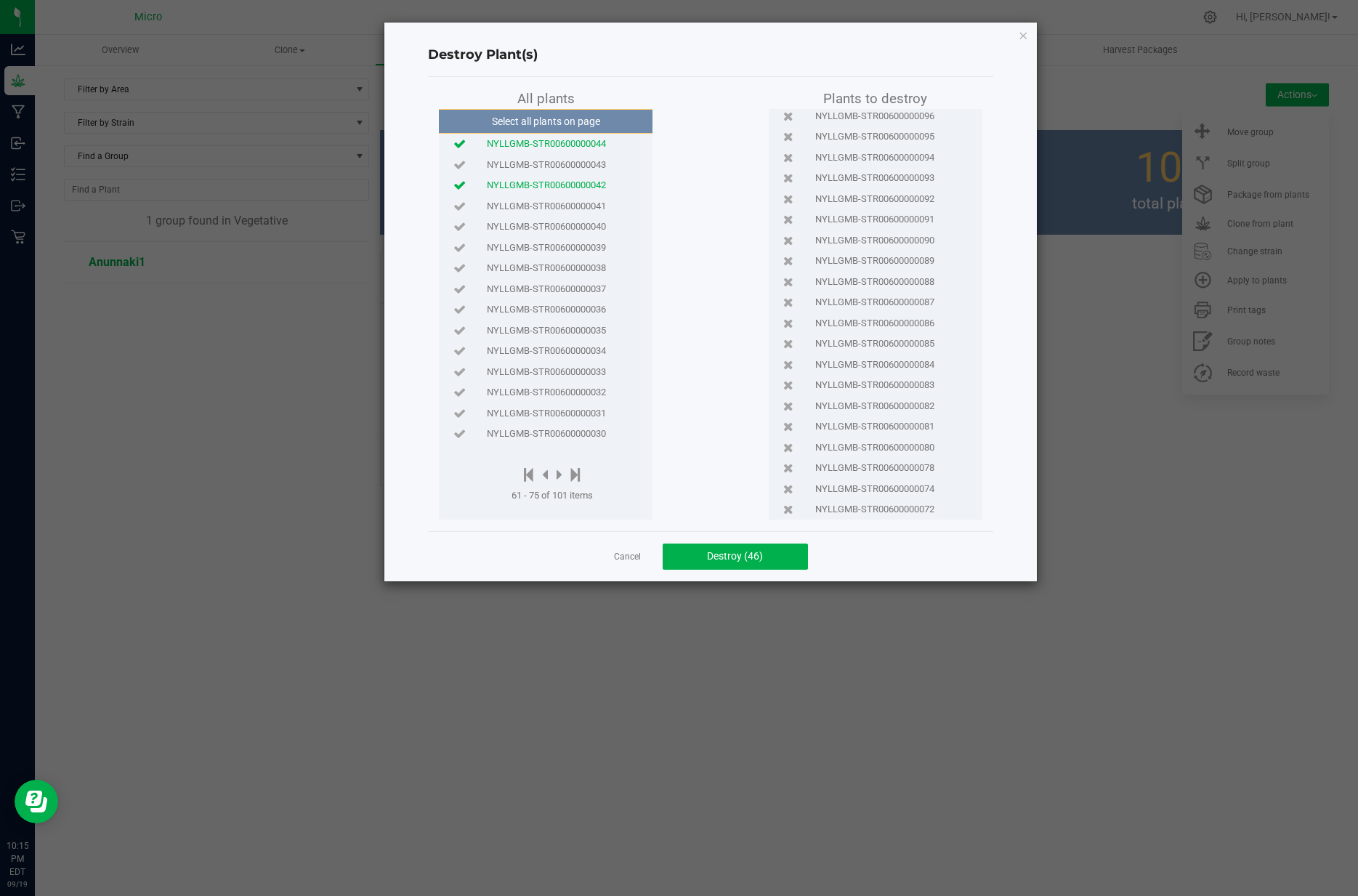
click at [573, 245] on span "NYLLGMB-STR00600000039" at bounding box center [547, 248] width 120 height 14
click at [543, 269] on span "NYLLGMB-STR00600000038" at bounding box center [547, 268] width 120 height 14
click at [539, 328] on span "NYLLGMB-STR00600000035" at bounding box center [547, 331] width 120 height 14
click at [540, 352] on span "NYLLGMB-STR00600000034" at bounding box center [547, 351] width 120 height 14
click at [517, 390] on span "NYLLGMB-STR00600000032" at bounding box center [547, 392] width 120 height 14
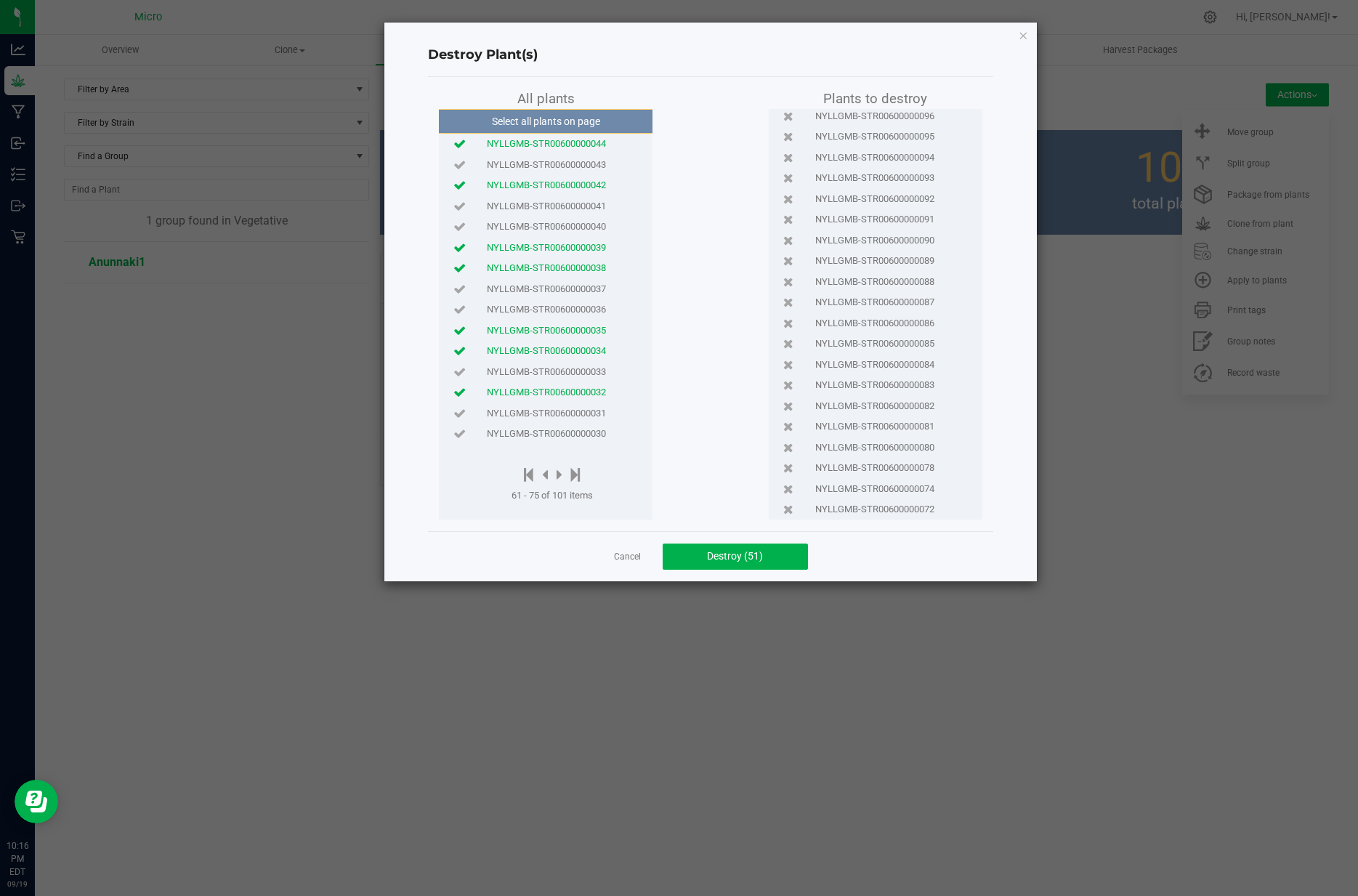
click at [512, 412] on span "NYLLGMB-STR00600000031" at bounding box center [547, 413] width 120 height 14
click at [563, 432] on span "NYLLGMB-STR00600000030" at bounding box center [547, 434] width 120 height 14
click at [561, 472] on icon at bounding box center [560, 475] width 5 height 16
click at [521, 164] on span "NYLLGMB-STR00600000028" at bounding box center [547, 165] width 120 height 14
click at [543, 184] on span "NYLLGMB-STR00600000027" at bounding box center [547, 186] width 120 height 14
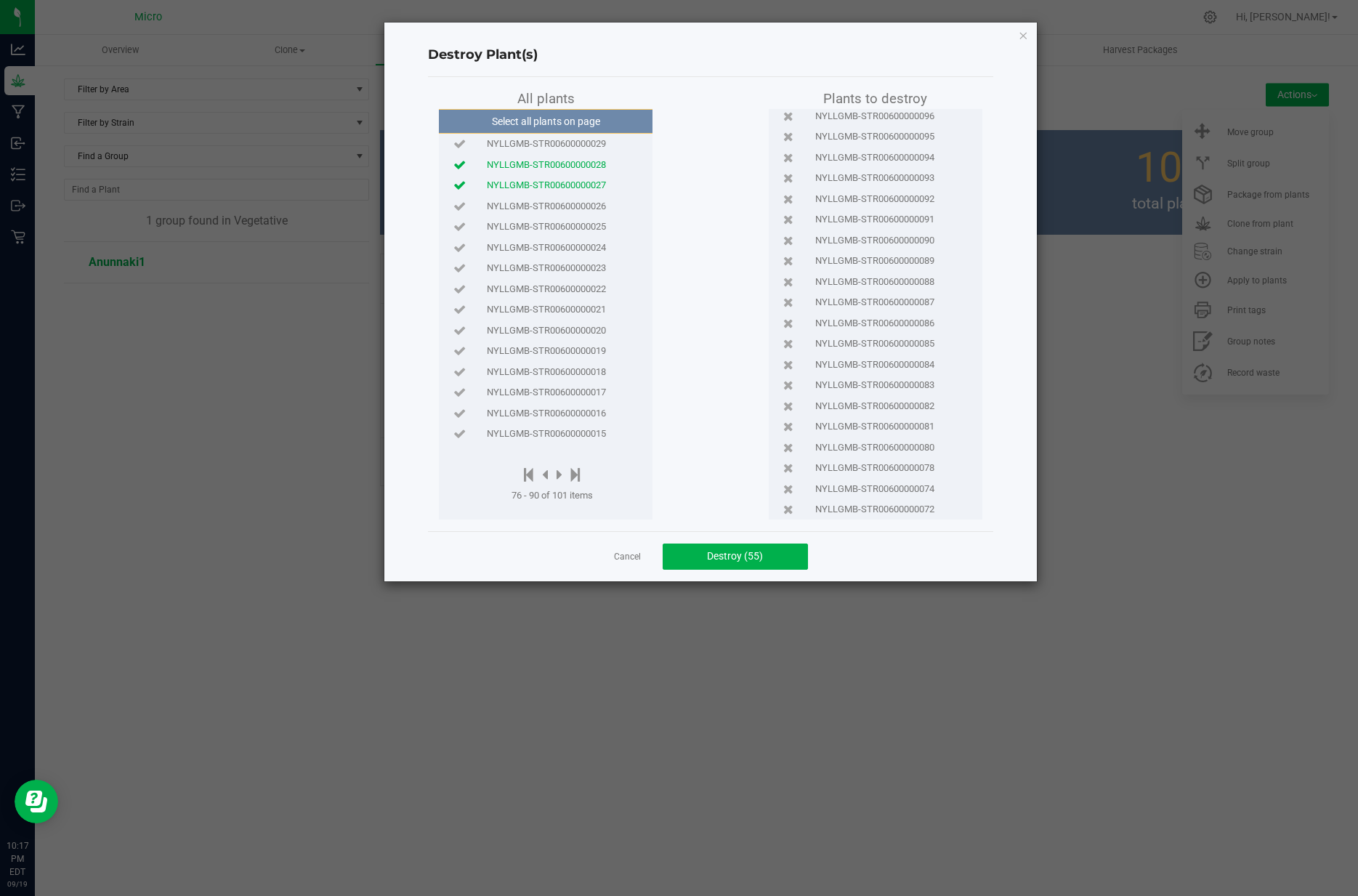
click at [549, 203] on span "NYLLGMB-STR00600000026" at bounding box center [547, 207] width 120 height 14
click at [546, 219] on span "NYLLGMB-STR00600000025" at bounding box center [547, 226] width 120 height 14
click at [536, 245] on span "NYLLGMB-STR00600000024" at bounding box center [547, 248] width 120 height 14
click at [590, 269] on span "NYLLGMB-STR00600000023" at bounding box center [547, 268] width 120 height 14
click at [588, 286] on span "NYLLGMB-STR00600000022" at bounding box center [547, 289] width 120 height 14
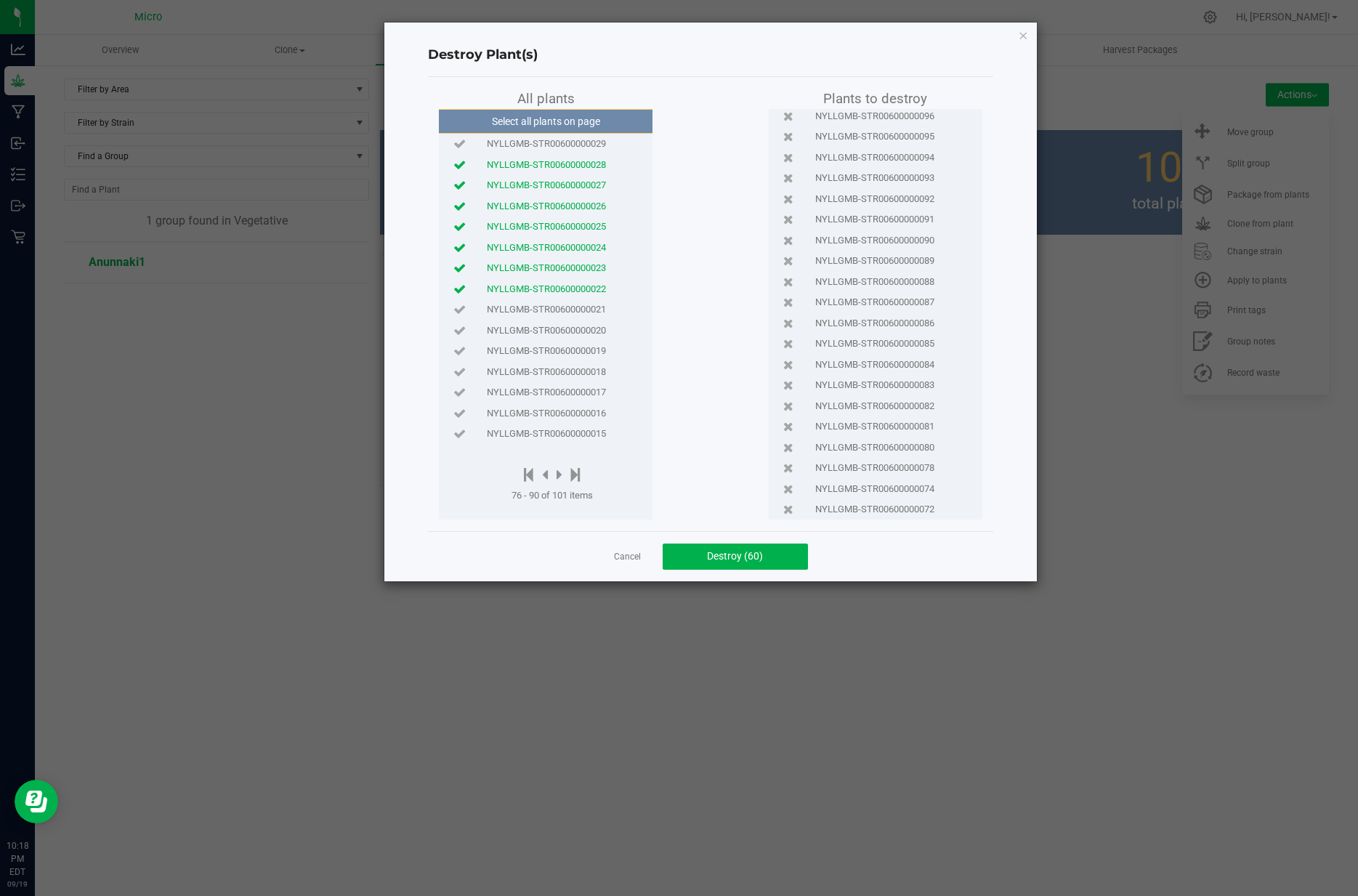
click at [578, 327] on span "NYLLGMB-STR00600000020" at bounding box center [547, 331] width 120 height 14
click at [556, 351] on span "NYLLGMB-STR00600000019" at bounding box center [547, 351] width 120 height 14
click at [556, 350] on span "NYLLGMB-STR00600000019" at bounding box center [547, 351] width 120 height 14
click at [557, 350] on span "NYLLGMB-STR00600000019" at bounding box center [547, 351] width 120 height 14
click at [561, 369] on span "NYLLGMB-STR00600000018" at bounding box center [547, 372] width 120 height 14
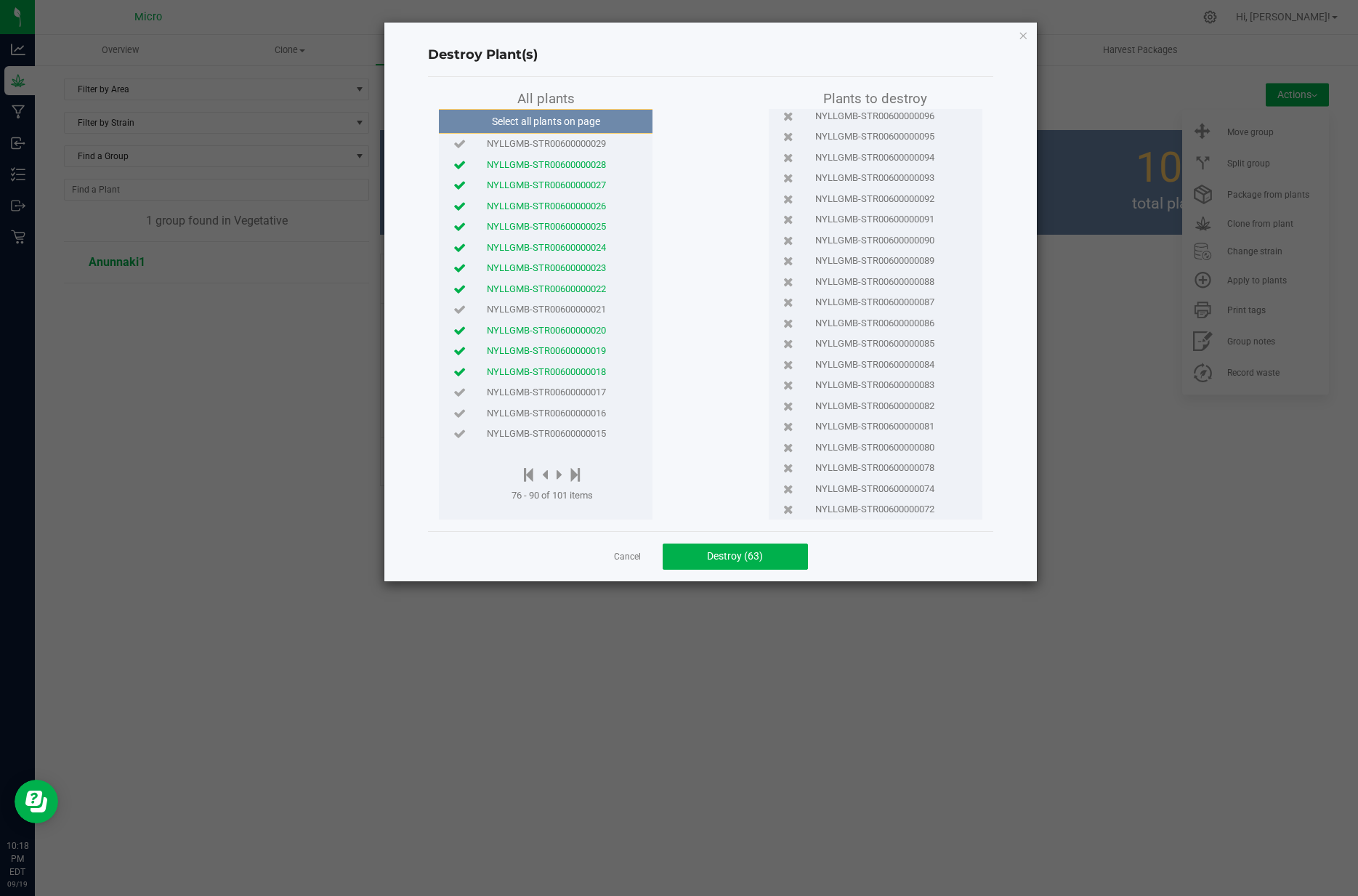
click at [559, 388] on span "NYLLGMB-STR00600000017" at bounding box center [547, 392] width 120 height 14
click at [562, 409] on span "NYLLGMB-STR00600000016" at bounding box center [547, 413] width 120 height 14
click at [561, 430] on span "NYLLGMB-STR00600000015" at bounding box center [547, 434] width 120 height 14
click at [561, 475] on icon at bounding box center [560, 475] width 5 height 16
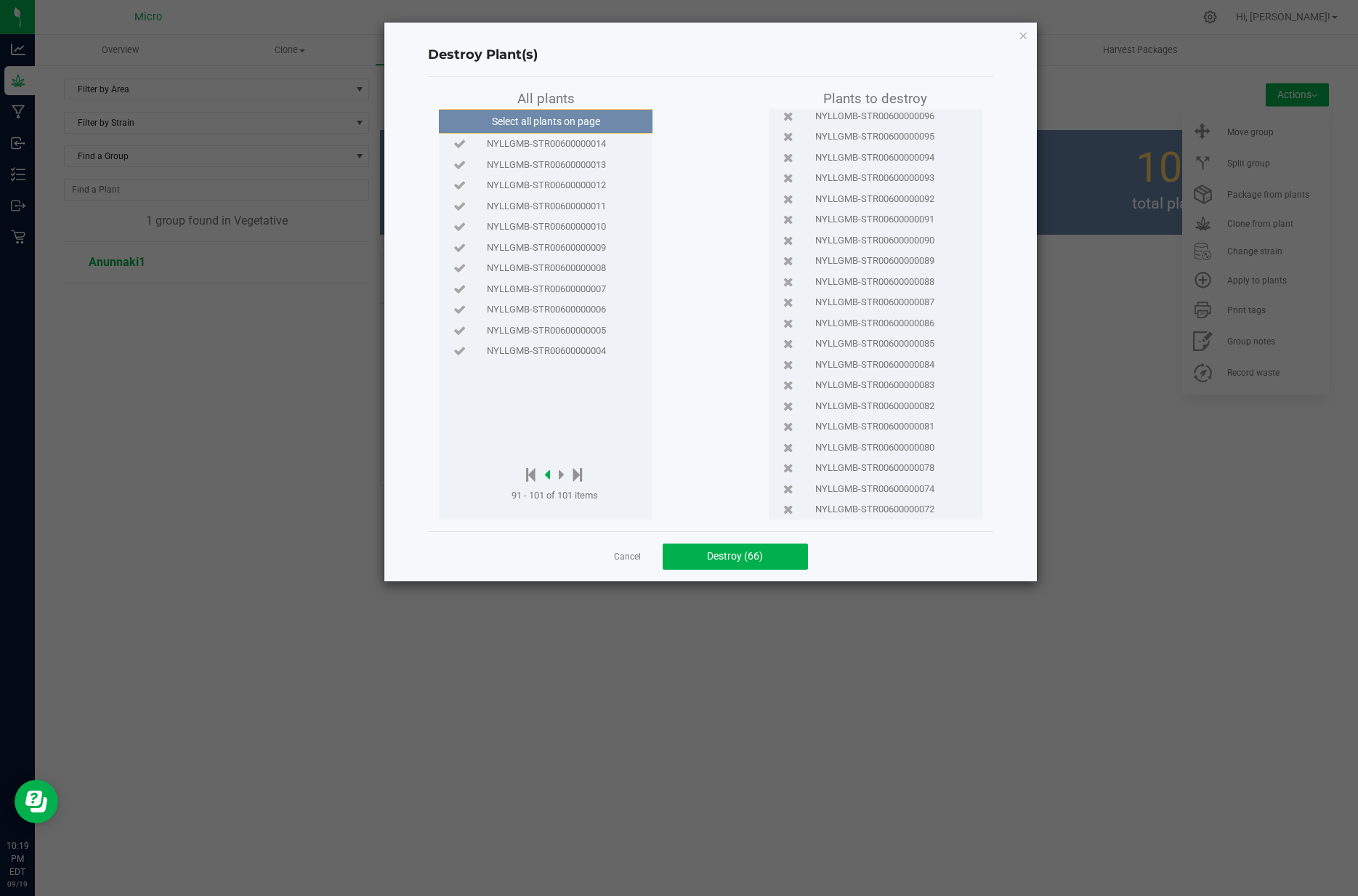
click at [547, 477] on icon at bounding box center [547, 475] width 5 height 16
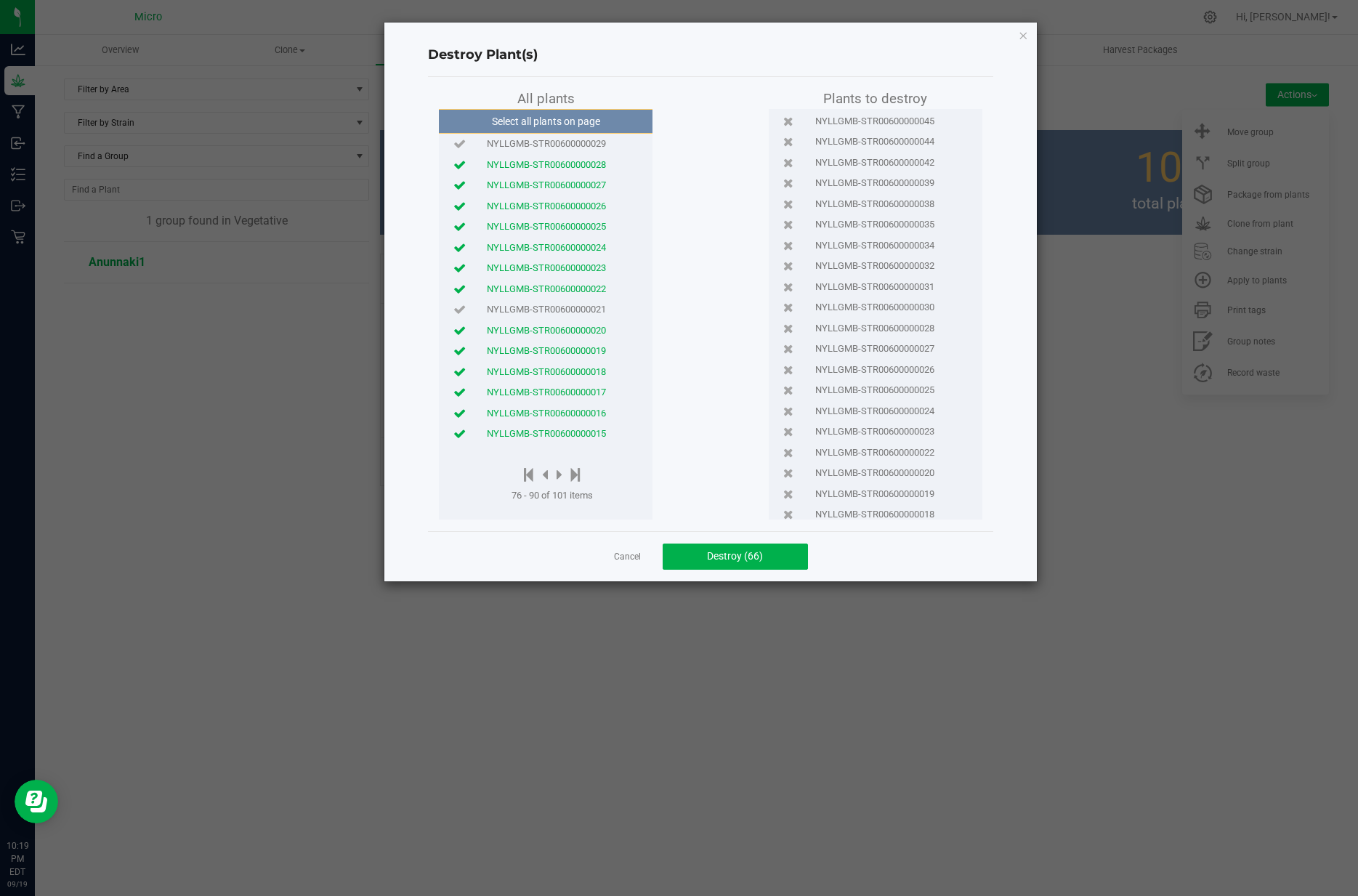
scroll to position [981, 0]
click at [788, 465] on icon at bounding box center [788, 467] width 10 height 9
click at [560, 473] on icon at bounding box center [560, 475] width 5 height 16
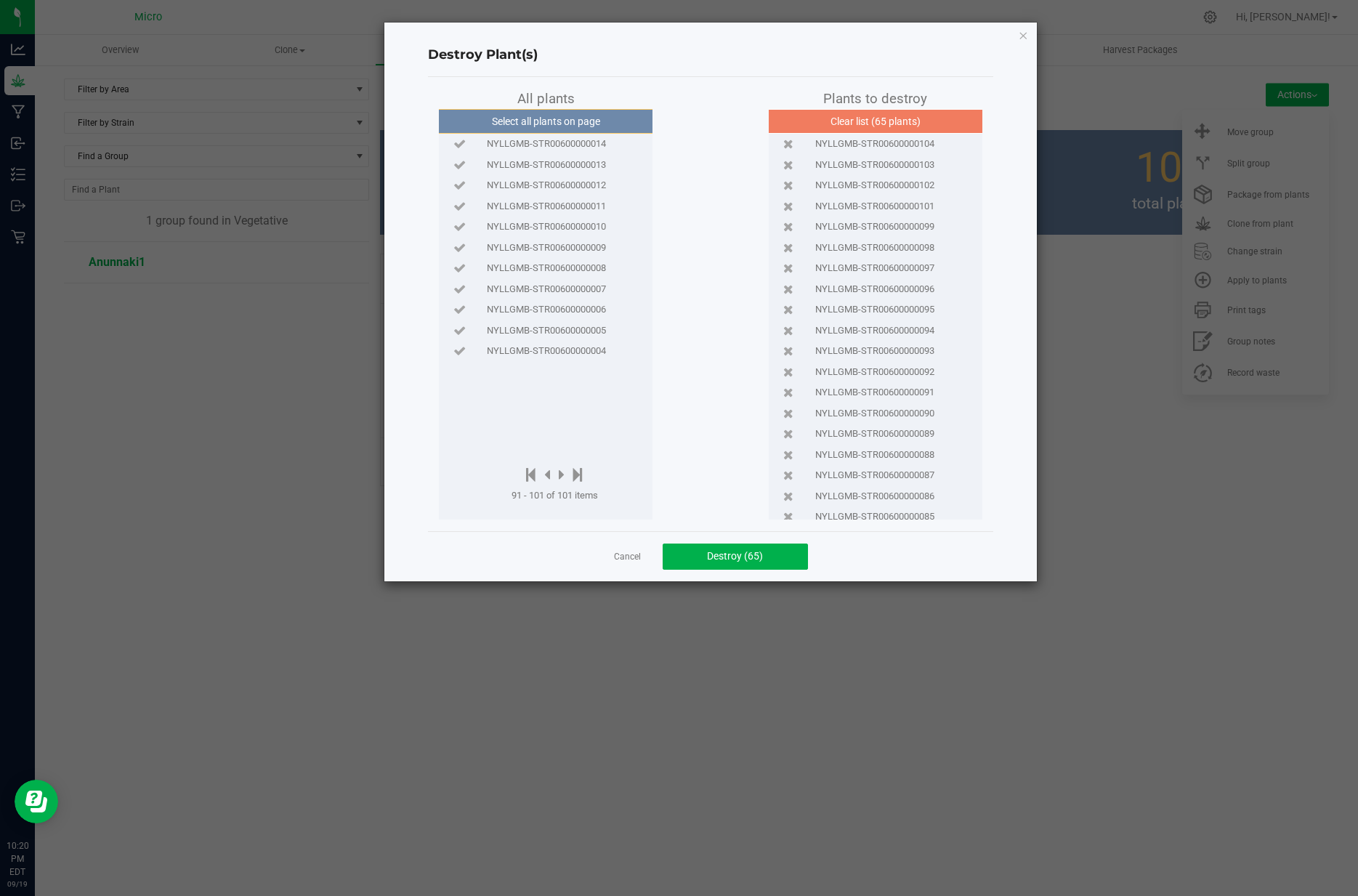
scroll to position [960, 0]
click at [512, 146] on span "NYLLGMB-STR00600000014" at bounding box center [547, 144] width 120 height 14
click at [531, 354] on span "NYLLGMB-STR00600000004" at bounding box center [547, 351] width 120 height 14
click at [539, 333] on span "NYLLGMB-STR00600000005" at bounding box center [547, 331] width 120 height 14
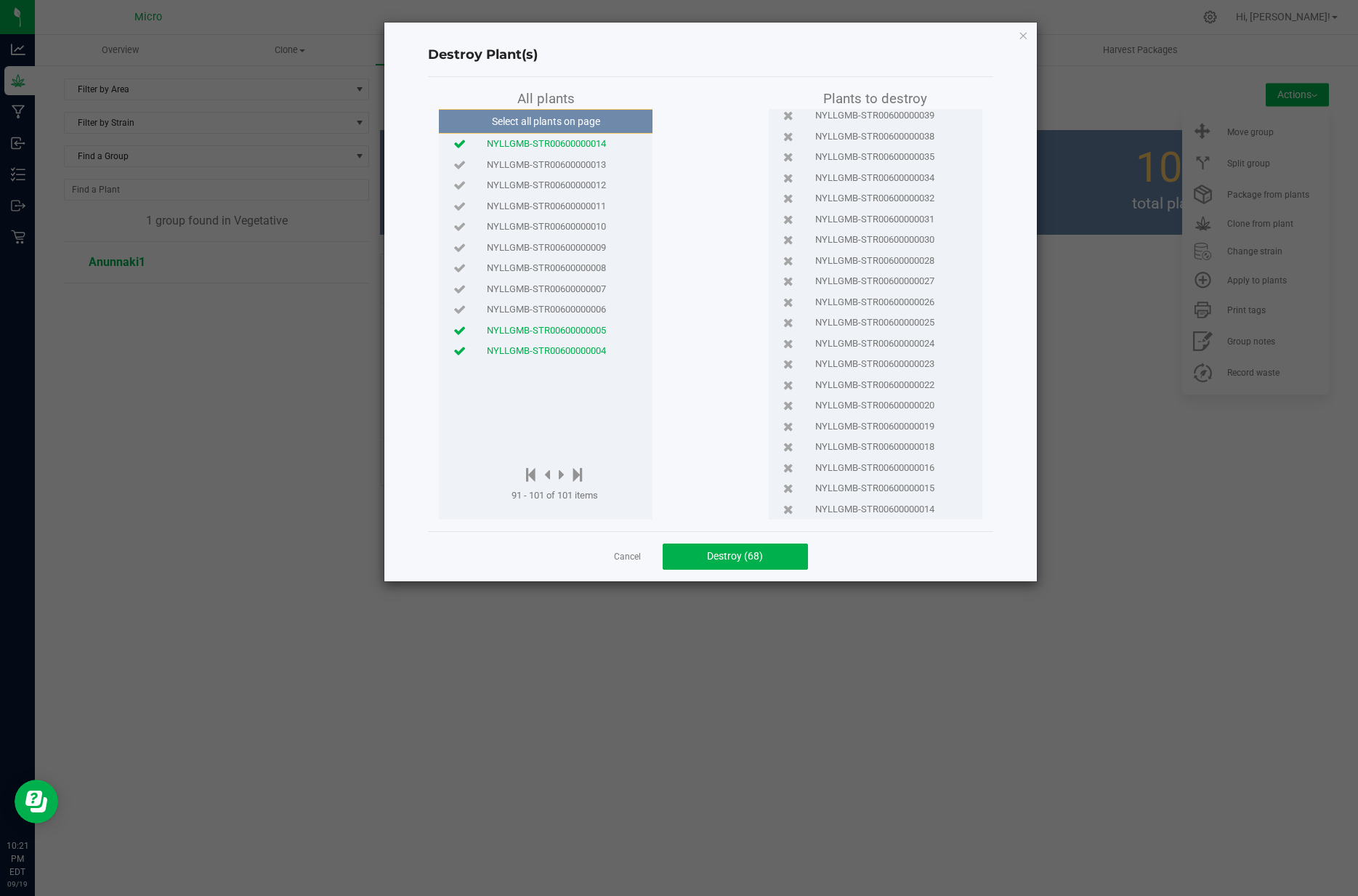
click at [538, 313] on span "NYLLGMB-STR00600000006" at bounding box center [547, 310] width 120 height 14
click at [570, 173] on div "NYLLGMB-STR00600000013" at bounding box center [546, 164] width 207 height 21
click at [569, 193] on div "NYLLGMB-STR00600000012" at bounding box center [546, 185] width 207 height 21
click at [572, 211] on span "NYLLGMB-STR00600000011" at bounding box center [547, 207] width 120 height 14
click at [574, 230] on span "NYLLGMB-STR00600000010" at bounding box center [547, 226] width 120 height 14
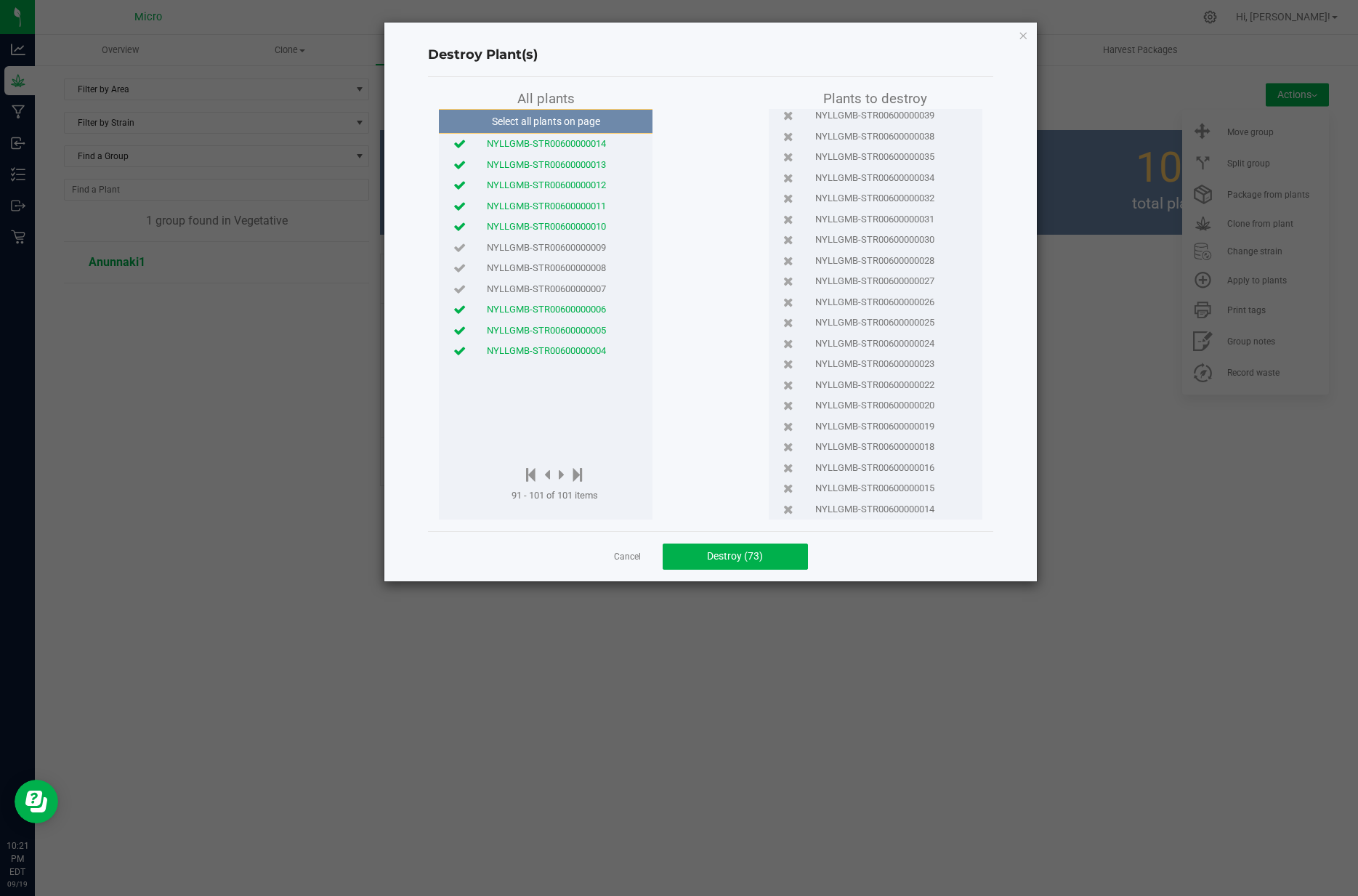
click at [573, 251] on span "NYLLGMB-STR00600000009" at bounding box center [547, 248] width 120 height 14
click at [573, 274] on span "NYLLGMB-STR00600000008" at bounding box center [547, 268] width 120 height 14
click at [549, 474] on icon at bounding box center [547, 475] width 5 height 16
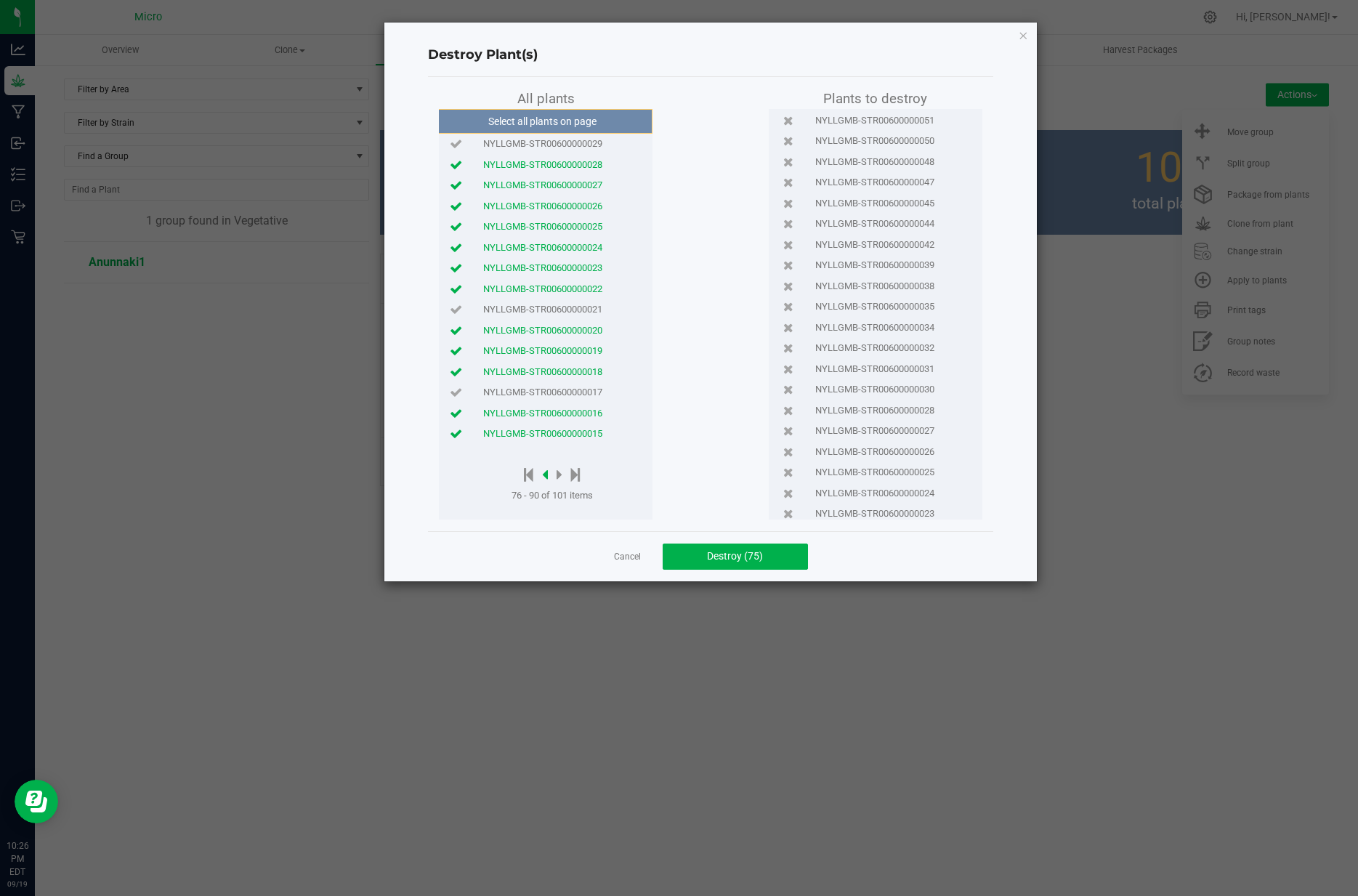
click at [546, 473] on icon at bounding box center [545, 475] width 5 height 16
click at [526, 474] on icon at bounding box center [528, 475] width 9 height 16
click at [421, 344] on div "Destroy Plant(s) All plants Select all plants on page NYLLGMB-STR00600000104 NY…" at bounding box center [710, 302] width 652 height 559
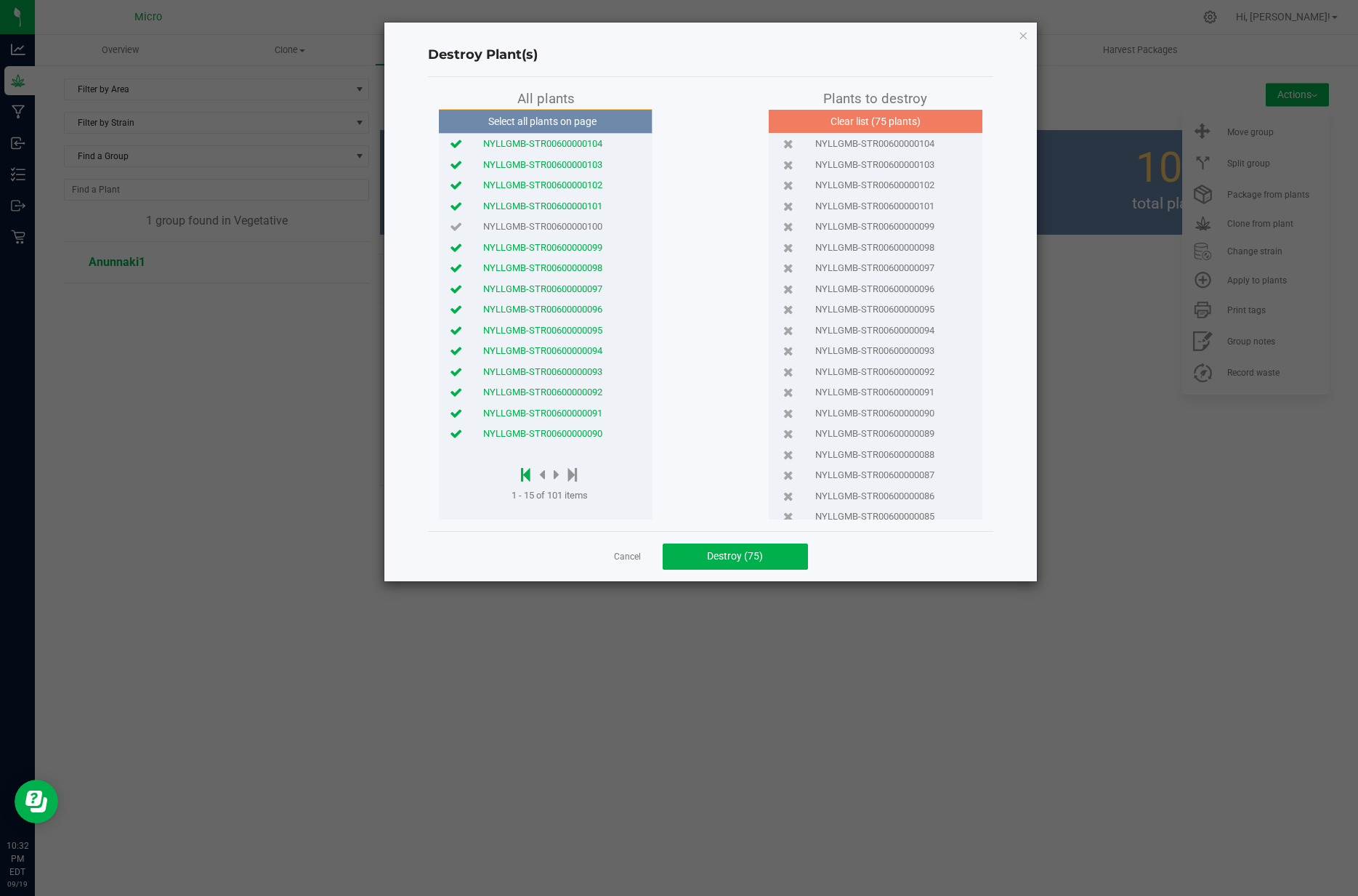
click at [527, 473] on icon at bounding box center [525, 475] width 9 height 16
click at [555, 476] on icon at bounding box center [556, 475] width 5 height 16
click at [528, 475] on icon at bounding box center [528, 475] width 9 height 16
click at [557, 476] on icon at bounding box center [556, 475] width 5 height 16
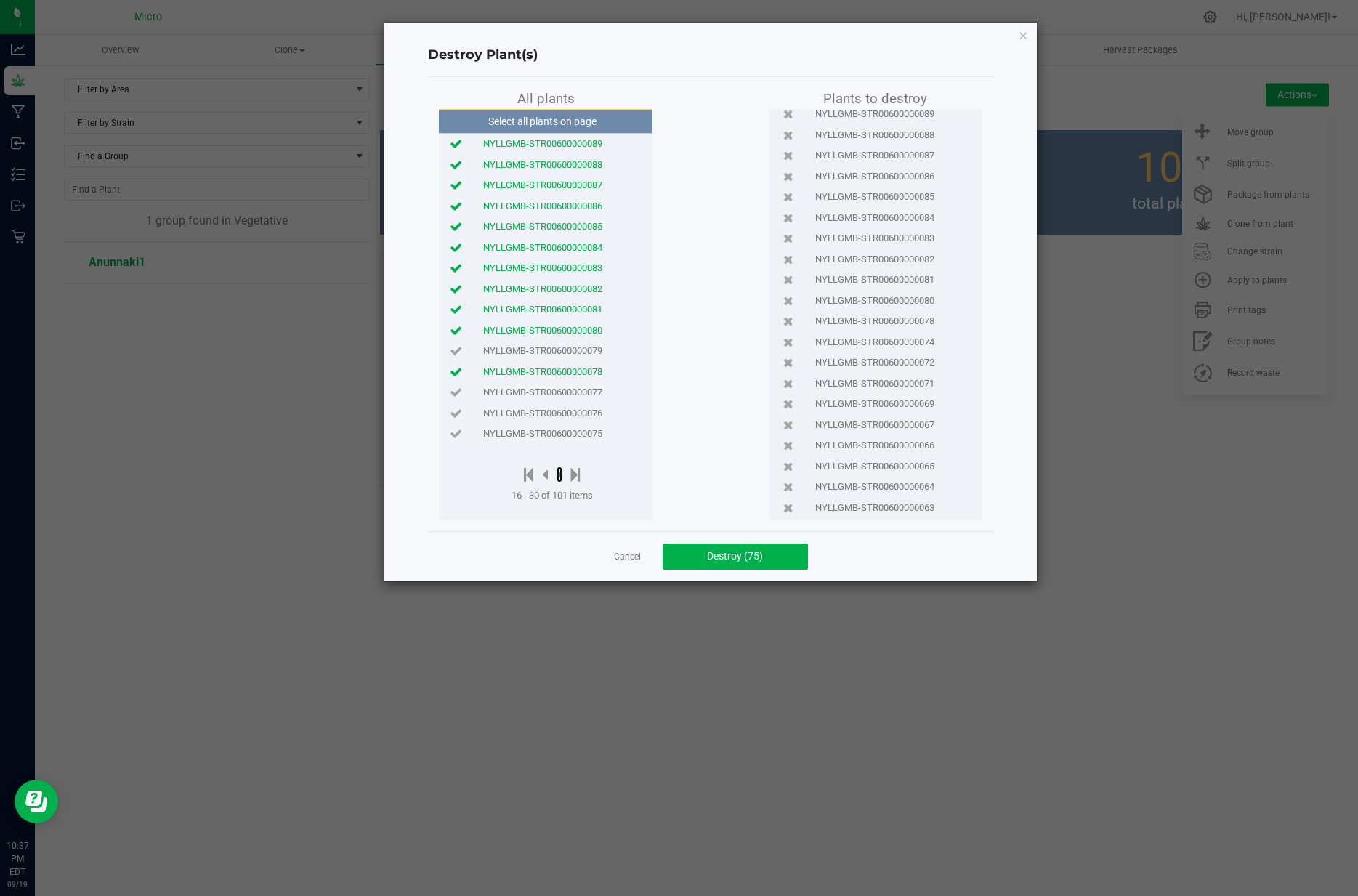
scroll to position [322, 0]
click at [560, 475] on icon at bounding box center [560, 475] width 5 height 16
click at [562, 476] on icon at bounding box center [560, 475] width 5 height 16
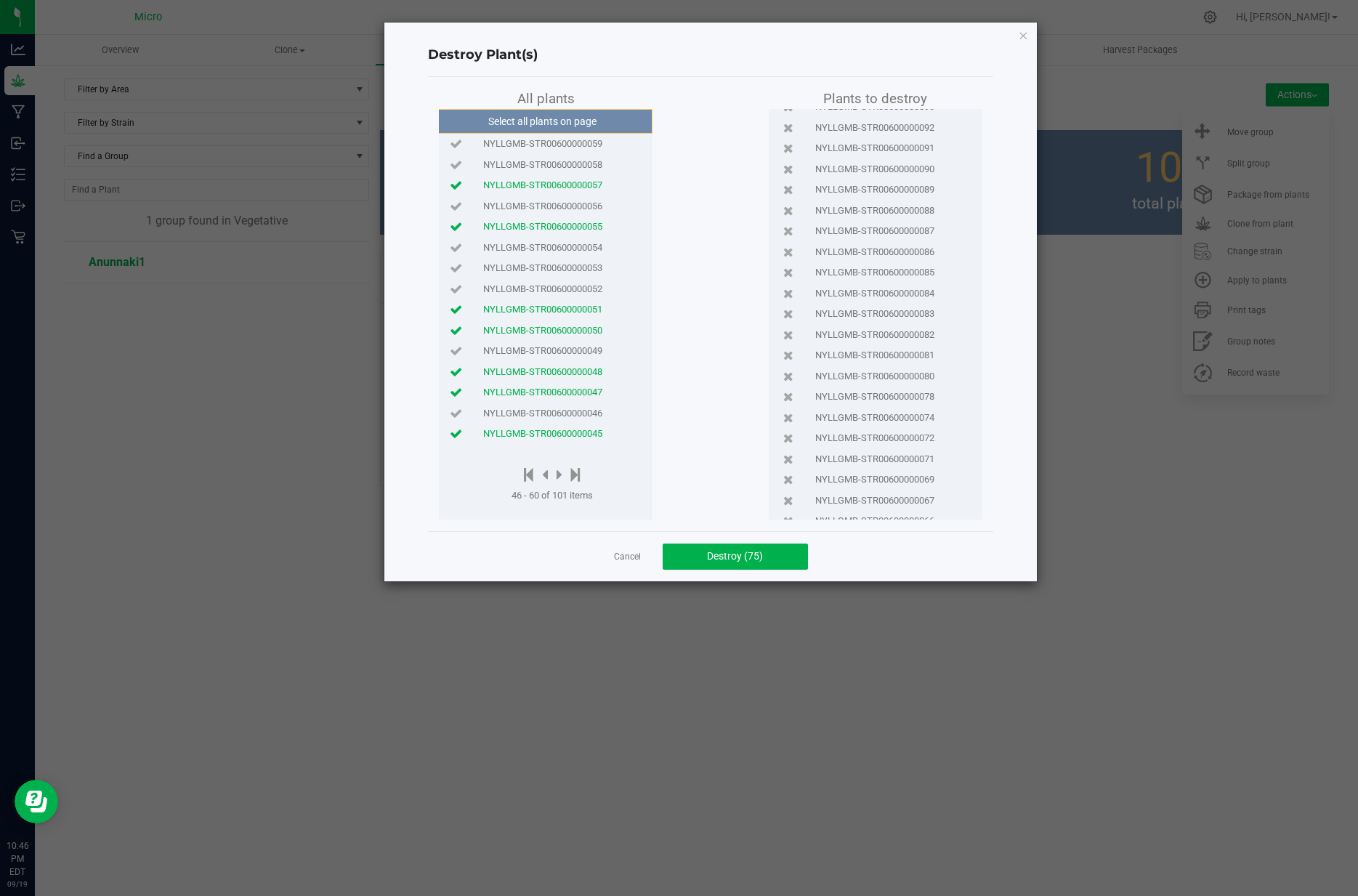
scroll to position [252, 0]
click at [789, 449] on icon at bounding box center [788, 451] width 10 height 9
click at [785, 482] on icon at bounding box center [788, 484] width 10 height 9
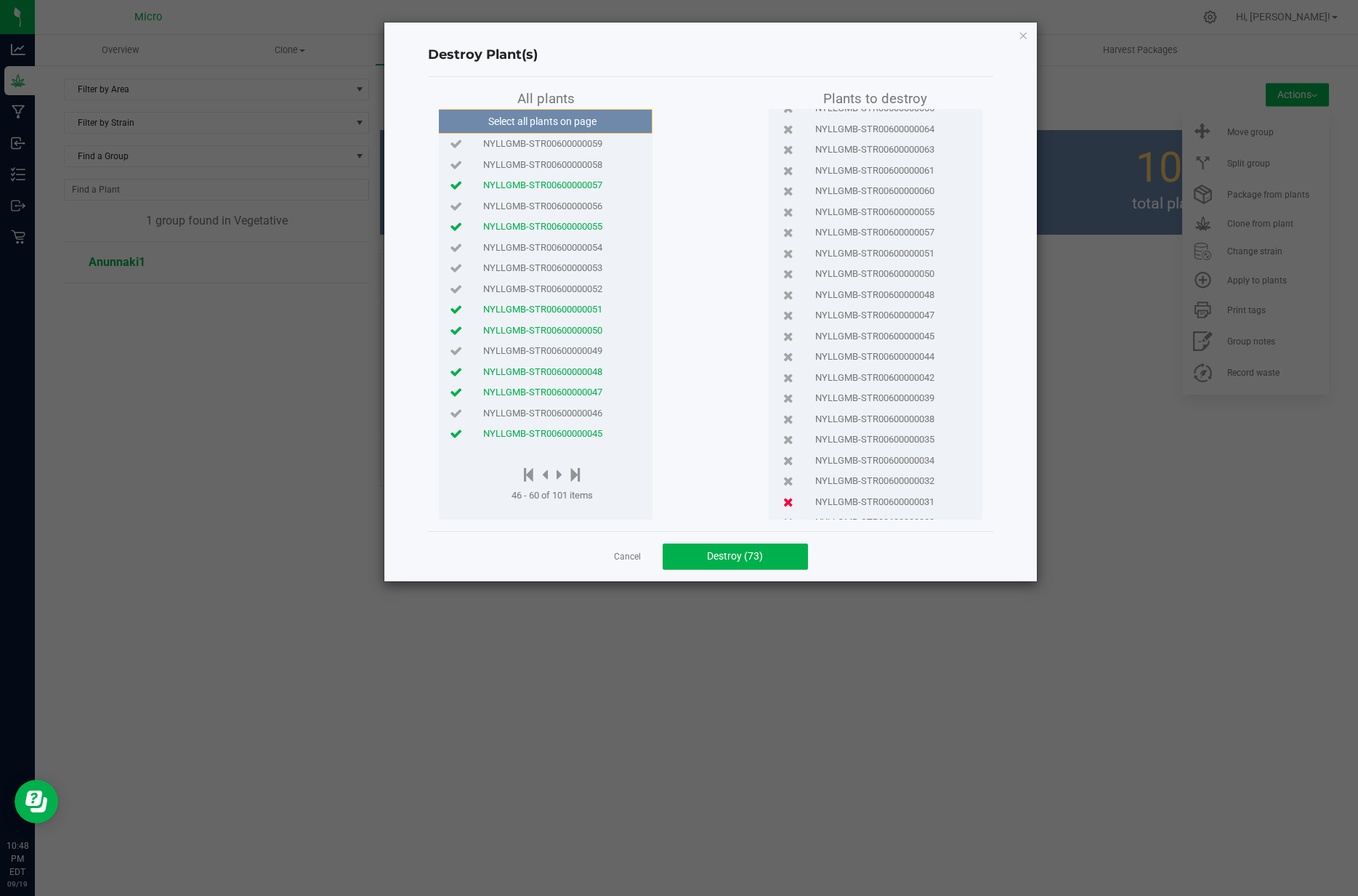
click at [786, 503] on icon at bounding box center [788, 502] width 10 height 9
click at [717, 559] on span "Destroy (72)" at bounding box center [736, 555] width 56 height 12
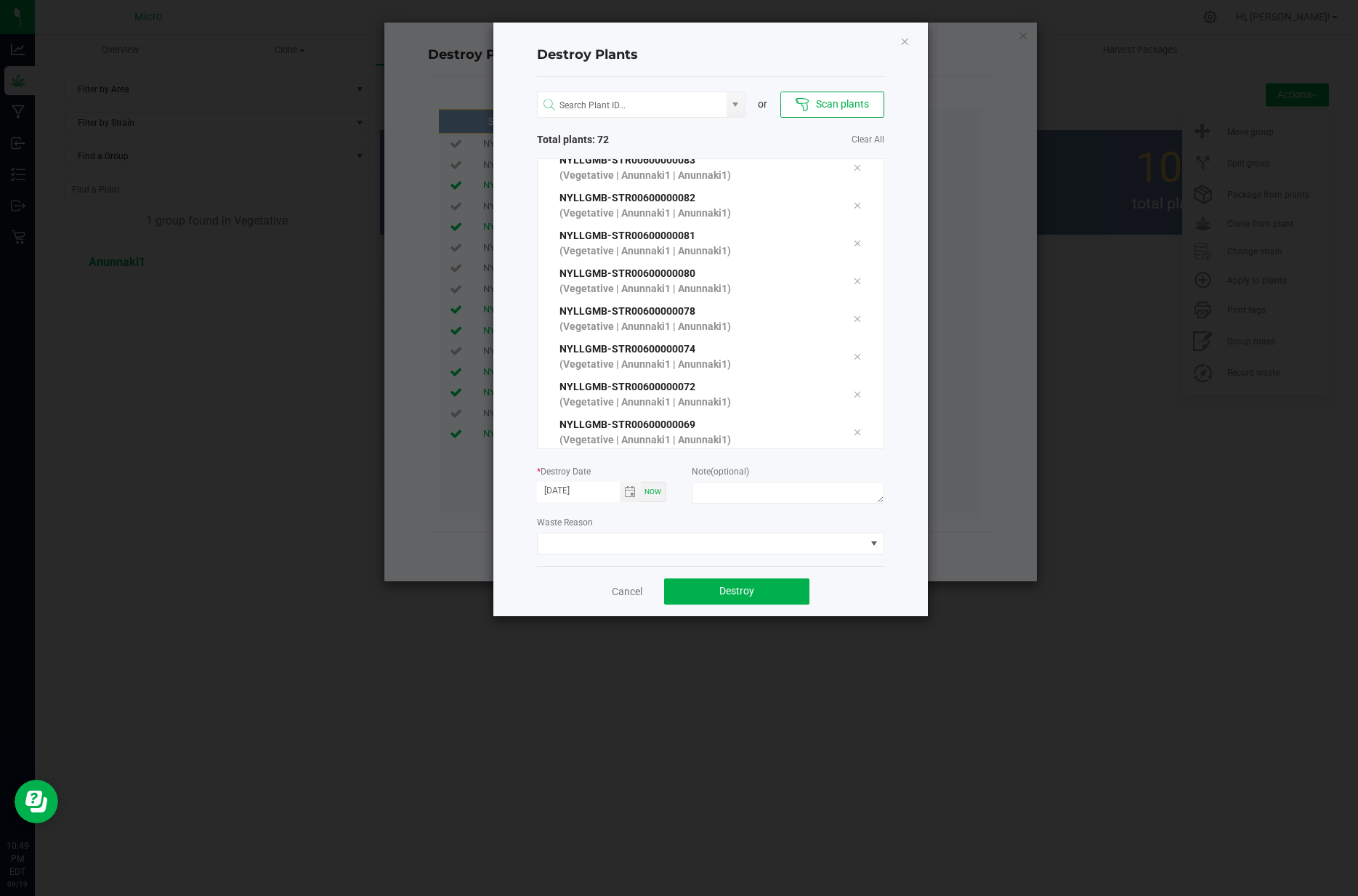
scroll to position [779, 0]
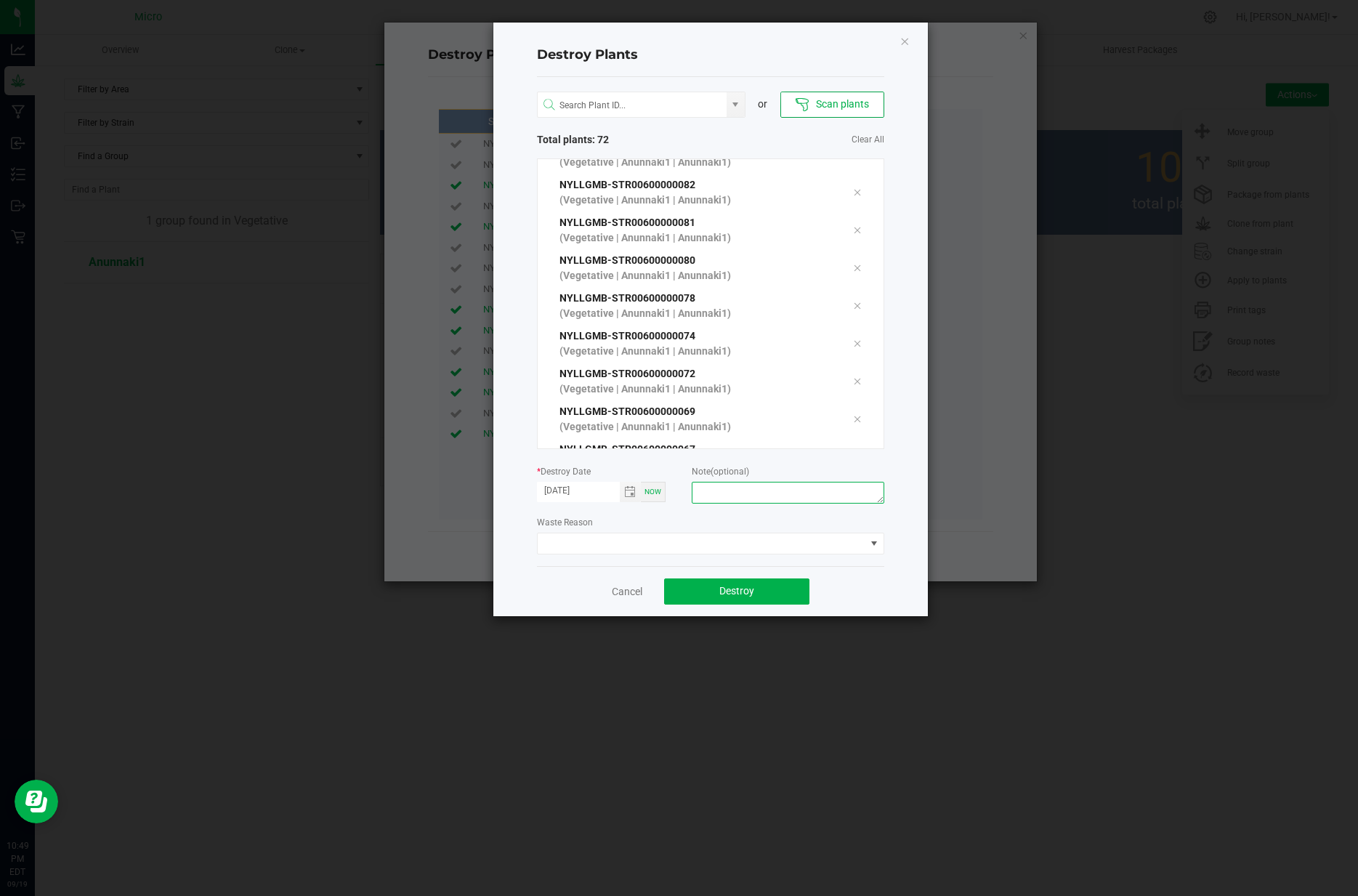
click at [722, 487] on textarea at bounding box center [788, 493] width 193 height 22
click at [872, 541] on span at bounding box center [874, 544] width 12 height 12
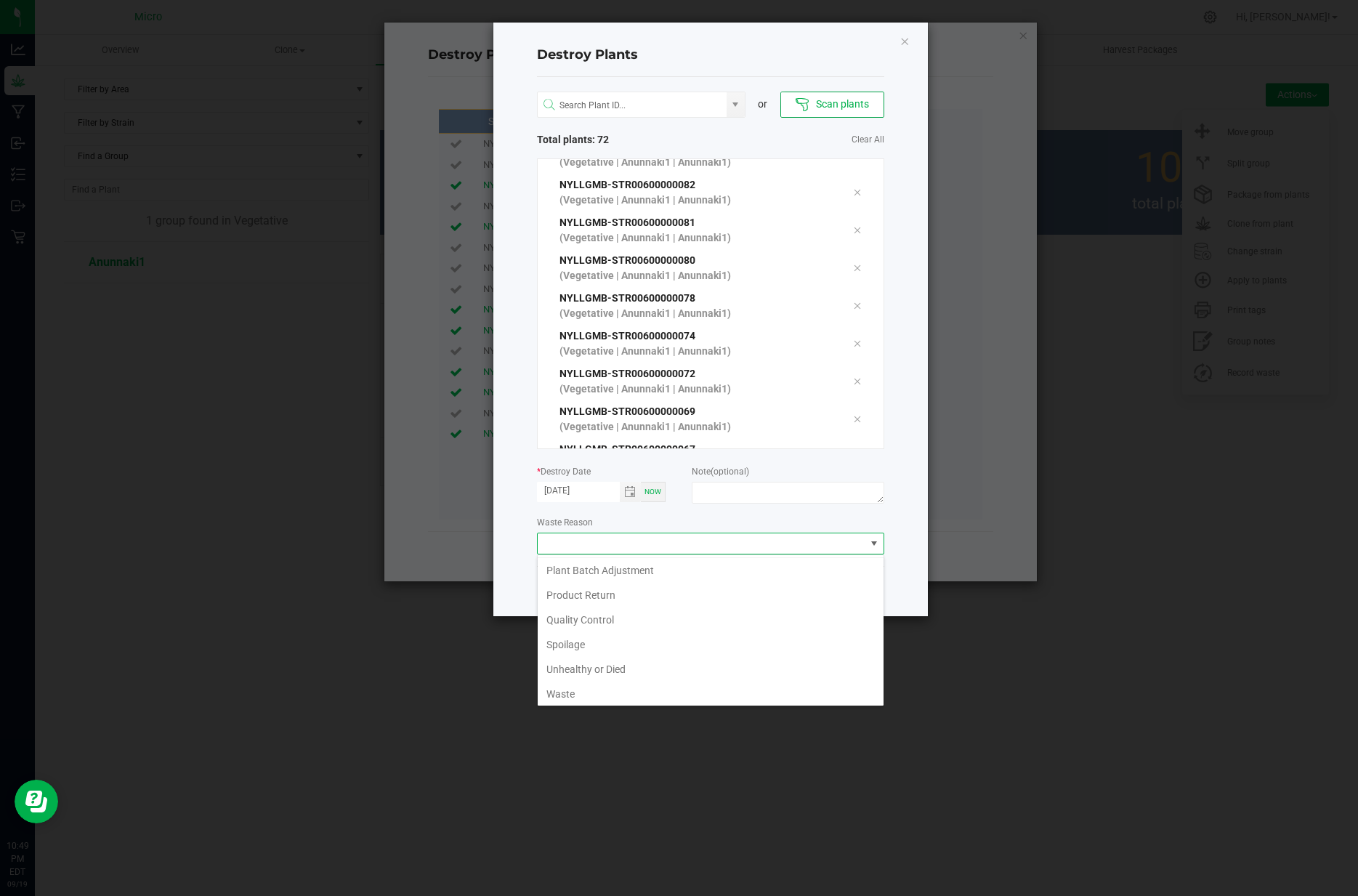
scroll to position [77, 0]
click at [633, 659] on li "Unhealthy or Died" at bounding box center [711, 665] width 346 height 24
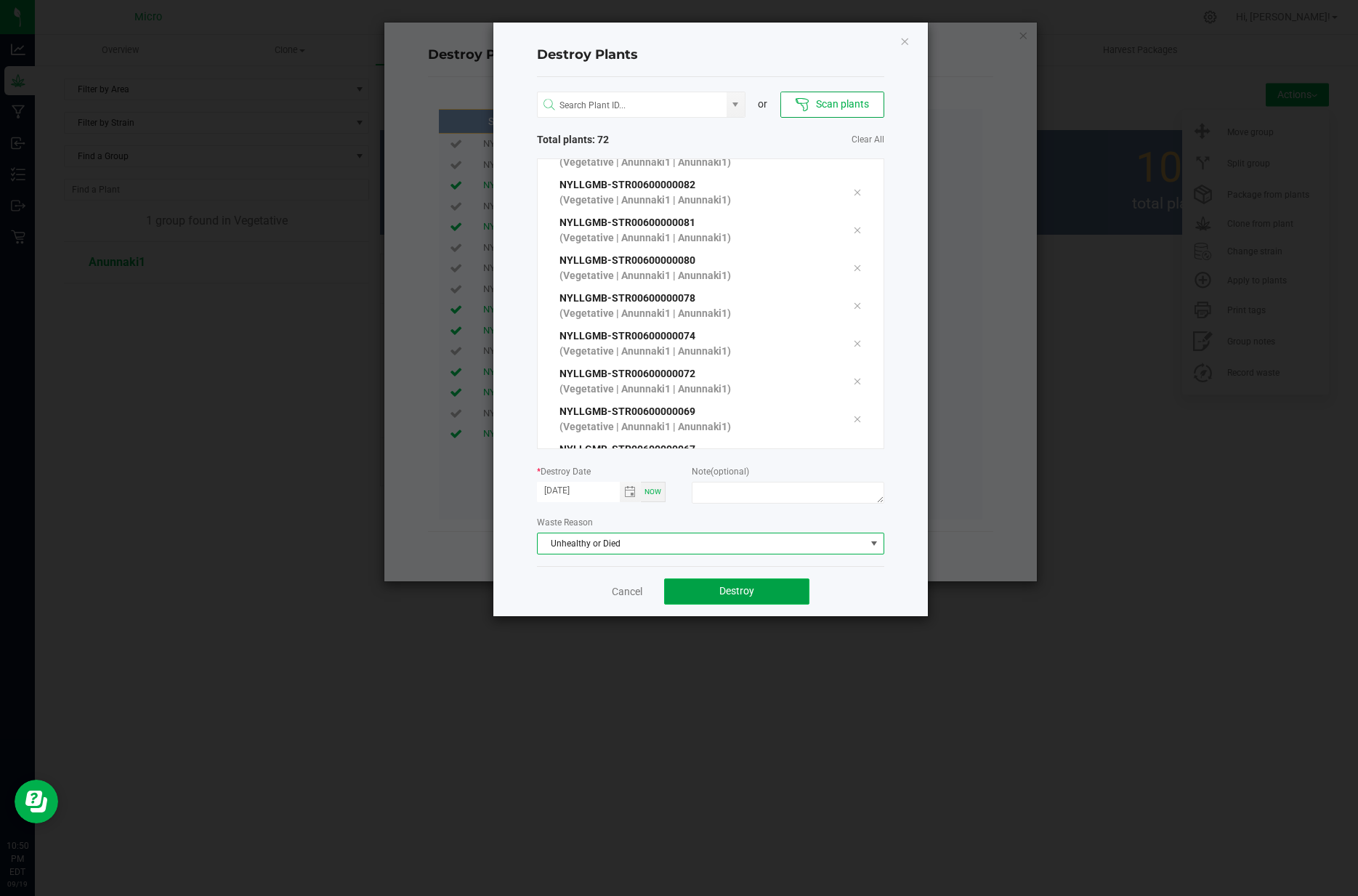
click at [726, 593] on span "Destroy" at bounding box center [737, 591] width 35 height 12
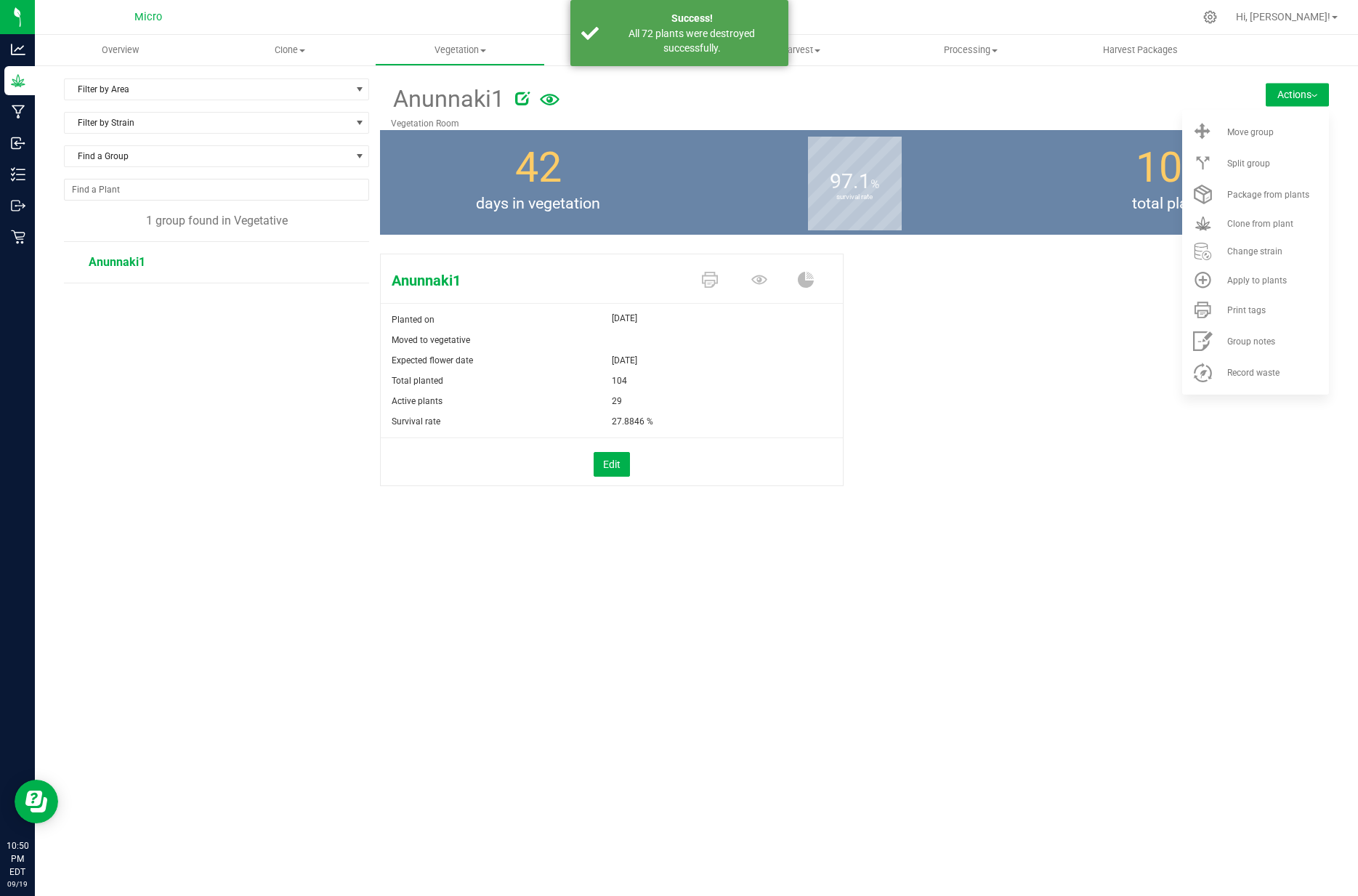
click at [988, 409] on div "Anunnaki1 Planted on Jun 11, 2025 Moved to vegetative Expected flower date Oct …" at bounding box center [855, 386] width 949 height 275
click at [1006, 87] on div at bounding box center [843, 96] width 656 height 29
click at [1295, 94] on button "Actions" at bounding box center [1298, 94] width 63 height 24
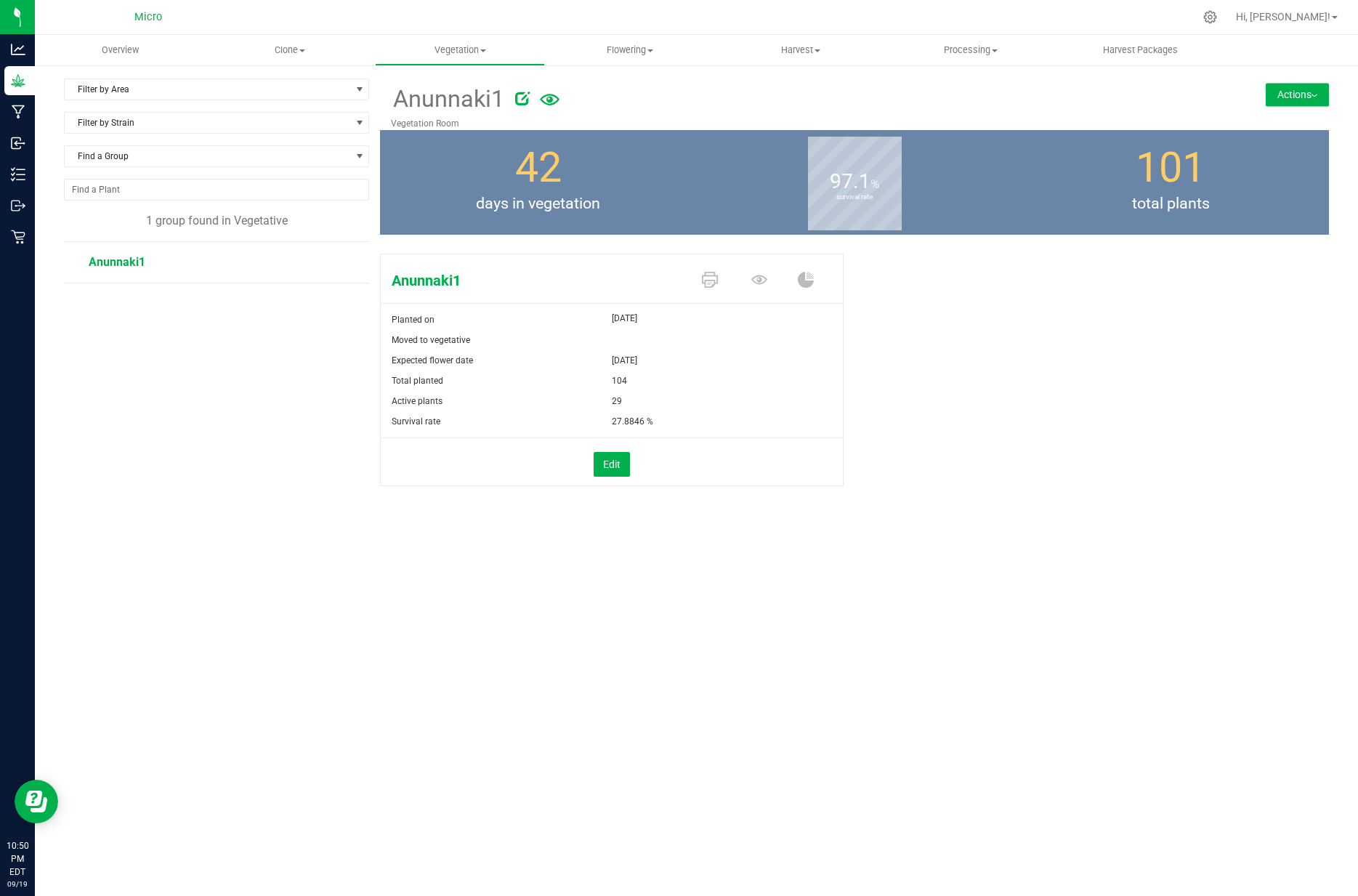
click at [1053, 332] on div "Anunnaki1 Planted on Jun 11, 2025 Moved to vegetative Expected flower date Oct …" at bounding box center [855, 386] width 949 height 275
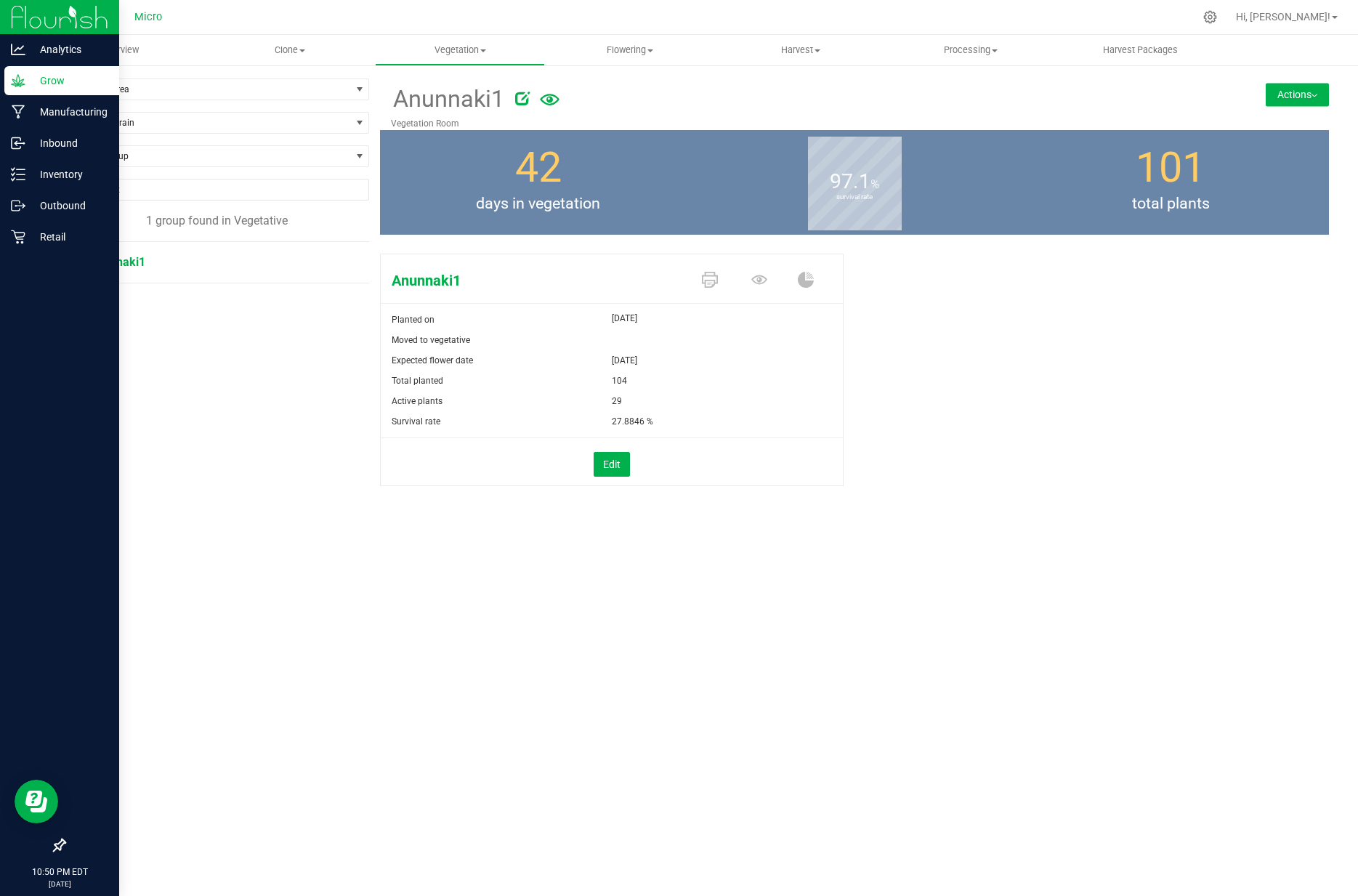
click at [58, 82] on p "Grow" at bounding box center [69, 80] width 87 height 17
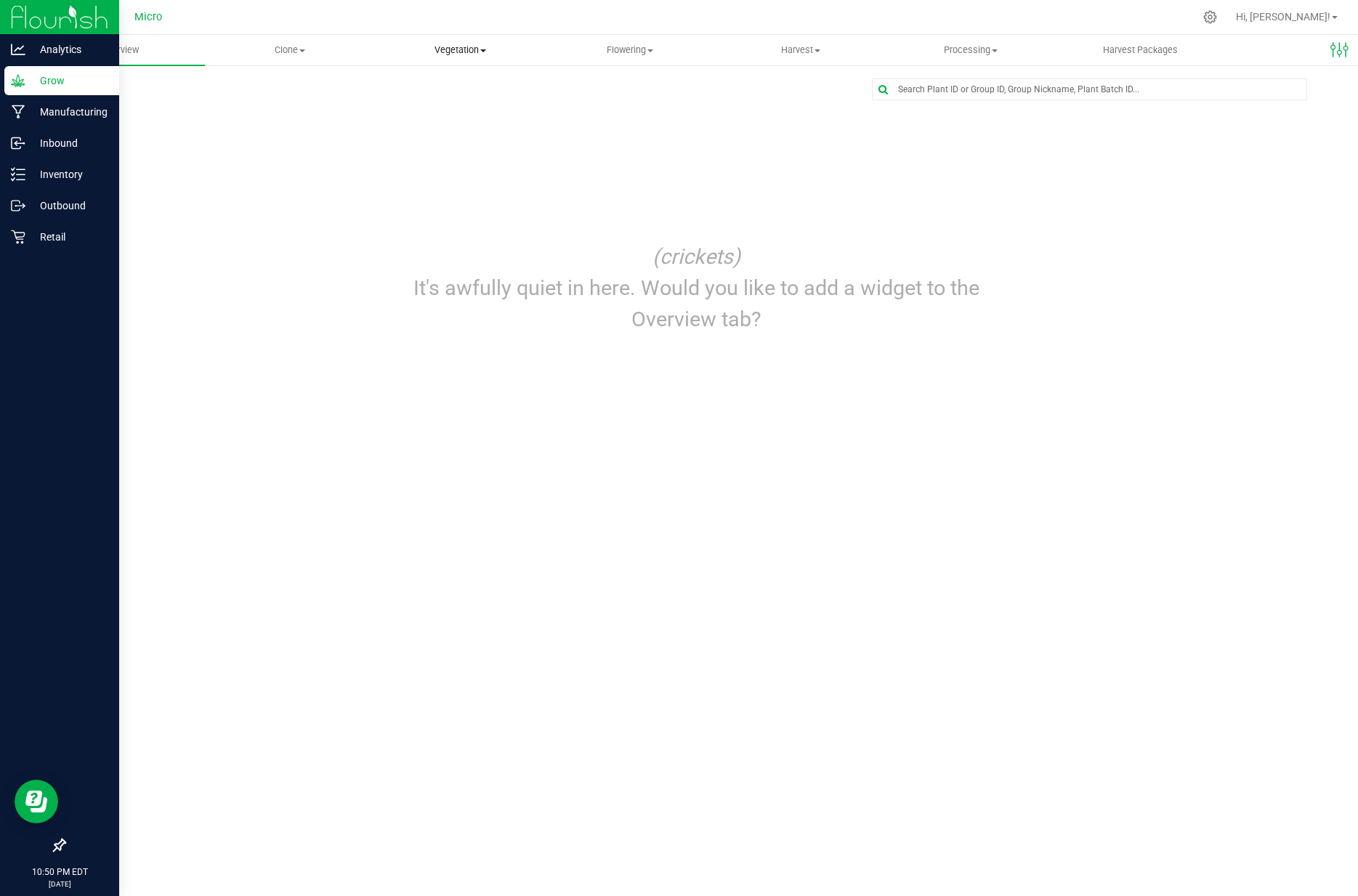
click at [478, 59] on uib-tab-heading "Vegetation Veg groups Veg plants Mother groups Mother plants Apply to plants" at bounding box center [460, 50] width 169 height 29
click at [429, 95] on li "Veg groups" at bounding box center [460, 87] width 170 height 17
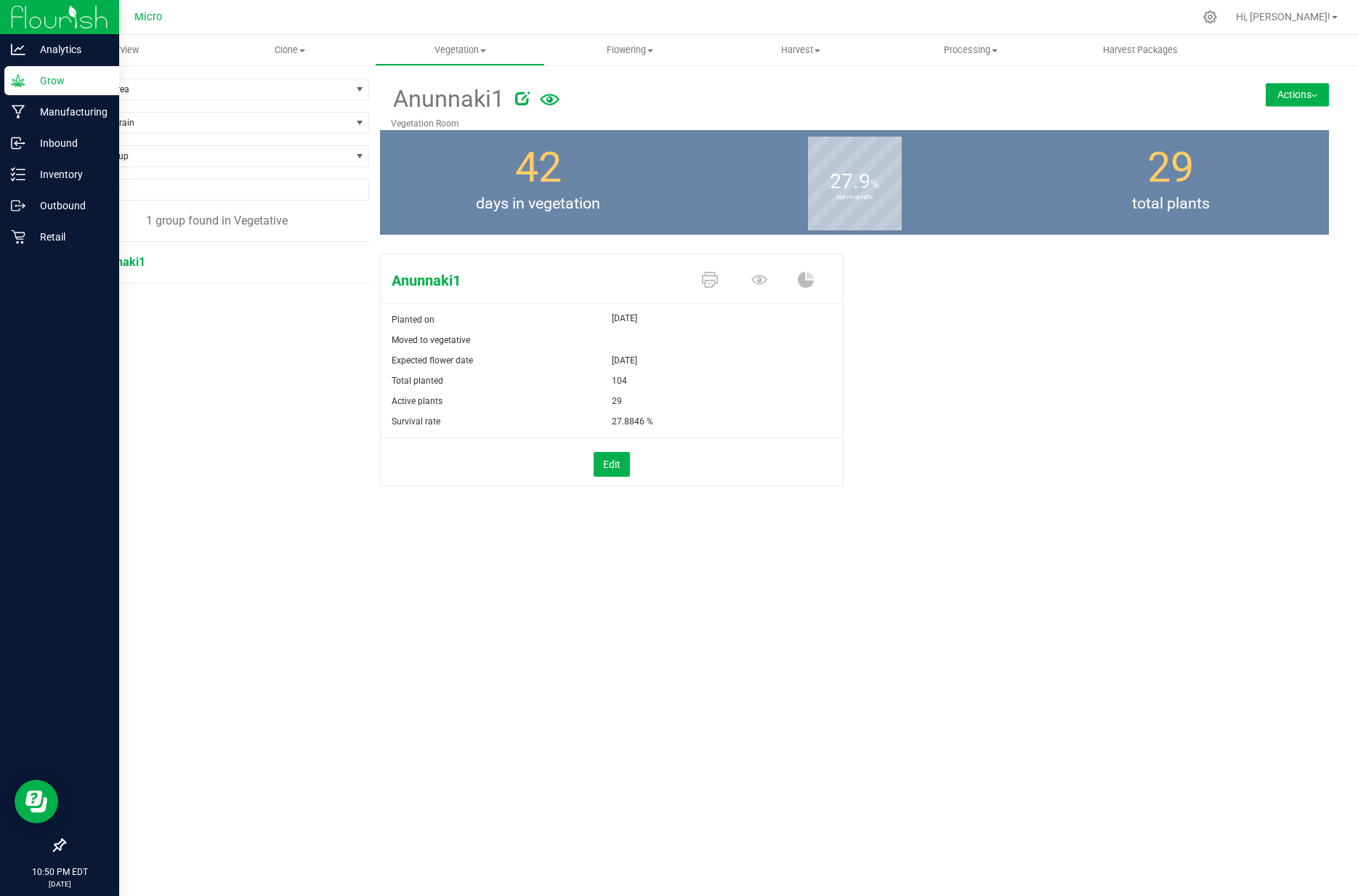
click at [1292, 97] on button "Actions" at bounding box center [1298, 94] width 63 height 24
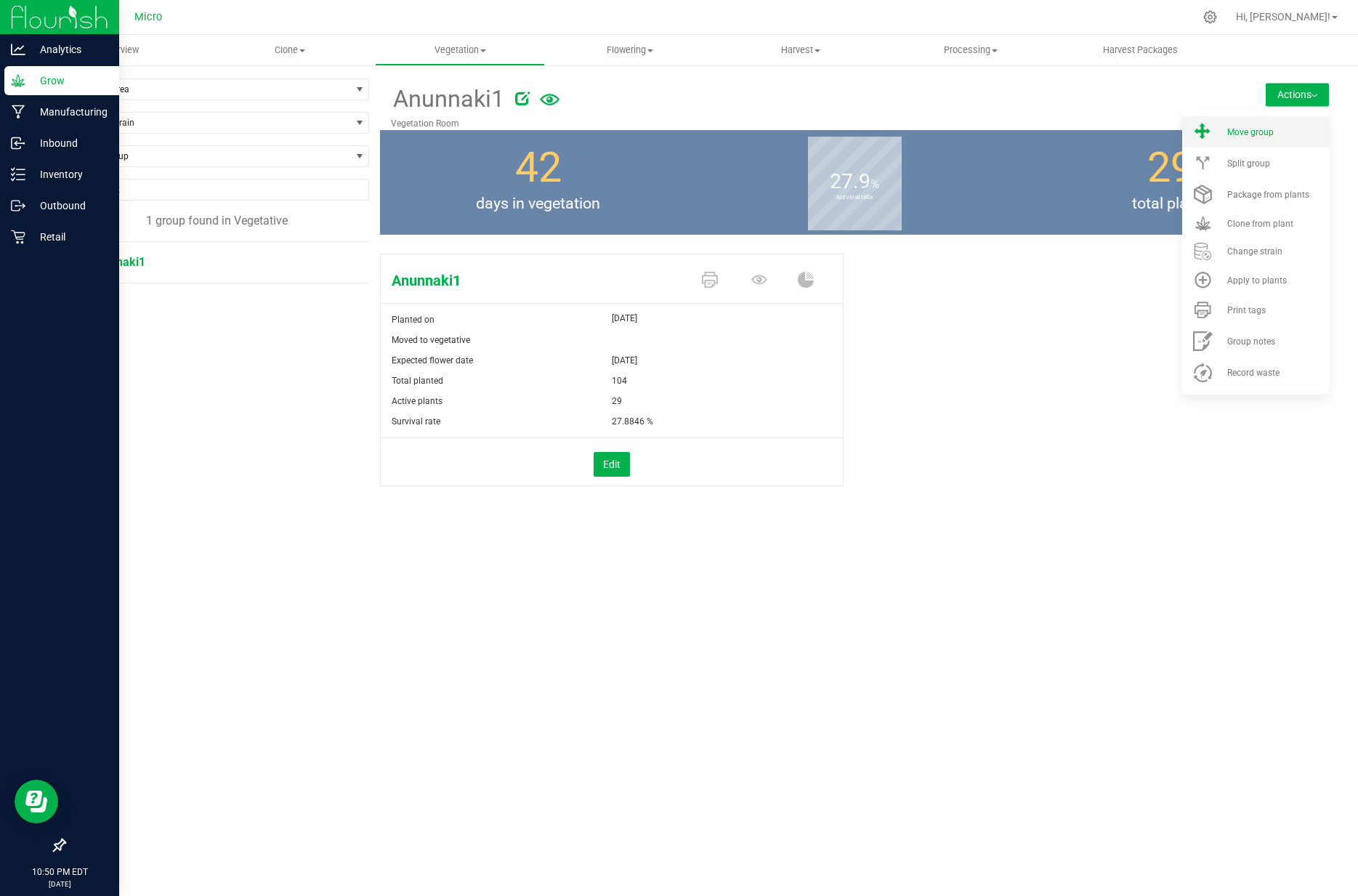
click at [1260, 139] on li "Move group" at bounding box center [1256, 131] width 147 height 31
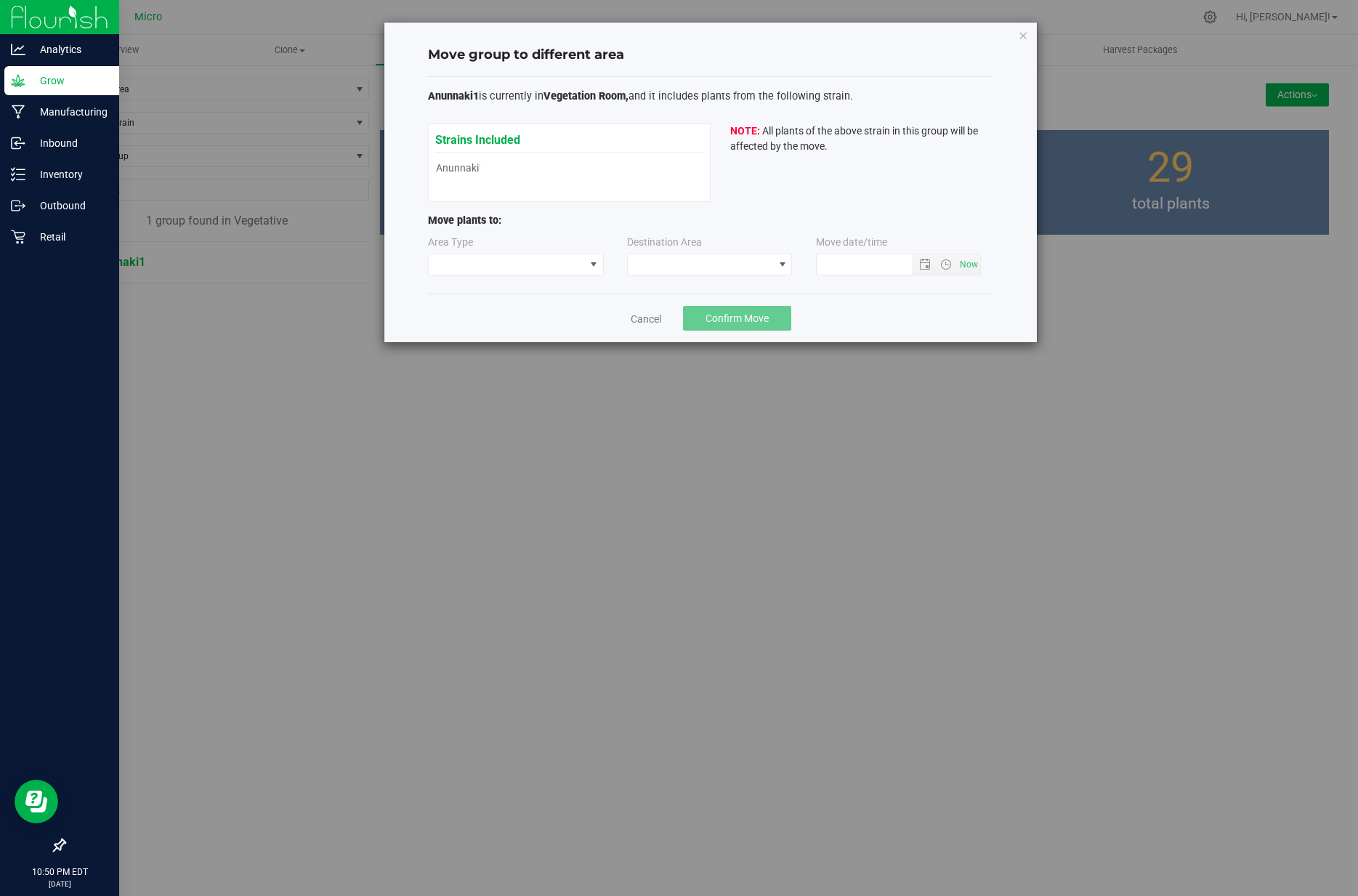
type input "9/19/2025 10:50 PM"
click at [595, 274] on span at bounding box center [594, 265] width 18 height 20
click at [557, 314] on li "Flowering" at bounding box center [515, 315] width 175 height 24
click at [700, 268] on span at bounding box center [700, 265] width 145 height 20
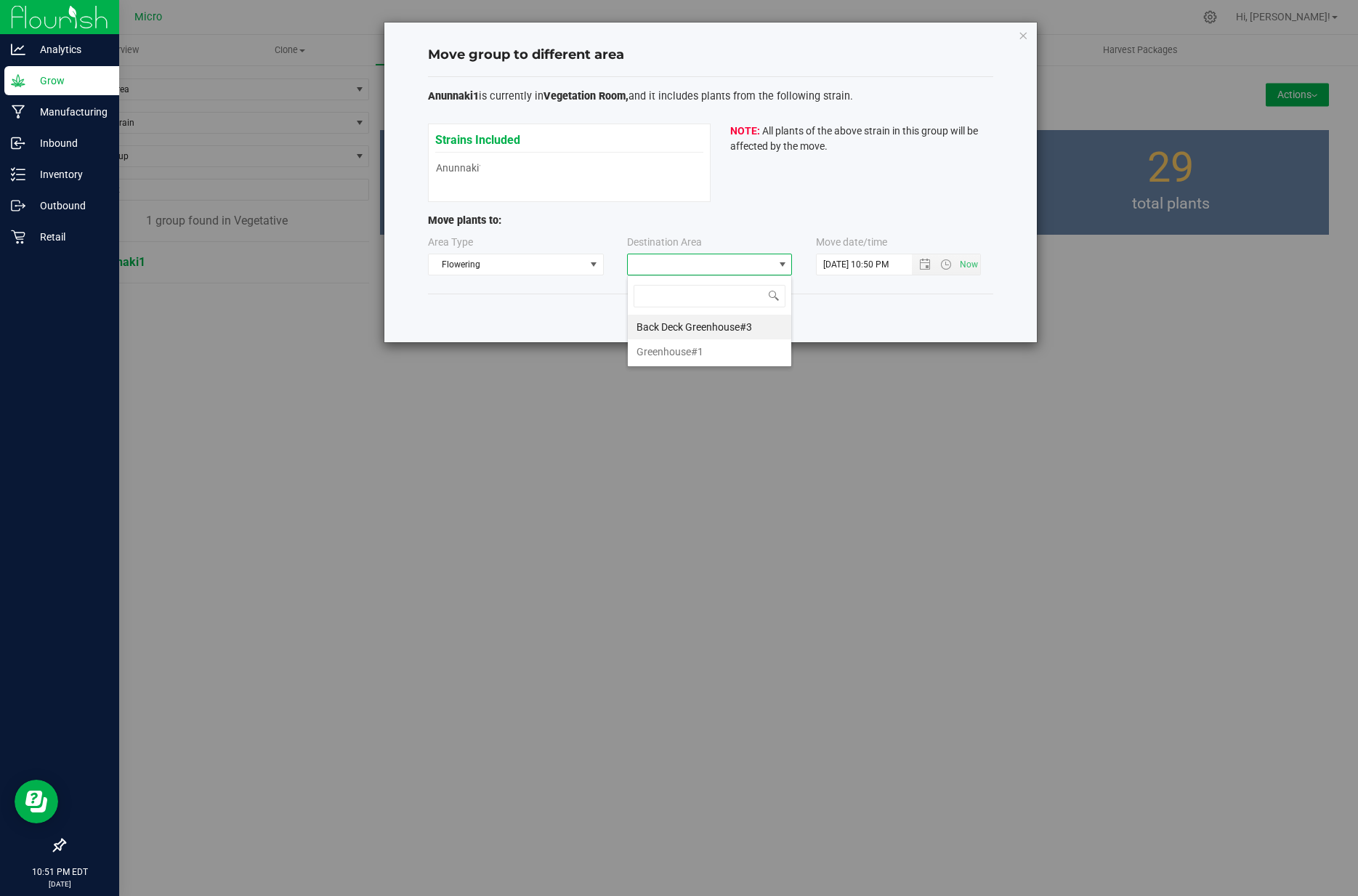
scroll to position [22, 165]
click at [667, 345] on li "Greenhouse#1" at bounding box center [709, 352] width 164 height 24
click at [737, 321] on span "Confirm Move" at bounding box center [737, 318] width 63 height 12
